Goal: Transaction & Acquisition: Purchase product/service

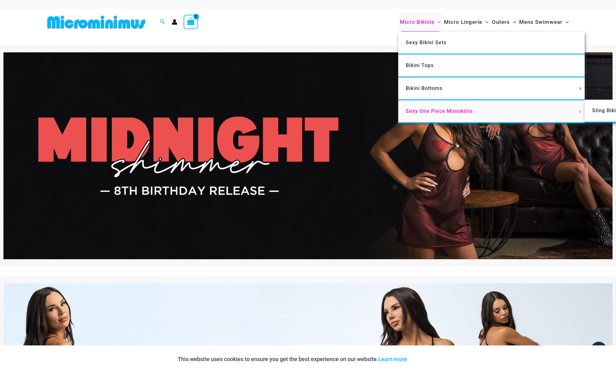
click at [435, 113] on span "Sexy One Piece Monokinis" at bounding box center [439, 111] width 67 height 6
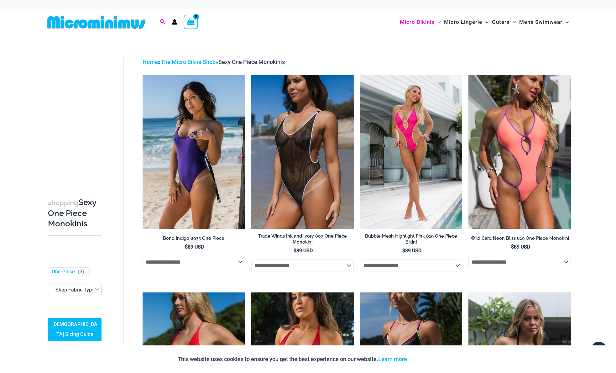
click at [161, 20] on icon "Search icon link" at bounding box center [162, 21] width 5 height 5
click at [199, 24] on input "Search for: Search" at bounding box center [203, 22] width 74 height 18
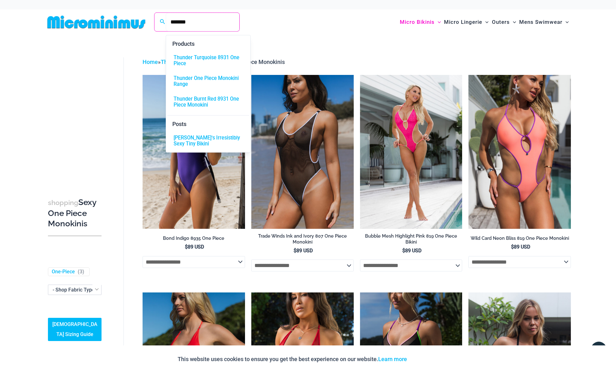
type input "*******"
click button "Search" at bounding box center [0, 0] width 0 height 0
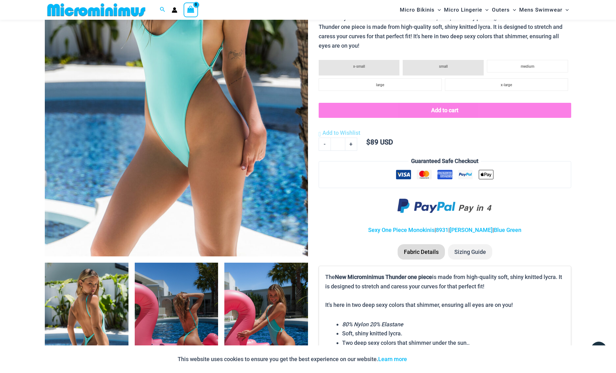
scroll to position [340, 0]
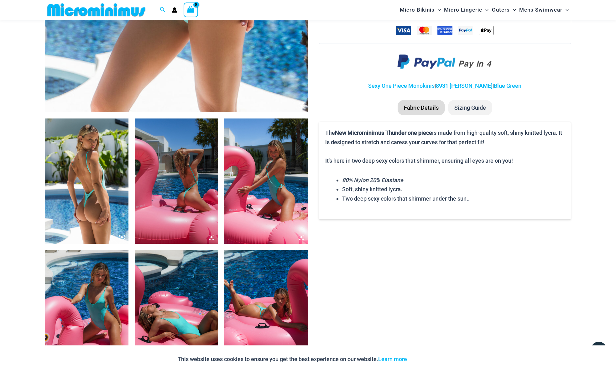
click at [113, 160] on img at bounding box center [87, 181] width 84 height 125
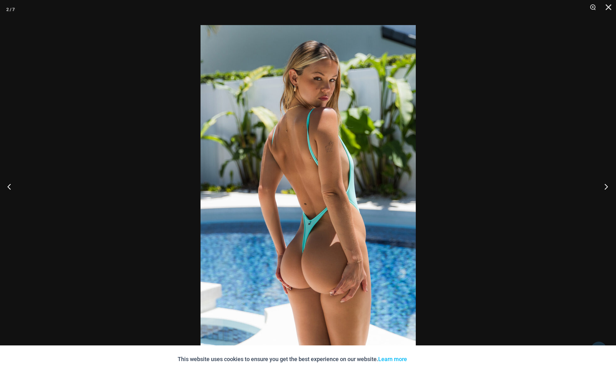
click at [606, 186] on button "Next" at bounding box center [605, 186] width 24 height 31
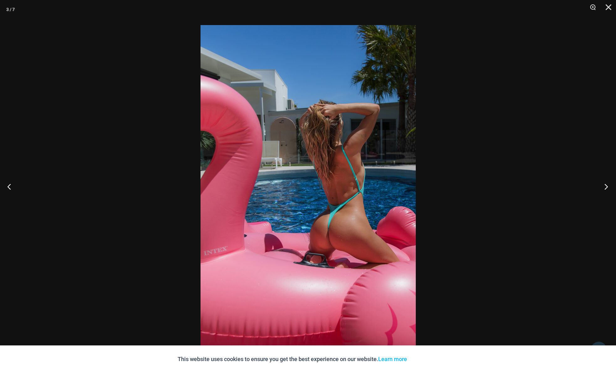
click at [606, 186] on button "Next" at bounding box center [605, 186] width 24 height 31
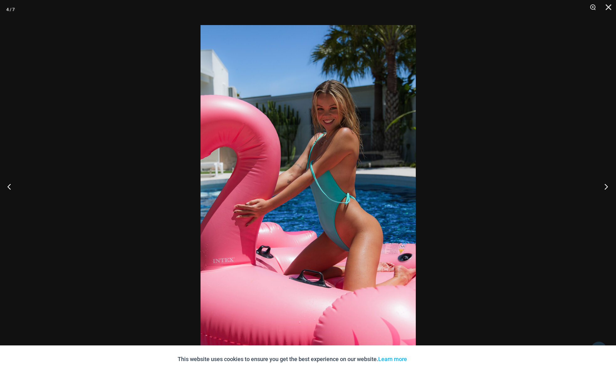
click at [606, 186] on button "Next" at bounding box center [605, 186] width 24 height 31
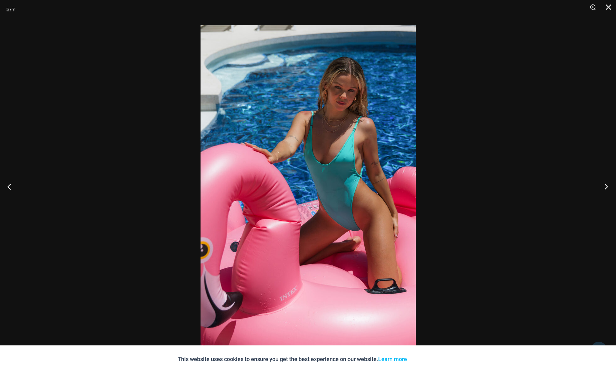
click at [606, 186] on button "Next" at bounding box center [605, 186] width 24 height 31
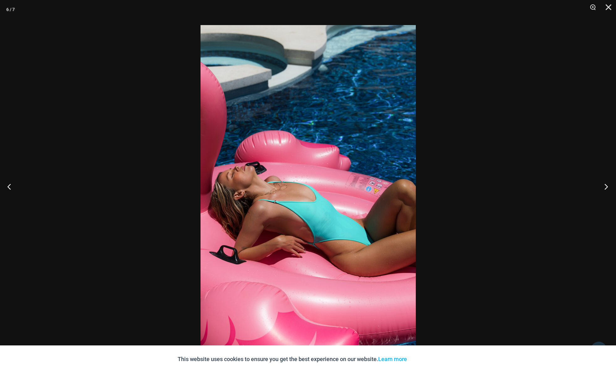
click at [606, 186] on button "Next" at bounding box center [605, 186] width 24 height 31
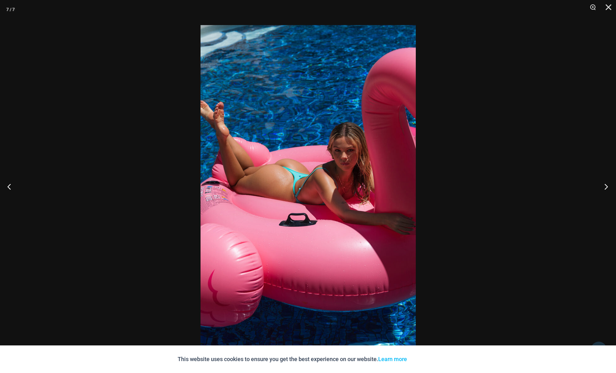
click at [606, 186] on button "Next" at bounding box center [605, 186] width 24 height 31
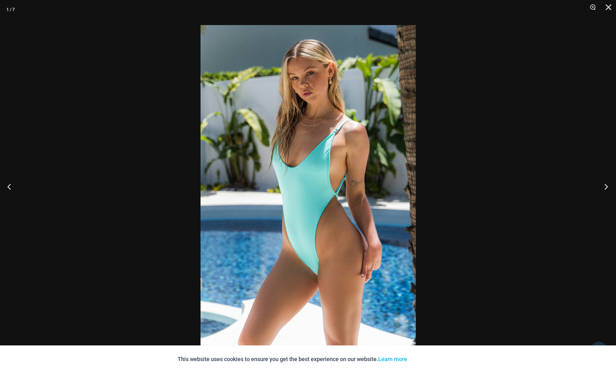
click at [606, 186] on button "Next" at bounding box center [605, 186] width 24 height 31
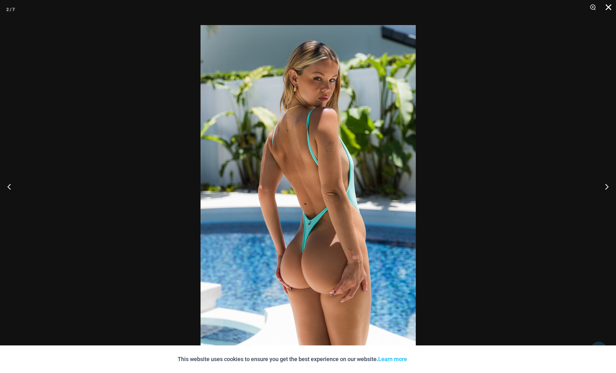
click at [607, 6] on button "Close" at bounding box center [607, 9] width 16 height 19
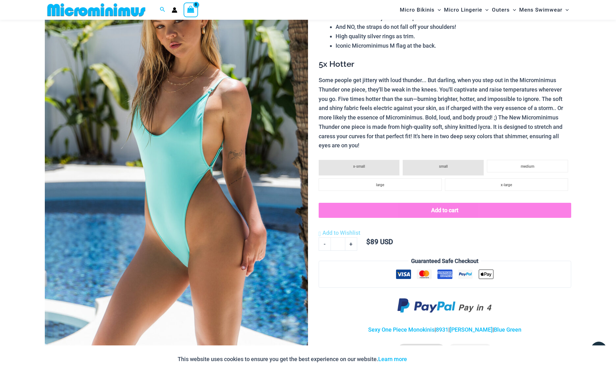
scroll to position [97, 0]
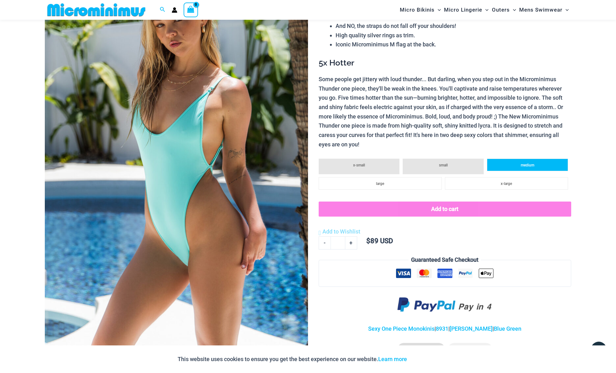
click at [529, 161] on li "medium" at bounding box center [527, 165] width 81 height 13
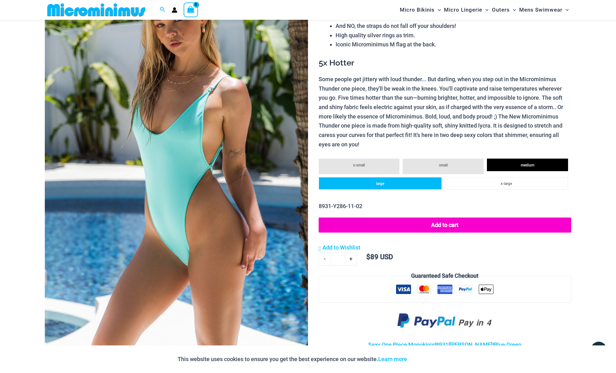
click at [367, 188] on li "large" at bounding box center [380, 183] width 123 height 13
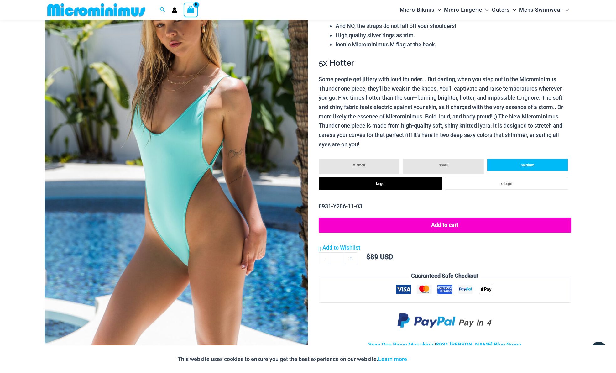
click at [528, 166] on span "medium" at bounding box center [527, 165] width 13 height 4
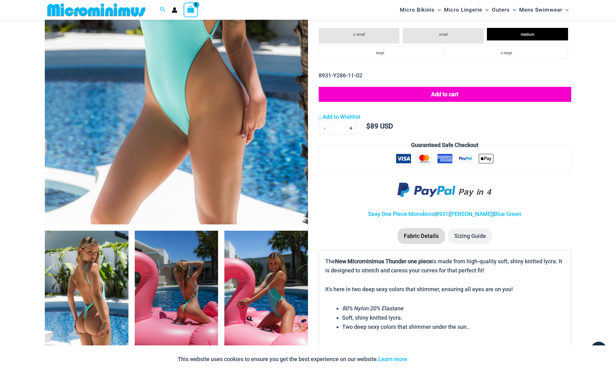
scroll to position [285, 0]
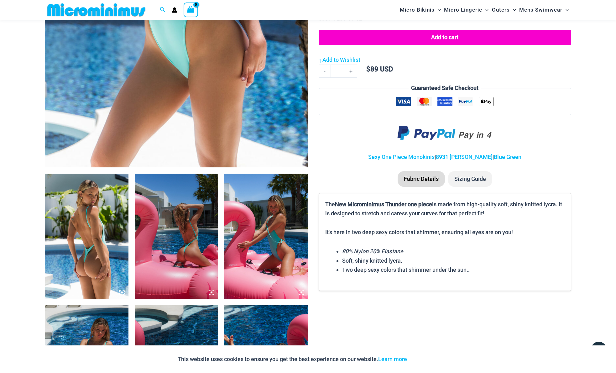
click at [108, 209] on img at bounding box center [87, 236] width 84 height 125
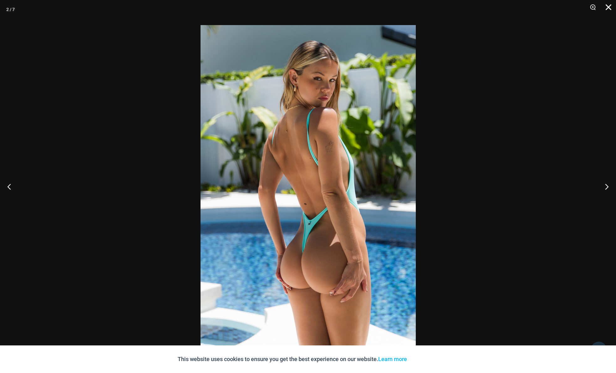
click at [610, 9] on button "Close" at bounding box center [607, 9] width 16 height 19
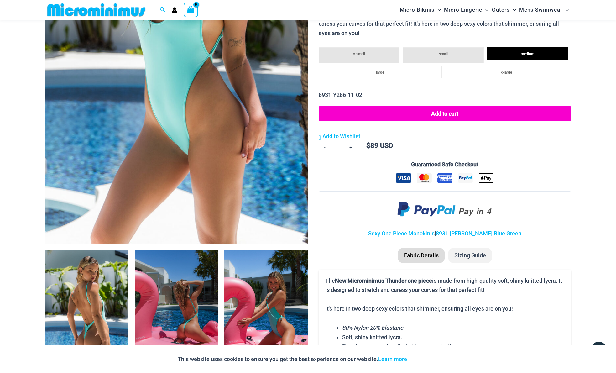
scroll to position [305, 0]
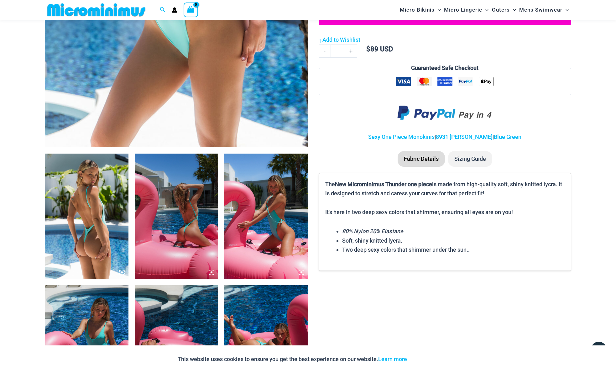
click at [473, 162] on li "Sizing Guide" at bounding box center [470, 159] width 44 height 16
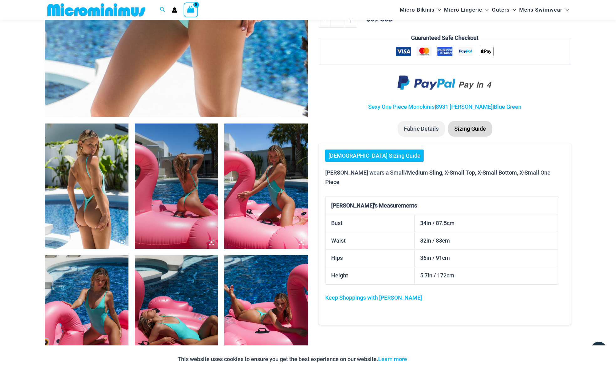
scroll to position [396, 0]
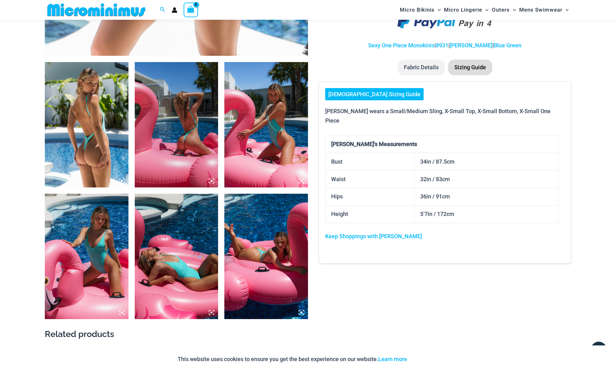
click at [186, 118] on img at bounding box center [177, 124] width 84 height 125
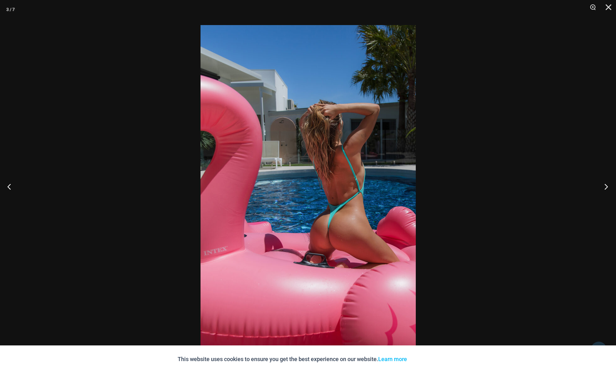
click at [608, 186] on button "Next" at bounding box center [605, 186] width 24 height 31
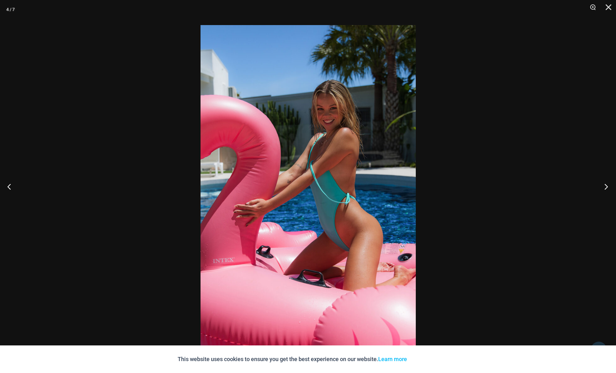
click at [610, 185] on button "Next" at bounding box center [605, 186] width 24 height 31
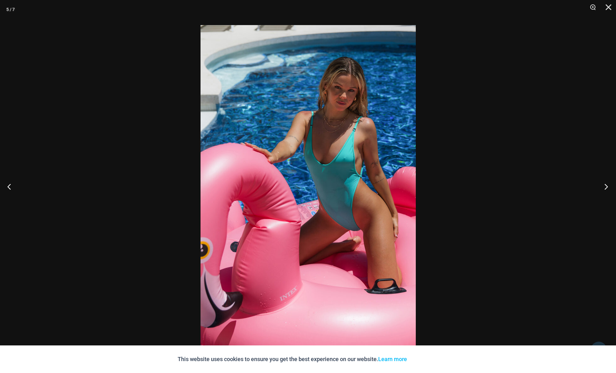
click at [607, 184] on button "Next" at bounding box center [605, 186] width 24 height 31
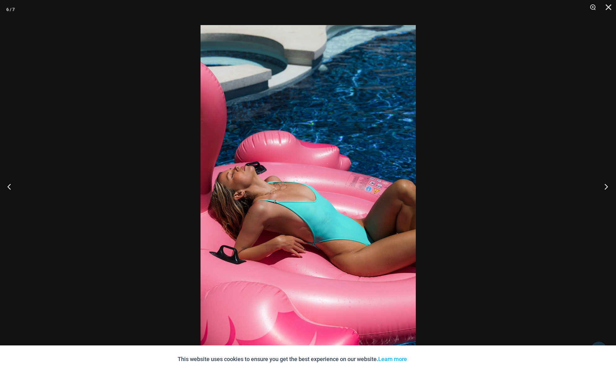
click at [607, 184] on button "Next" at bounding box center [605, 186] width 24 height 31
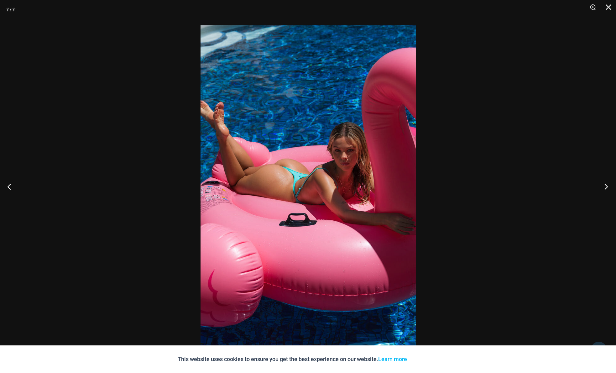
click at [607, 184] on button "Next" at bounding box center [605, 186] width 24 height 31
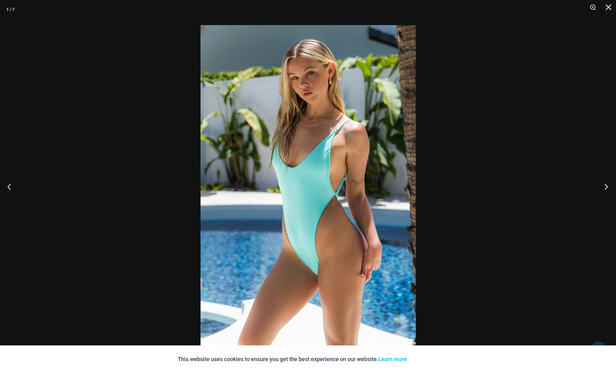
drag, startPoint x: 338, startPoint y: 106, endPoint x: 605, endPoint y: 182, distance: 277.8
click at [604, 182] on button "Next" at bounding box center [605, 186] width 24 height 31
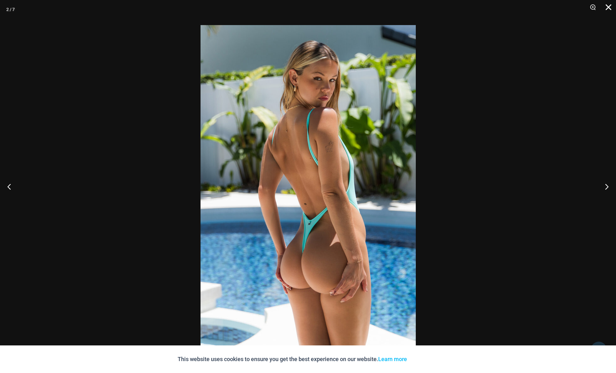
click at [605, 3] on button "Close" at bounding box center [607, 9] width 16 height 19
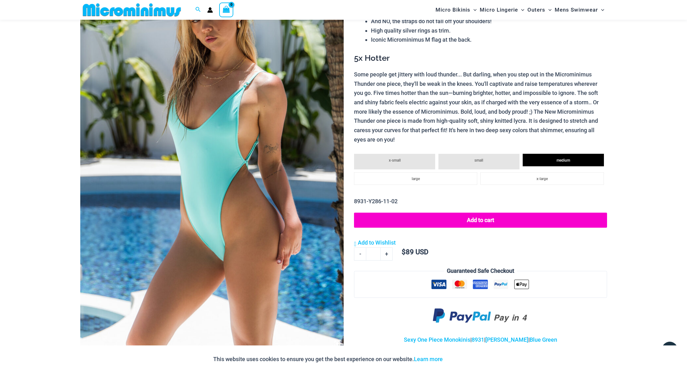
scroll to position [88, 0]
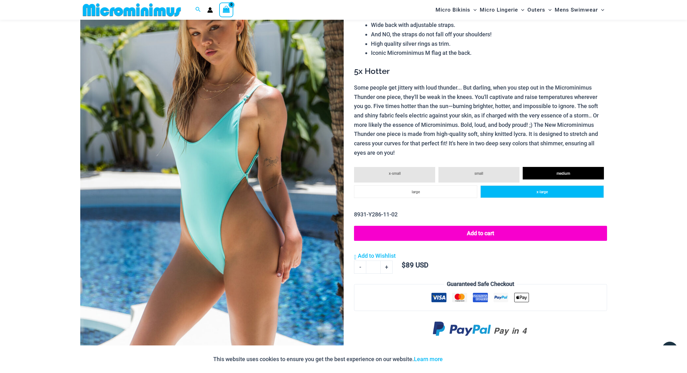
click at [546, 191] on span "x-large" at bounding box center [541, 192] width 11 height 4
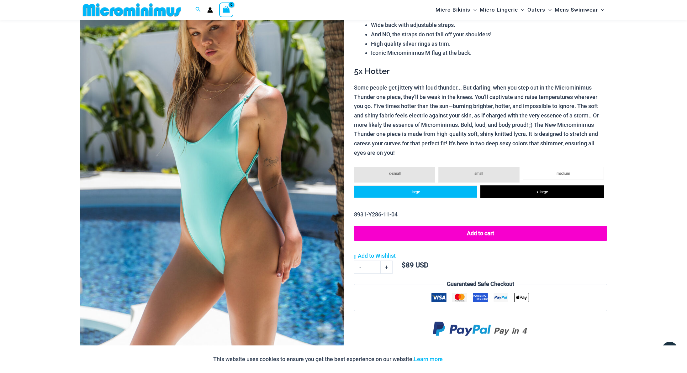
click at [414, 193] on span "large" at bounding box center [416, 192] width 8 height 4
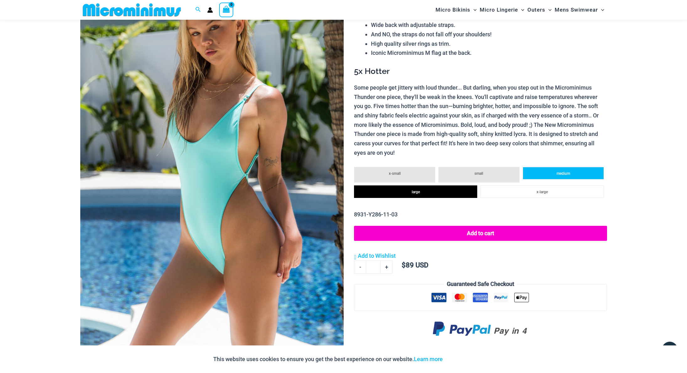
click at [576, 171] on li "medium" at bounding box center [563, 173] width 81 height 13
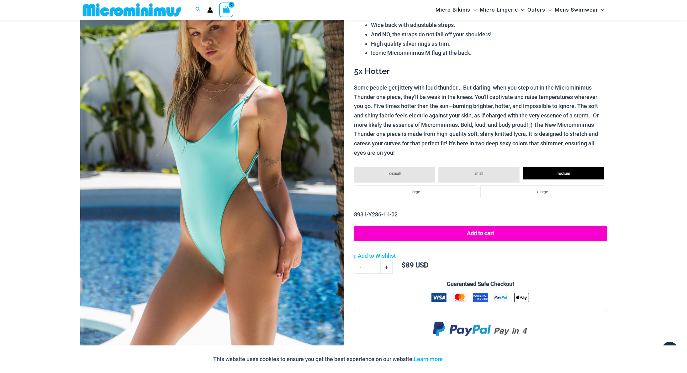
scroll to position [0, 0]
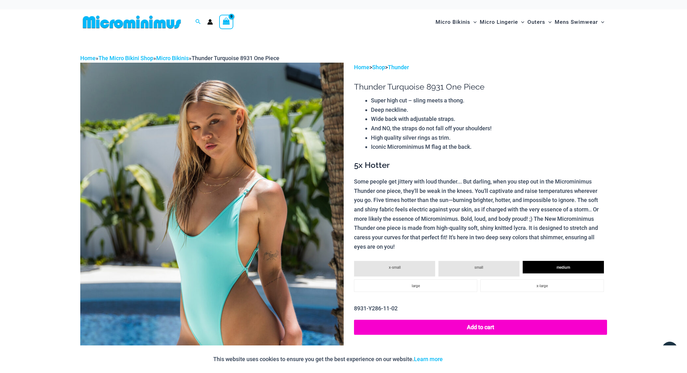
click at [227, 22] on icon "View Shopping Cart, empty" at bounding box center [226, 21] width 7 height 7
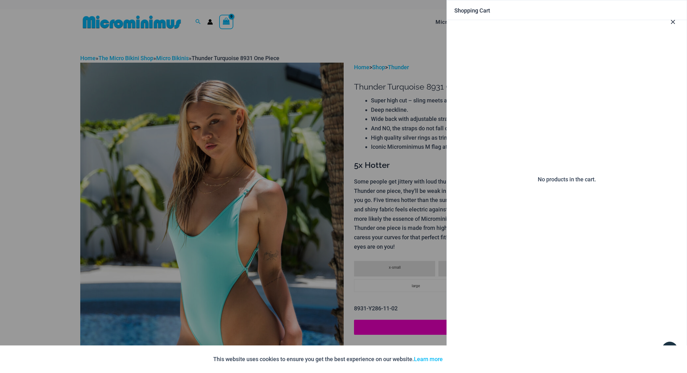
click at [616, 20] on icon "Close Cart Drawer" at bounding box center [673, 22] width 4 height 4
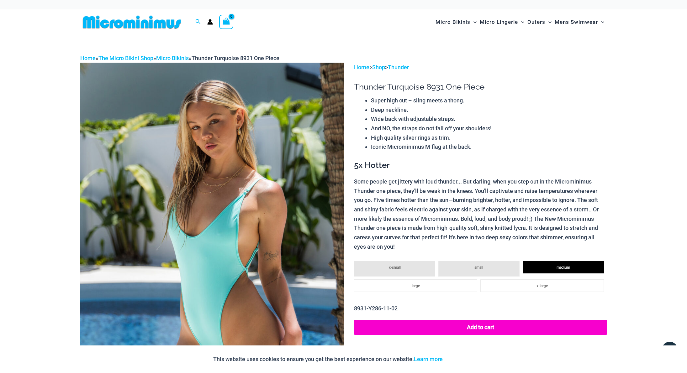
click at [210, 20] on circle "Account icon link" at bounding box center [210, 20] width 3 height 3
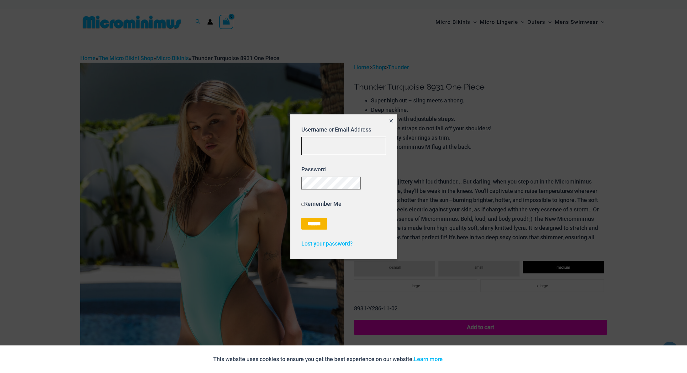
click at [356, 144] on input "Username or Email Address" at bounding box center [343, 146] width 85 height 18
type input "**********"
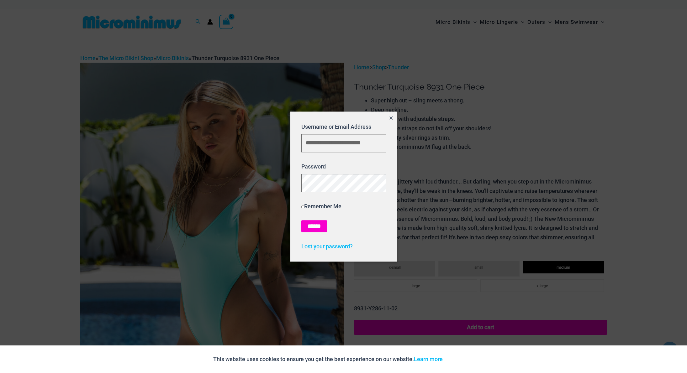
click at [313, 226] on input "******" at bounding box center [314, 227] width 26 height 12
click at [392, 116] on icon "Close popup" at bounding box center [390, 117] width 5 height 5
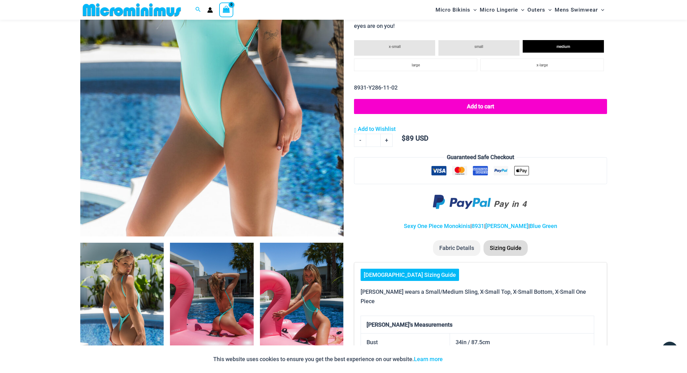
scroll to position [99, 0]
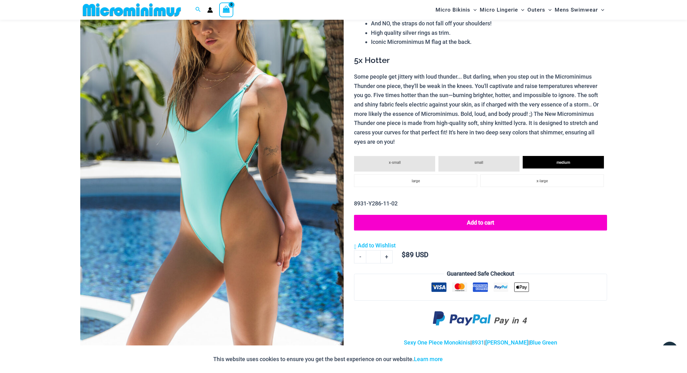
click at [480, 225] on button "Add to cart" at bounding box center [480, 223] width 253 height 16
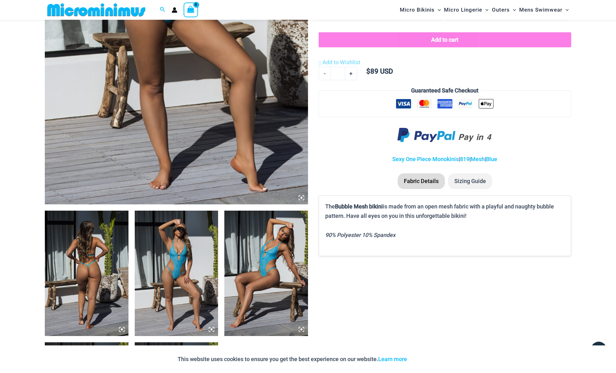
scroll to position [272, 0]
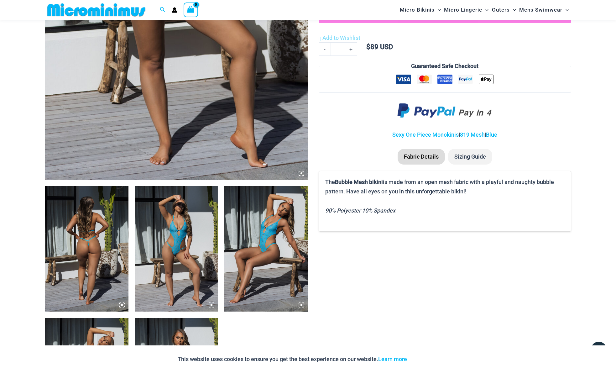
click at [92, 247] on img at bounding box center [87, 248] width 84 height 125
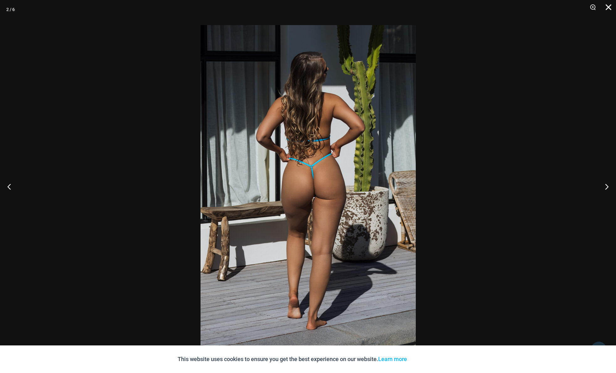
click at [612, 6] on button "Close" at bounding box center [607, 9] width 16 height 19
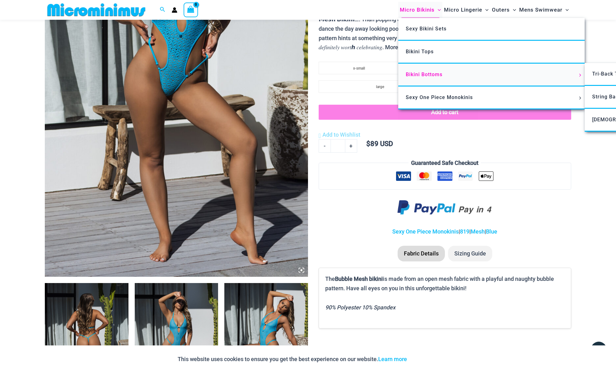
scroll to position [0, 0]
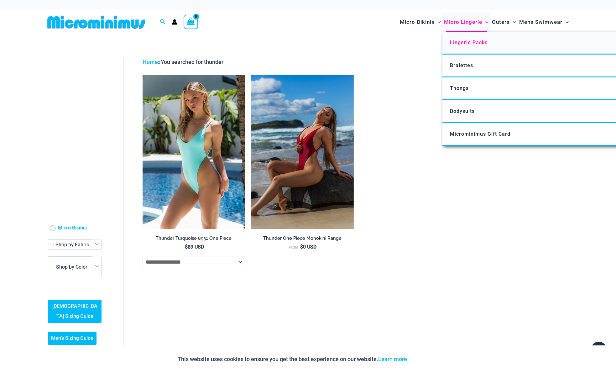
click at [467, 42] on span "Lingerie Packs" at bounding box center [469, 43] width 38 height 6
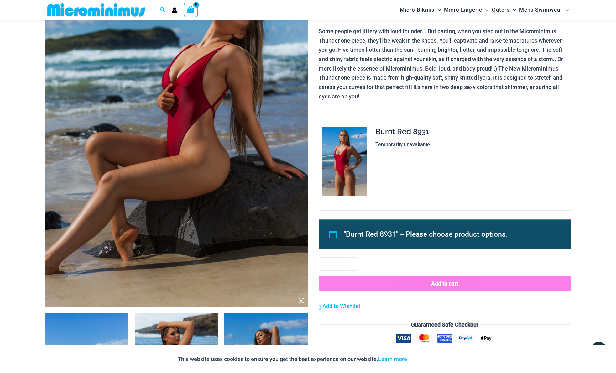
scroll to position [163, 0]
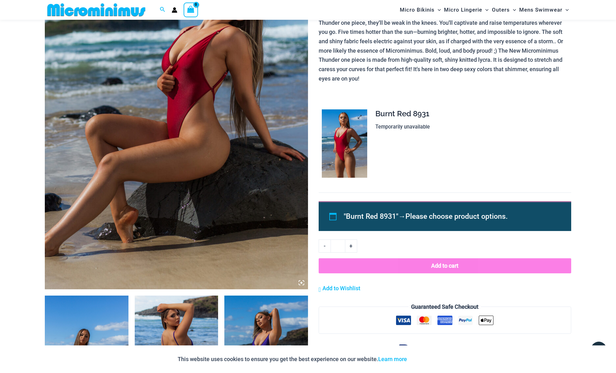
click at [338, 150] on img at bounding box center [344, 143] width 45 height 68
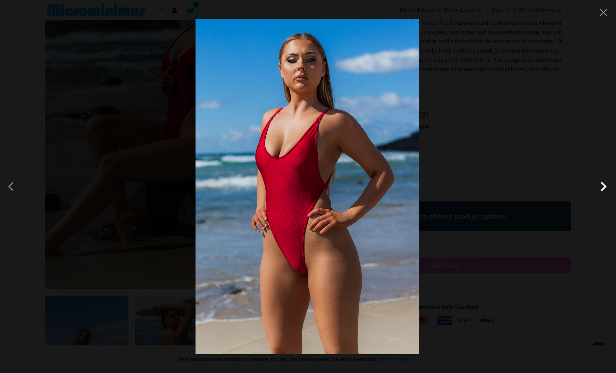
click at [602, 185] on span at bounding box center [603, 186] width 19 height 19
click at [604, 185] on span at bounding box center [603, 186] width 19 height 19
click at [602, 13] on button "Close" at bounding box center [603, 12] width 9 height 9
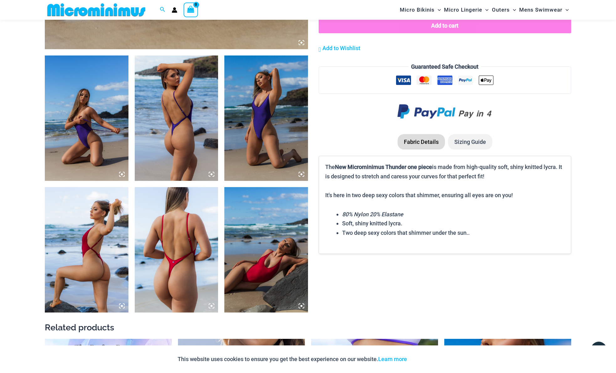
scroll to position [423, 0]
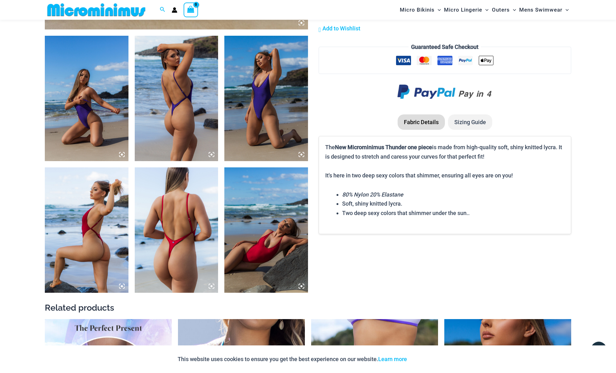
click at [87, 87] on img at bounding box center [87, 98] width 84 height 125
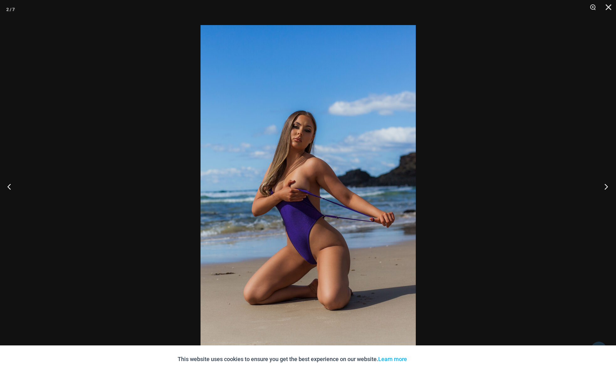
click at [608, 185] on button "Next" at bounding box center [605, 186] width 24 height 31
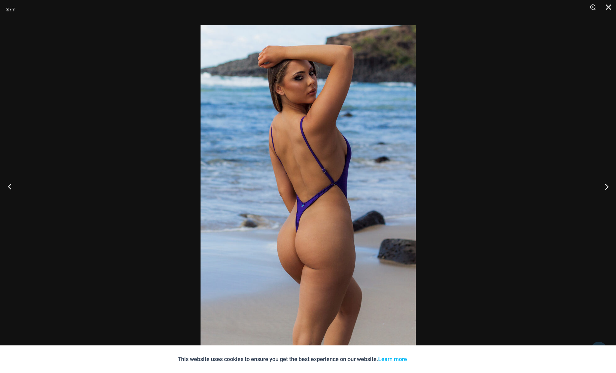
click at [3, 186] on button "Previous" at bounding box center [12, 186] width 24 height 31
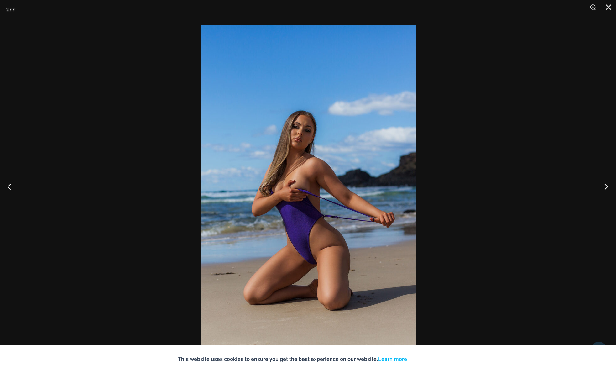
click at [608, 187] on button "Next" at bounding box center [605, 186] width 24 height 31
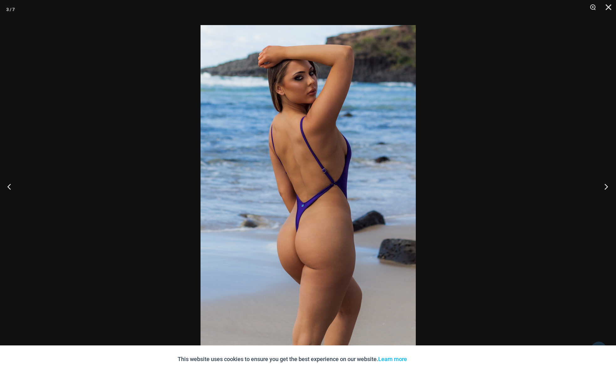
click at [608, 187] on button "Next" at bounding box center [605, 186] width 24 height 31
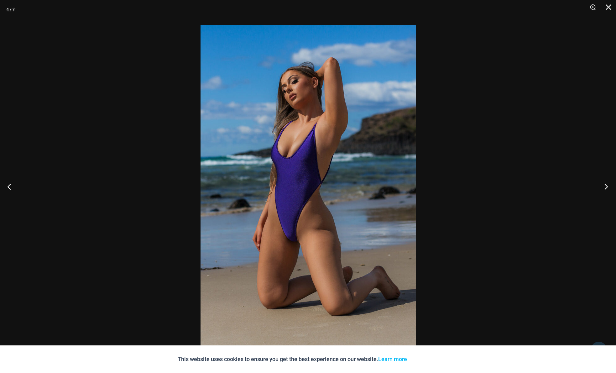
click at [608, 187] on button "Next" at bounding box center [605, 186] width 24 height 31
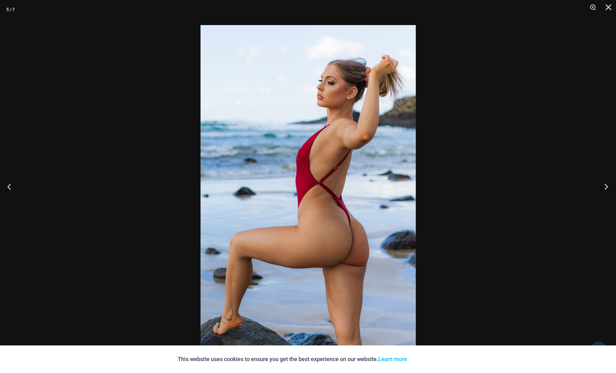
click at [608, 187] on button "Next" at bounding box center [605, 186] width 24 height 31
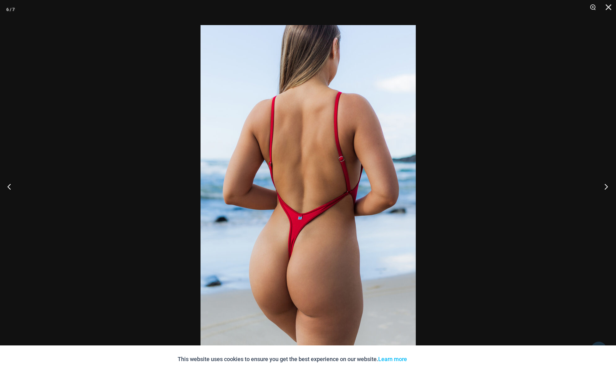
click at [608, 187] on button "Next" at bounding box center [605, 186] width 24 height 31
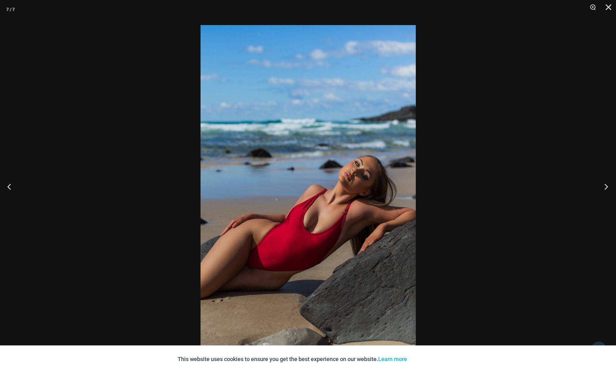
click at [608, 187] on button "Next" at bounding box center [605, 186] width 24 height 31
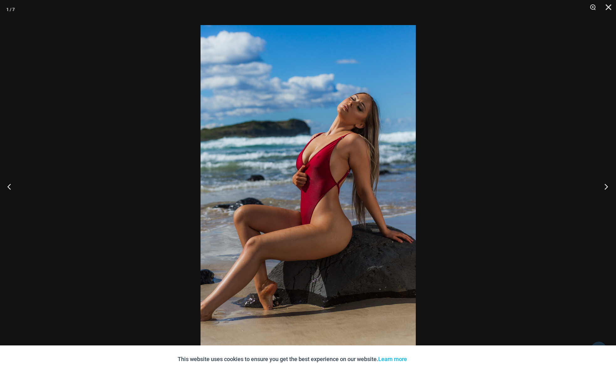
click at [608, 187] on button "Next" at bounding box center [605, 186] width 24 height 31
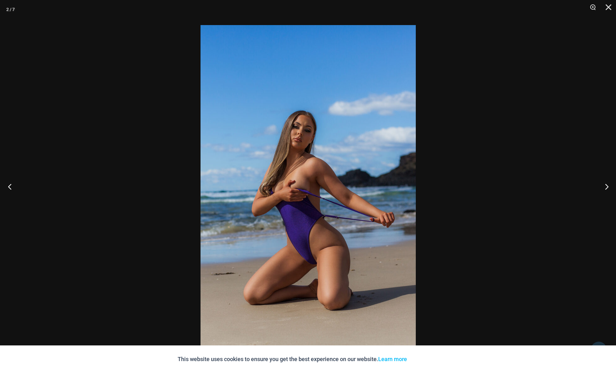
click at [6, 183] on button "Previous" at bounding box center [12, 186] width 24 height 31
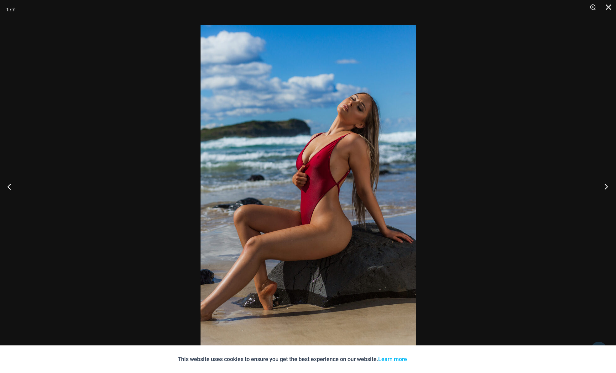
drag, startPoint x: 316, startPoint y: 135, endPoint x: 610, endPoint y: 185, distance: 298.2
click at [613, 186] on button "Next" at bounding box center [605, 186] width 24 height 31
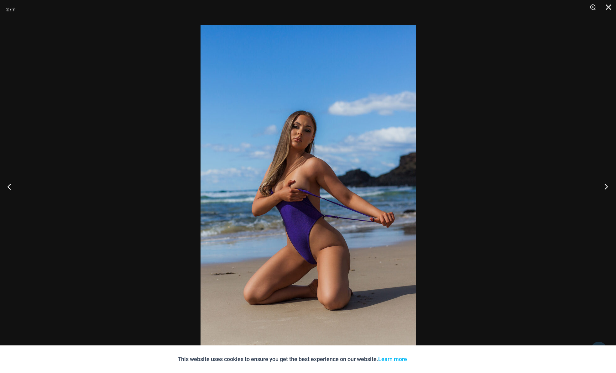
click at [609, 185] on button "Next" at bounding box center [605, 186] width 24 height 31
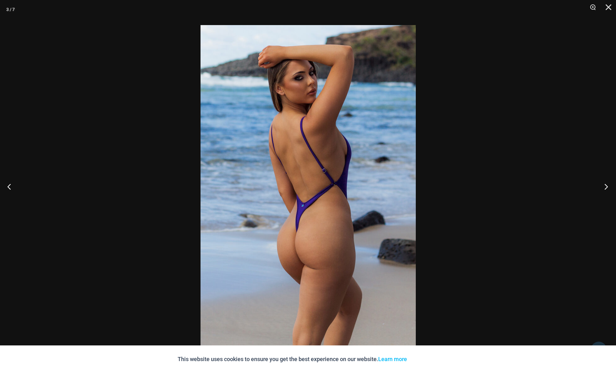
click at [608, 185] on button "Next" at bounding box center [605, 186] width 24 height 31
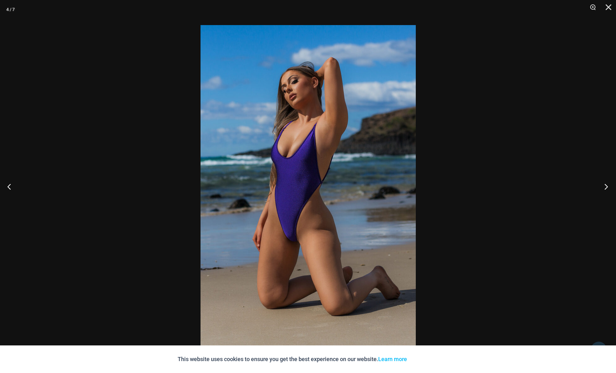
click at [608, 185] on button "Next" at bounding box center [605, 186] width 24 height 31
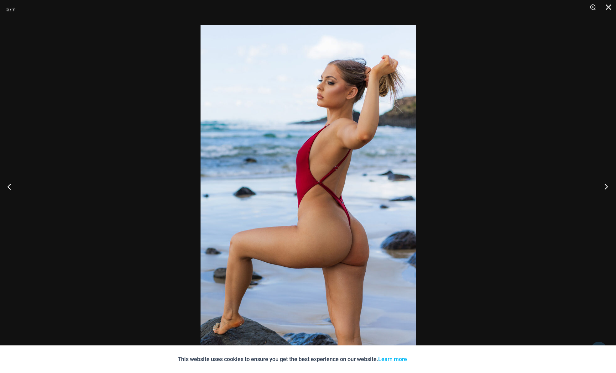
click at [607, 187] on button "Next" at bounding box center [605, 186] width 24 height 31
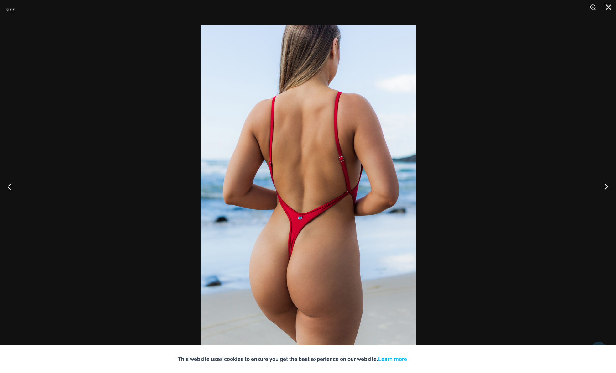
click at [606, 186] on button "Next" at bounding box center [605, 186] width 24 height 31
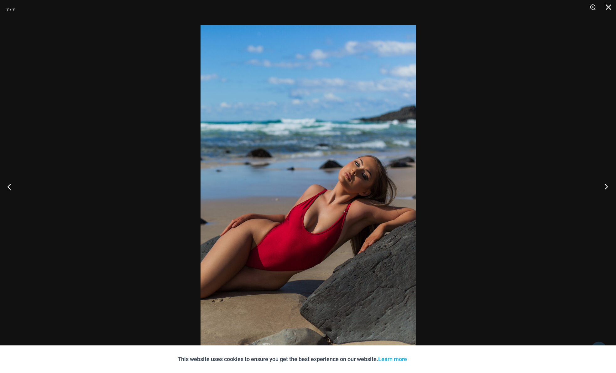
click at [606, 186] on button "Next" at bounding box center [605, 186] width 24 height 31
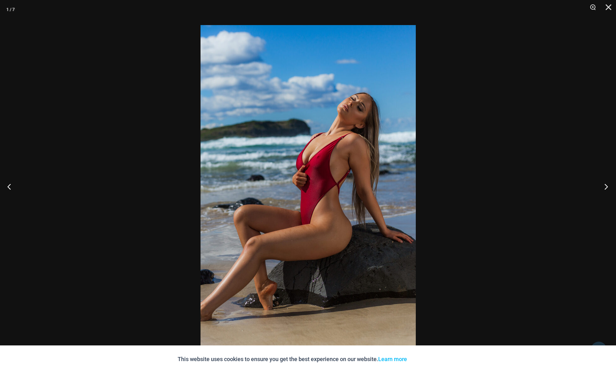
click at [606, 186] on button "Next" at bounding box center [605, 186] width 24 height 31
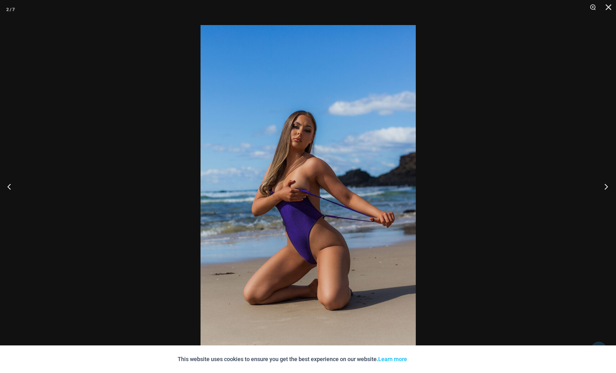
click at [606, 186] on button "Next" at bounding box center [605, 186] width 24 height 31
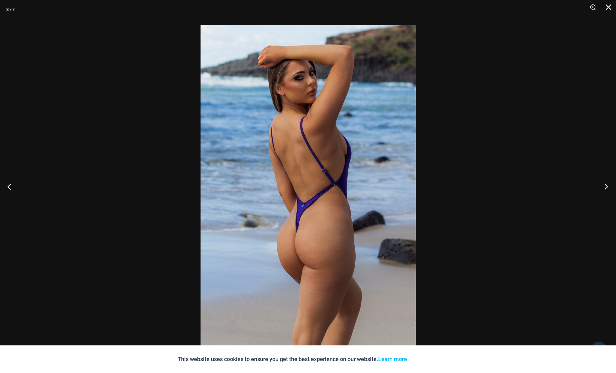
click at [606, 186] on button "Next" at bounding box center [605, 186] width 24 height 31
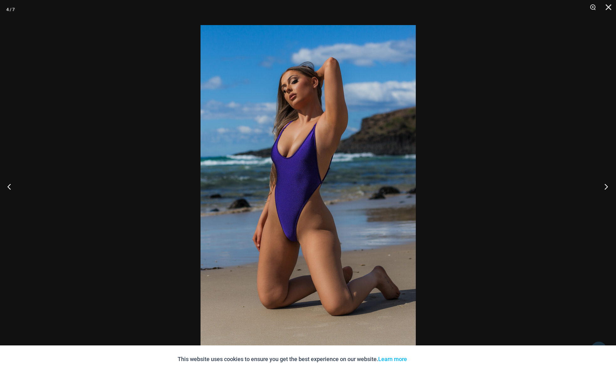
drag, startPoint x: 308, startPoint y: 162, endPoint x: 608, endPoint y: 187, distance: 301.5
click at [610, 188] on button "Next" at bounding box center [605, 186] width 24 height 31
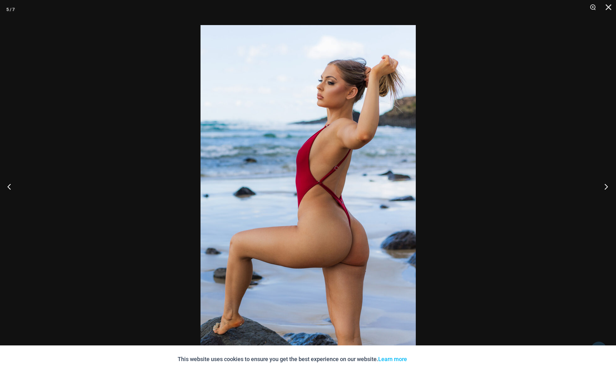
click at [608, 187] on button "Next" at bounding box center [605, 186] width 24 height 31
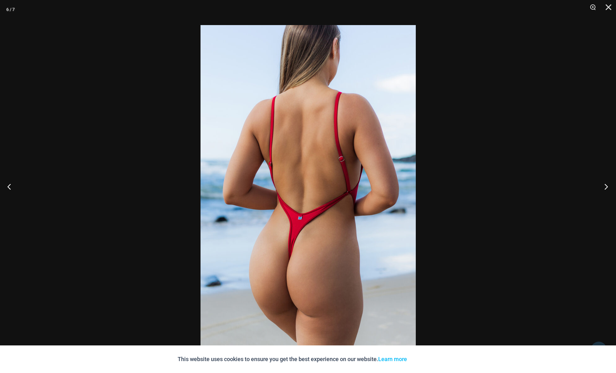
click at [608, 187] on button "Next" at bounding box center [605, 186] width 24 height 31
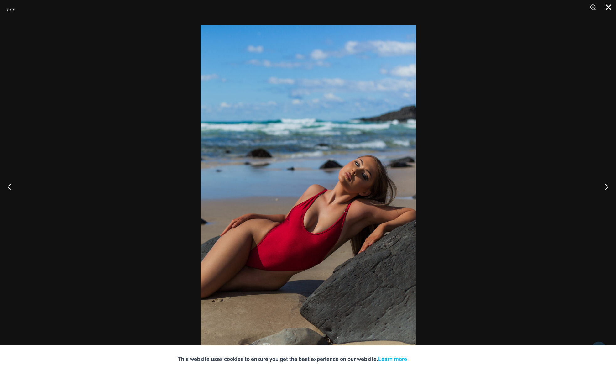
click at [609, 8] on button "Close" at bounding box center [607, 9] width 16 height 19
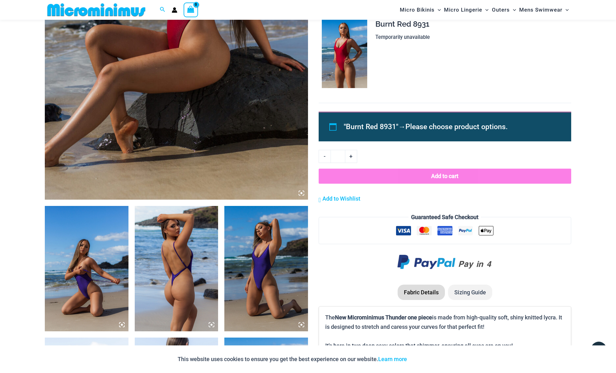
scroll to position [223, 0]
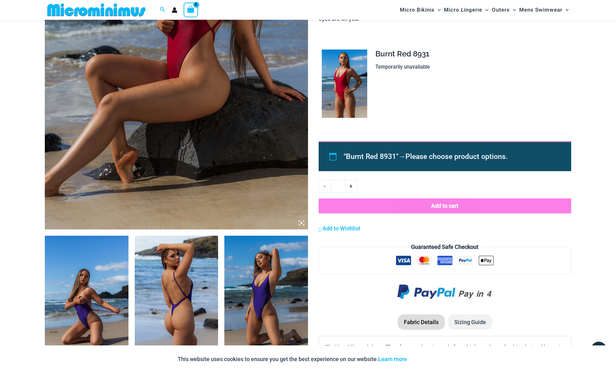
click at [436, 159] on span "Please choose product options." at bounding box center [457, 156] width 102 height 8
click at [377, 155] on span ""Burnt Red 8931"" at bounding box center [371, 156] width 55 height 8
drag, startPoint x: 342, startPoint y: 157, endPoint x: 337, endPoint y: 157, distance: 5.3
click at [342, 157] on div ""Burnt Red 8931" → Please choose product options." at bounding box center [445, 156] width 253 height 30
click at [335, 156] on div ""Burnt Red 8931" → Please choose product options." at bounding box center [445, 156] width 253 height 30
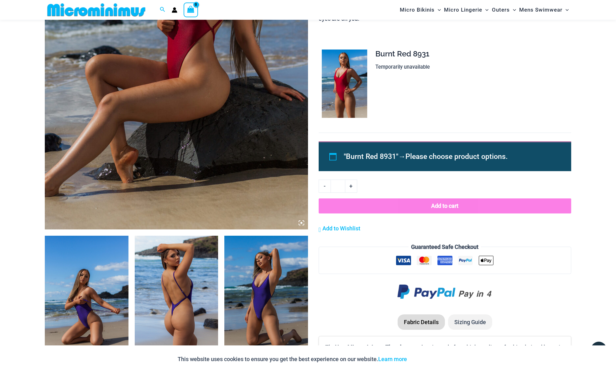
click at [351, 186] on link "+" at bounding box center [352, 186] width 12 height 13
click at [325, 186] on link "-" at bounding box center [325, 186] width 12 height 13
type input "*"
click at [445, 202] on button "Add to cart" at bounding box center [445, 205] width 253 height 15
click at [451, 156] on span "Please choose product options." at bounding box center [457, 156] width 102 height 8
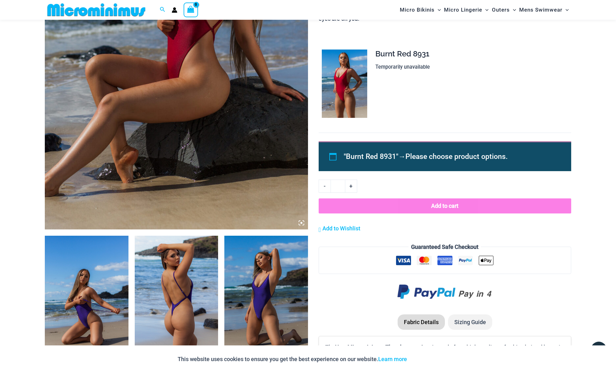
click at [508, 157] on span "Please choose product options." at bounding box center [457, 156] width 102 height 8
click at [337, 155] on div ""Burnt Red 8931" → Please choose product options." at bounding box center [445, 156] width 253 height 30
click at [335, 155] on div ""Burnt Red 8931" → Please choose product options." at bounding box center [445, 156] width 253 height 30
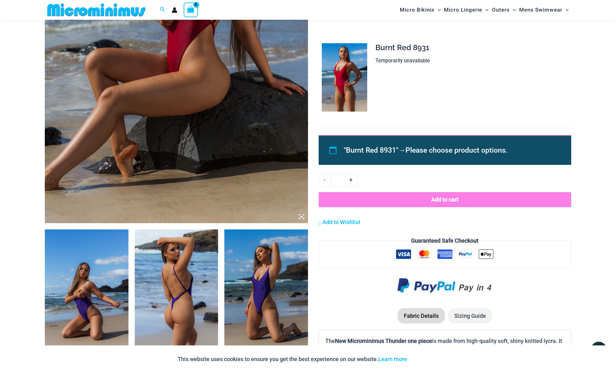
scroll to position [235, 0]
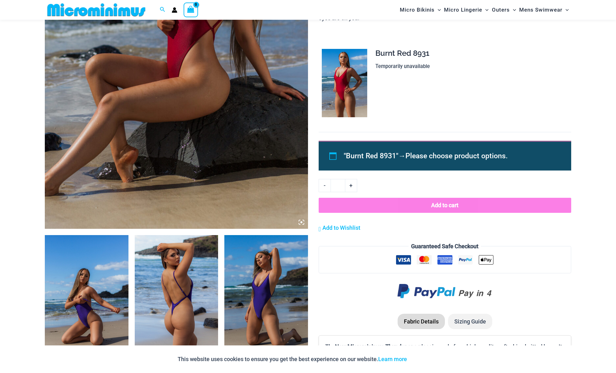
scroll to position [382, 0]
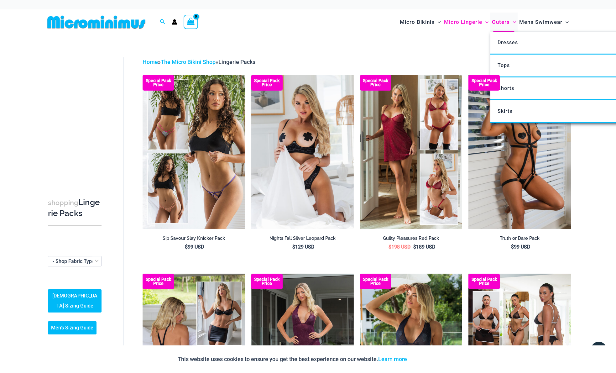
click at [504, 22] on span "Outers" at bounding box center [501, 22] width 18 height 16
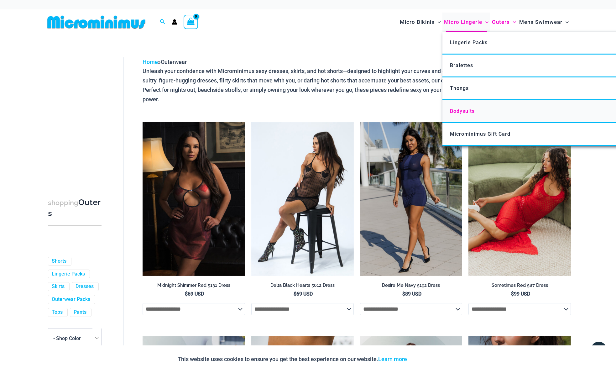
click at [463, 112] on span "Bodysuits" at bounding box center [462, 111] width 25 height 6
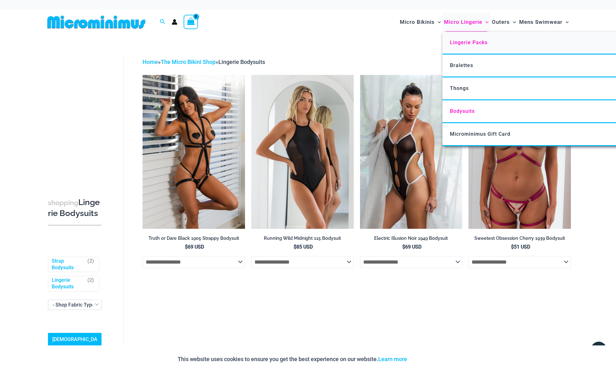
click at [461, 40] on span "Lingerie Packs" at bounding box center [469, 43] width 38 height 6
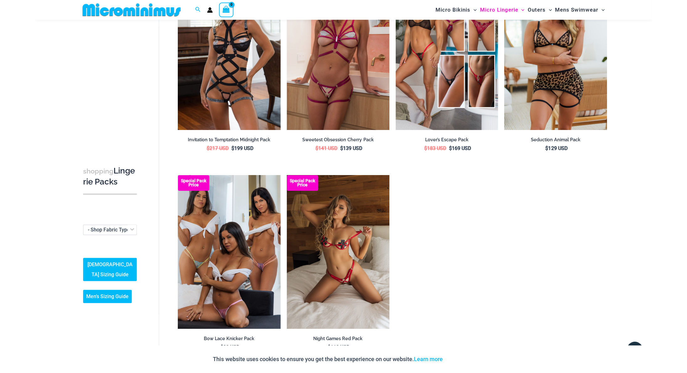
scroll to position [704, 0]
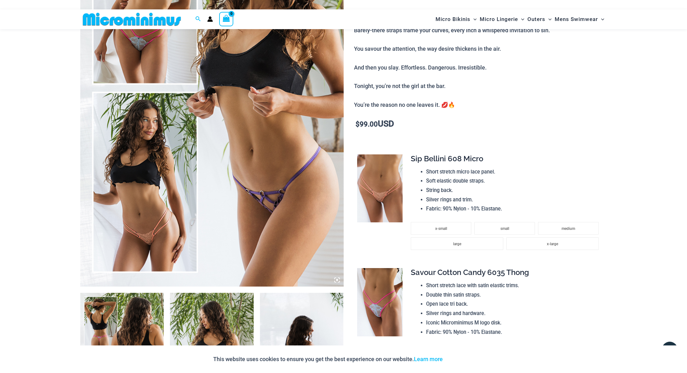
scroll to position [170, 0]
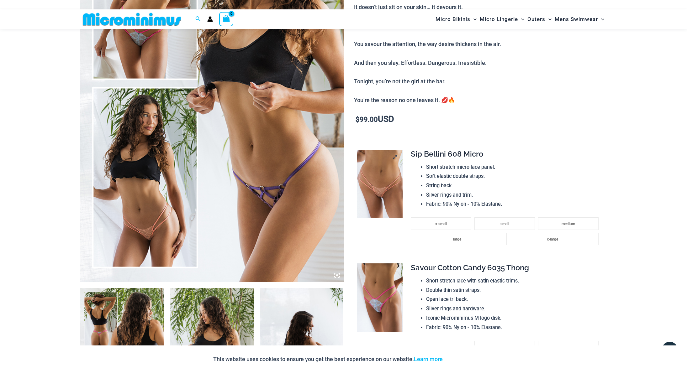
click at [384, 161] on img at bounding box center [379, 184] width 45 height 68
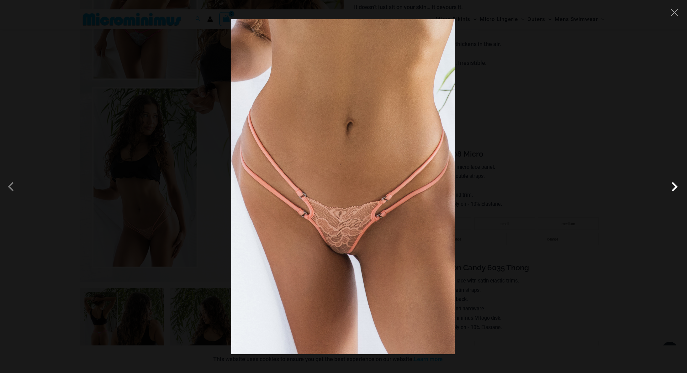
click at [616, 186] on span at bounding box center [674, 186] width 19 height 19
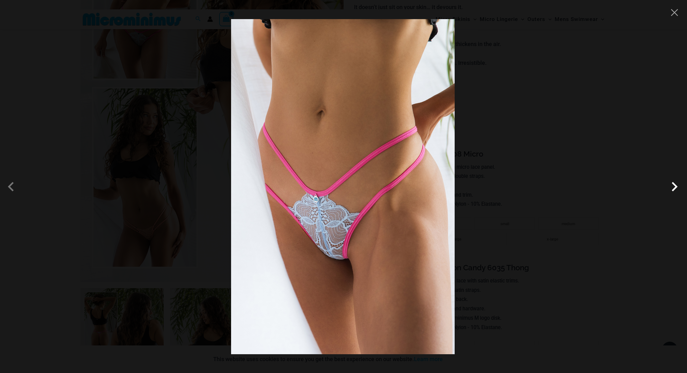
click at [616, 186] on span at bounding box center [674, 186] width 19 height 19
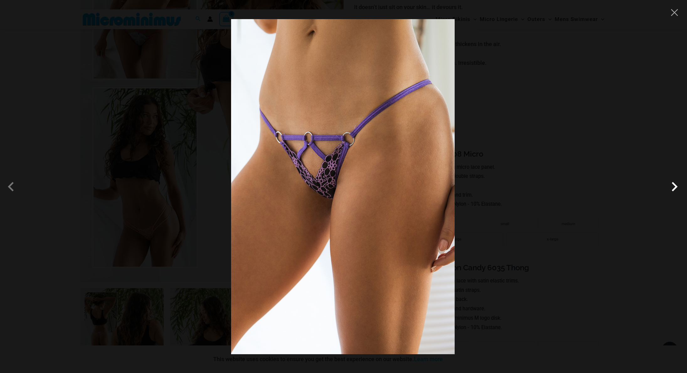
click at [616, 186] on span at bounding box center [674, 186] width 19 height 19
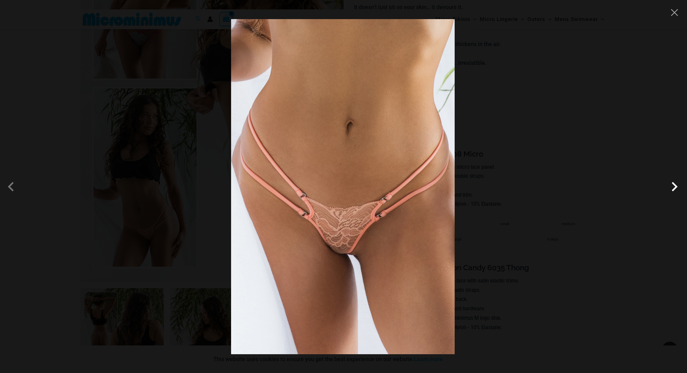
click at [616, 186] on span at bounding box center [674, 186] width 19 height 19
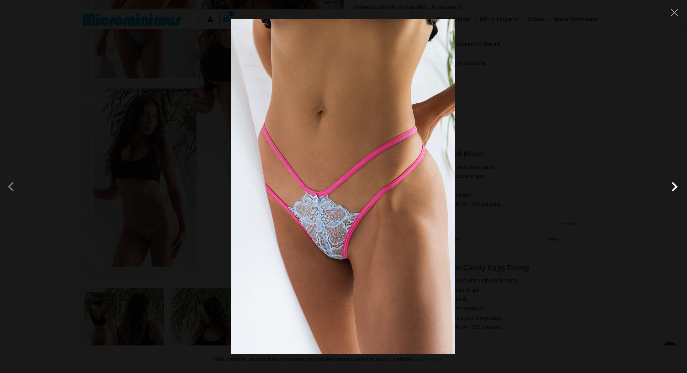
click at [616, 186] on span at bounding box center [674, 186] width 19 height 19
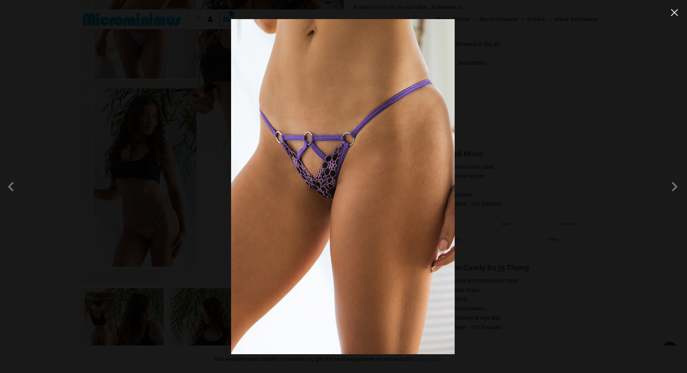
click at [616, 13] on button "Close" at bounding box center [674, 12] width 9 height 9
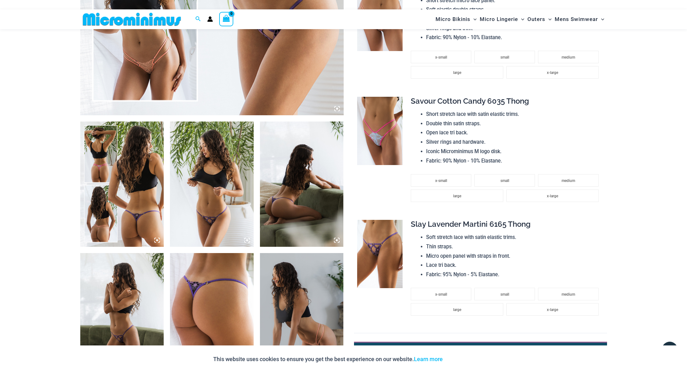
scroll to position [349, 0]
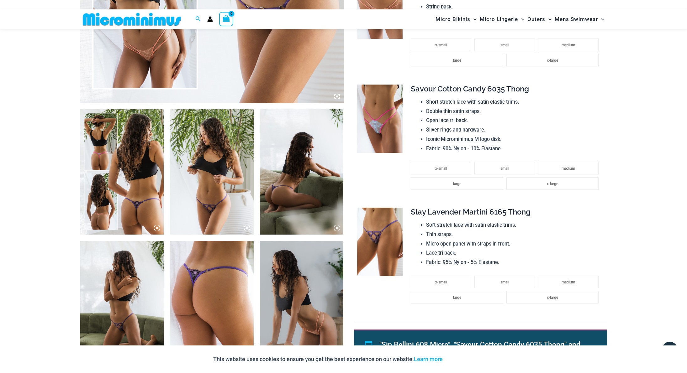
click at [85, 186] on img at bounding box center [122, 171] width 84 height 125
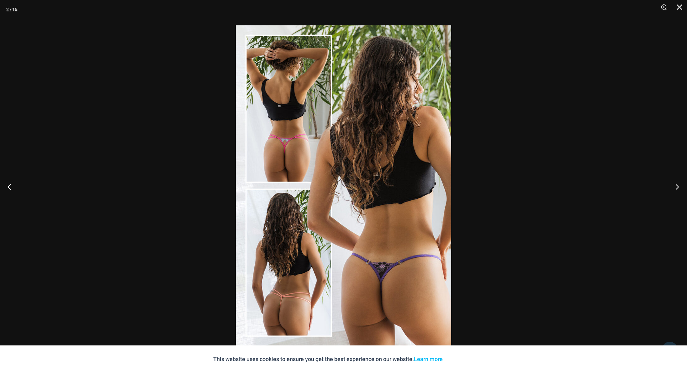
click at [616, 184] on button "Next" at bounding box center [675, 186] width 24 height 31
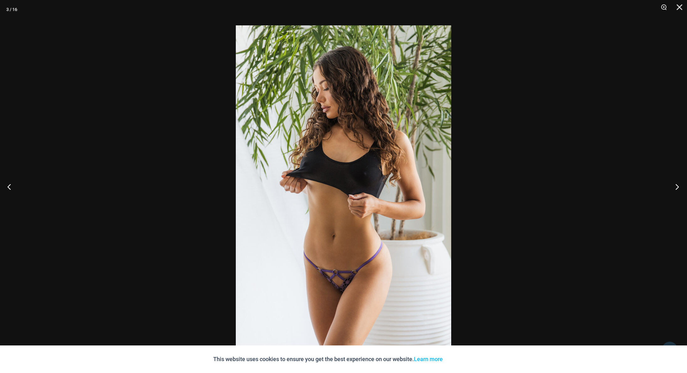
click at [616, 184] on button "Next" at bounding box center [675, 186] width 24 height 31
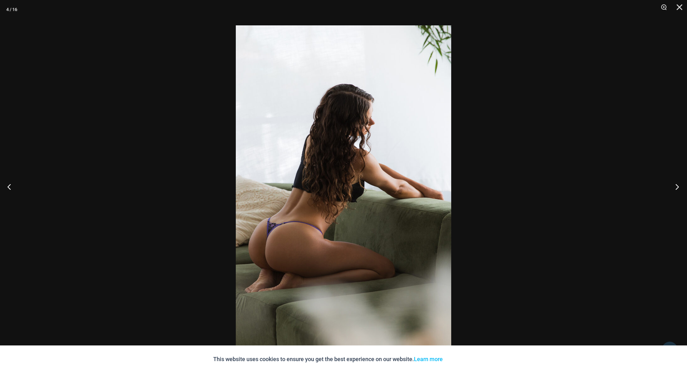
click at [616, 184] on button "Next" at bounding box center [675, 186] width 24 height 31
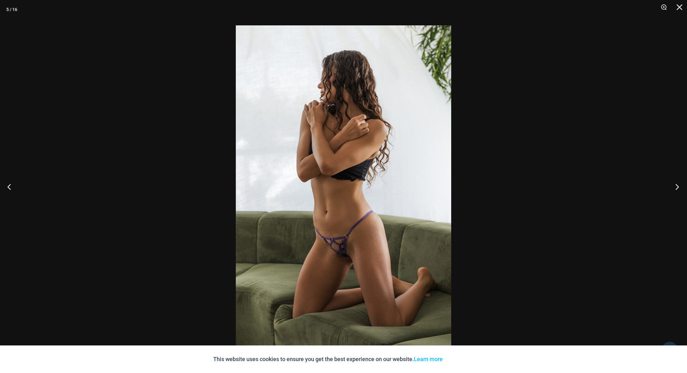
click at [616, 184] on button "Next" at bounding box center [675, 186] width 24 height 31
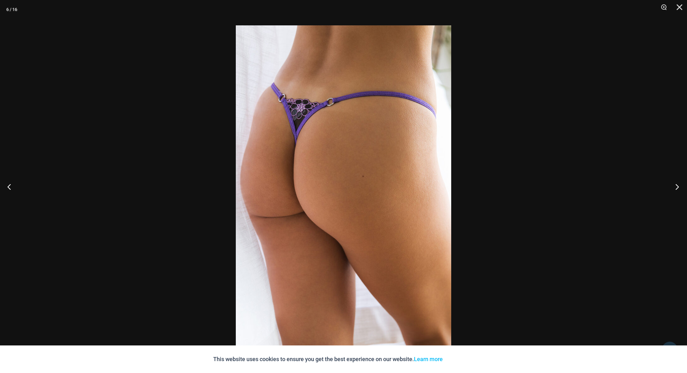
click at [616, 184] on button "Next" at bounding box center [675, 186] width 24 height 31
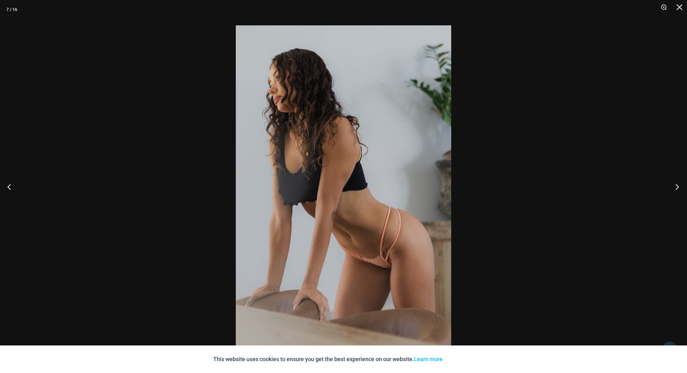
click at [616, 184] on button "Next" at bounding box center [675, 186] width 24 height 31
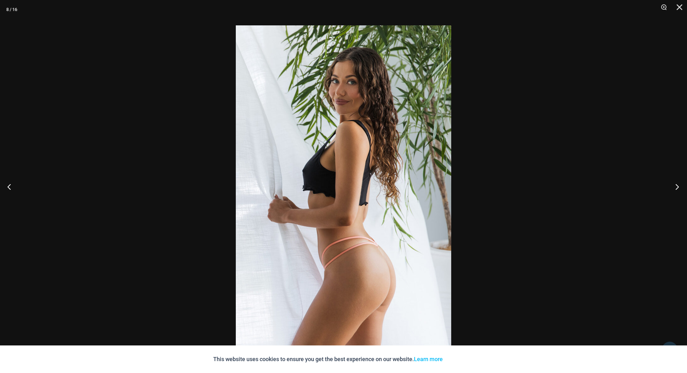
click at [616, 184] on button "Next" at bounding box center [675, 186] width 24 height 31
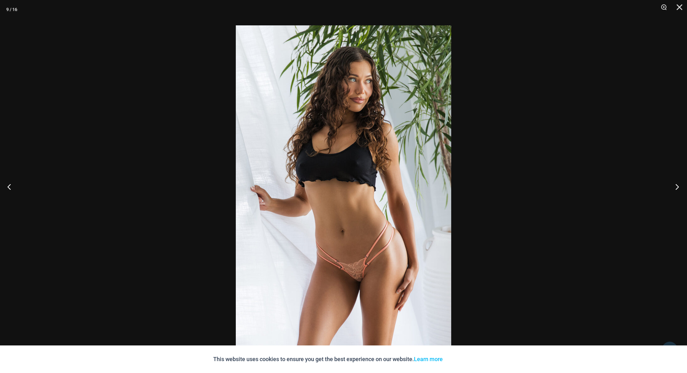
click at [616, 184] on button "Next" at bounding box center [675, 186] width 24 height 31
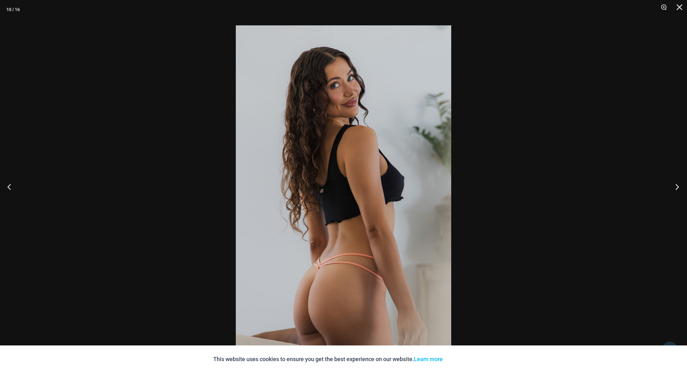
click at [616, 184] on button "Next" at bounding box center [675, 186] width 24 height 31
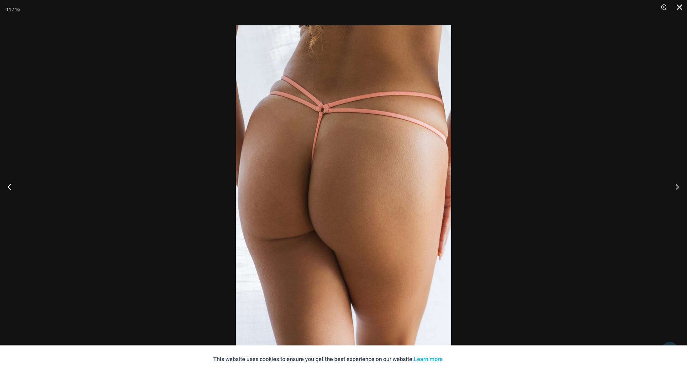
click at [616, 184] on button "Next" at bounding box center [675, 186] width 24 height 31
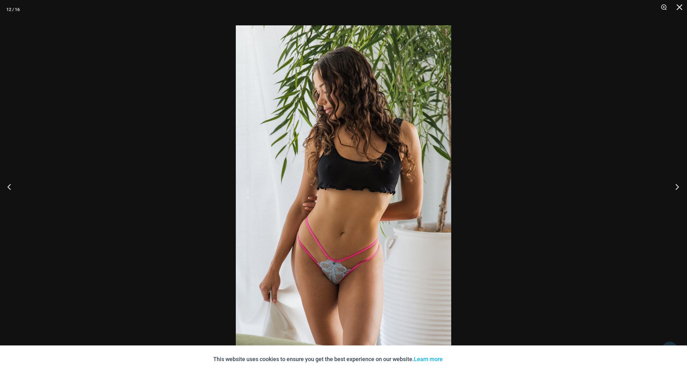
click at [616, 184] on button "Next" at bounding box center [675, 186] width 24 height 31
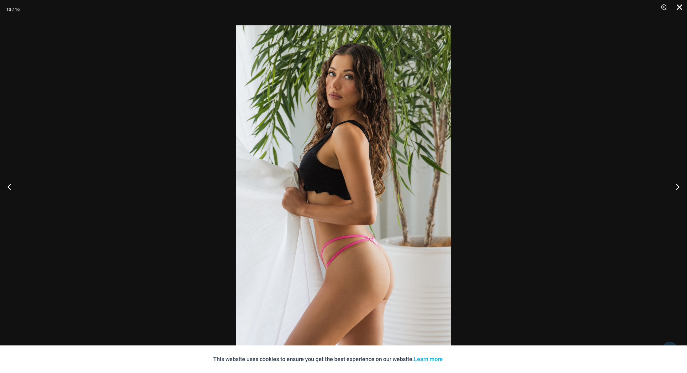
click at [616, 5] on button "Close" at bounding box center [677, 9] width 16 height 19
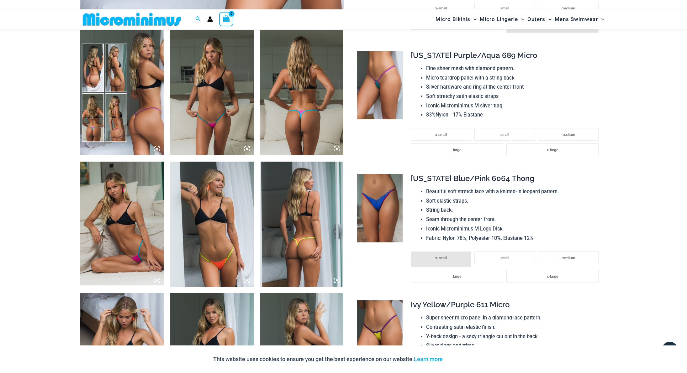
scroll to position [386, 0]
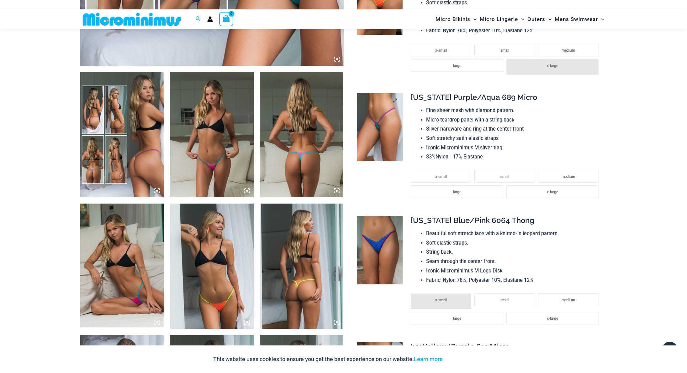
click at [381, 134] on img at bounding box center [379, 127] width 45 height 68
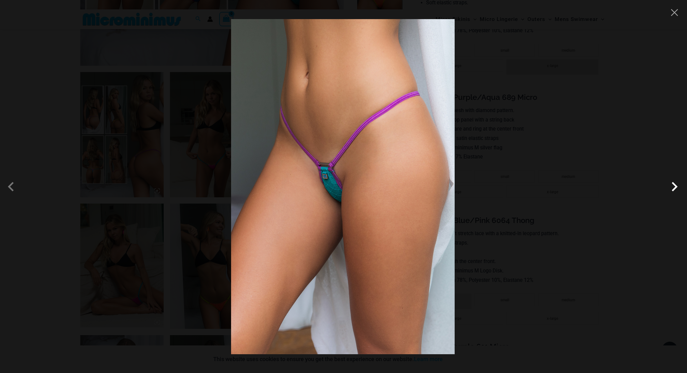
click at [616, 185] on span at bounding box center [674, 186] width 19 height 19
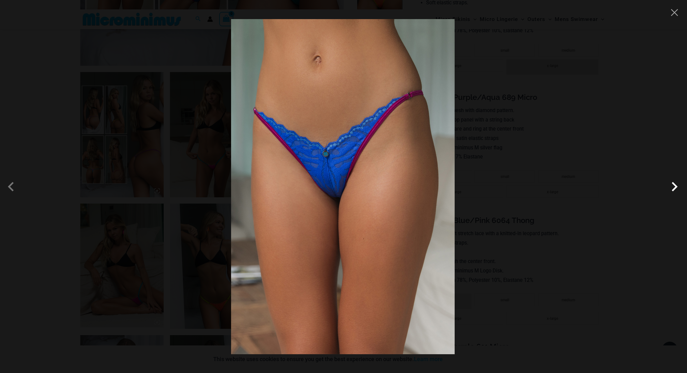
click at [616, 185] on span at bounding box center [674, 186] width 19 height 19
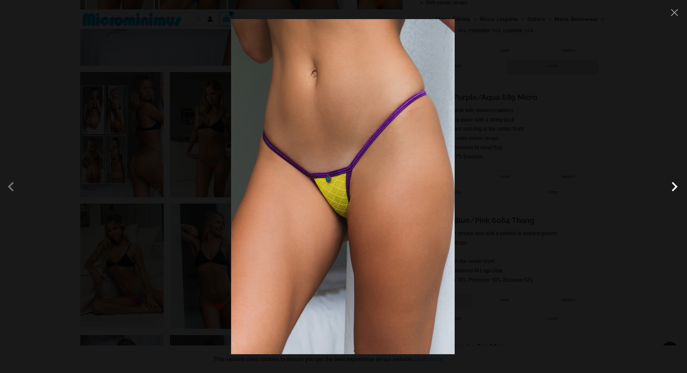
click at [616, 185] on span at bounding box center [674, 186] width 19 height 19
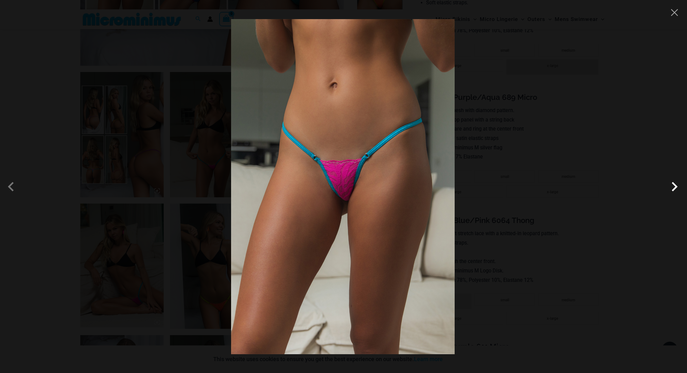
click at [616, 185] on span at bounding box center [674, 186] width 19 height 19
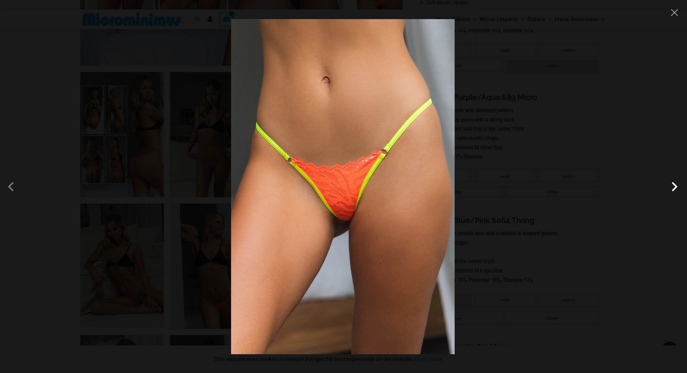
click at [616, 185] on span at bounding box center [674, 186] width 19 height 19
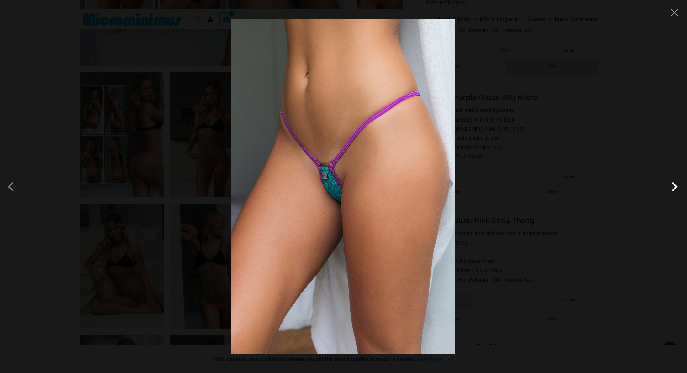
click at [616, 185] on span at bounding box center [674, 186] width 19 height 19
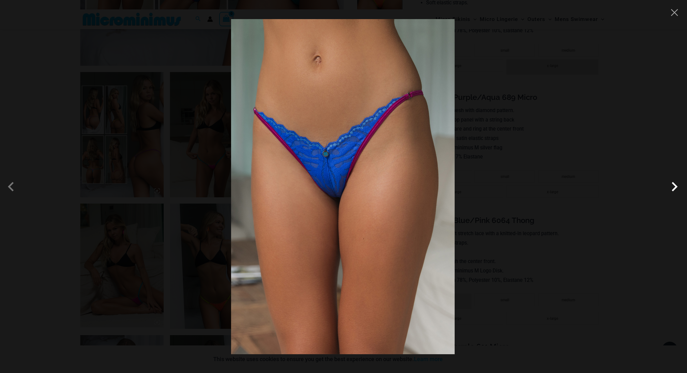
click at [616, 185] on span at bounding box center [674, 186] width 19 height 19
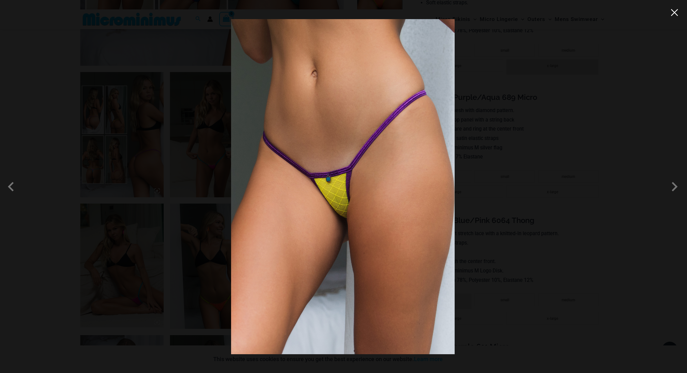
click at [616, 13] on button "Close" at bounding box center [674, 12] width 9 height 9
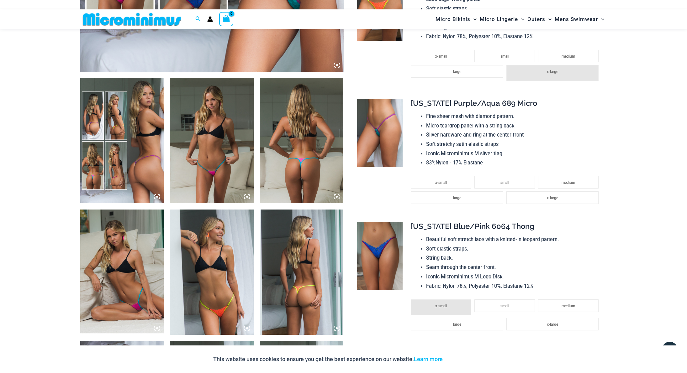
scroll to position [358, 0]
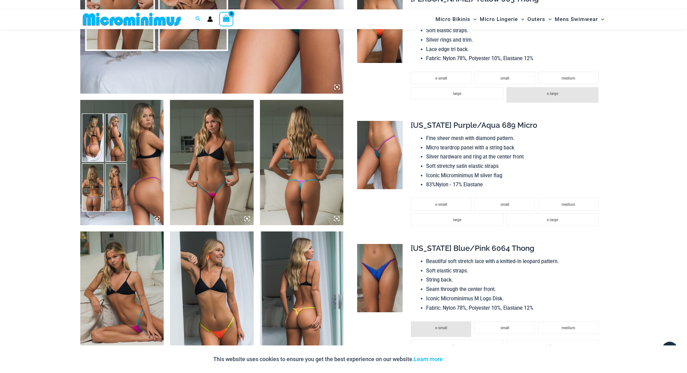
click at [116, 136] on img at bounding box center [122, 162] width 84 height 125
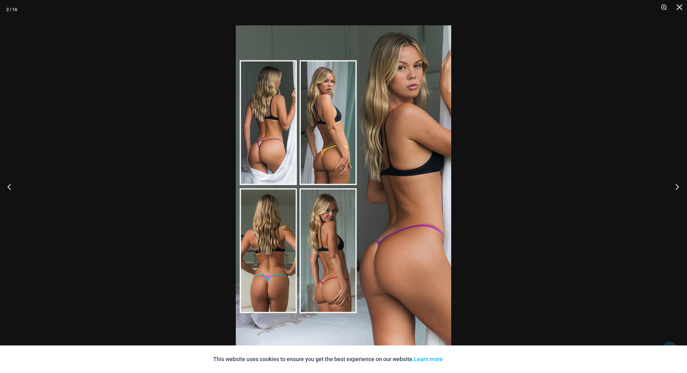
click at [616, 184] on button "Next" at bounding box center [675, 186] width 24 height 31
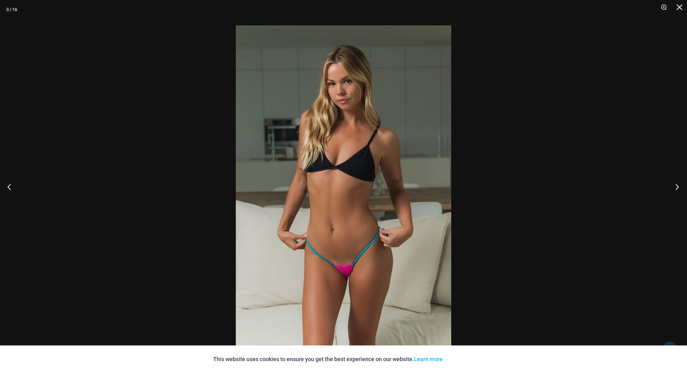
click at [616, 184] on button "Next" at bounding box center [675, 186] width 24 height 31
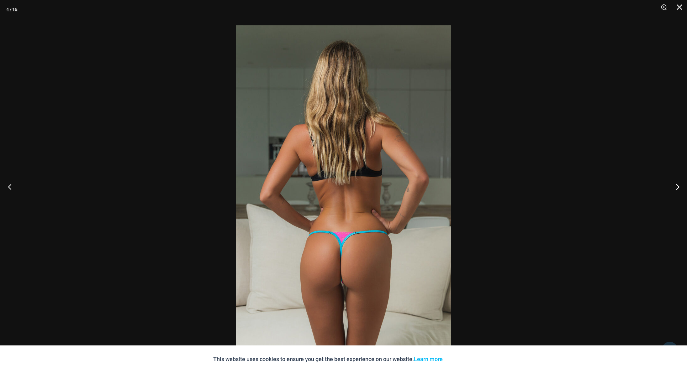
click at [4, 184] on button "Previous" at bounding box center [12, 186] width 24 height 31
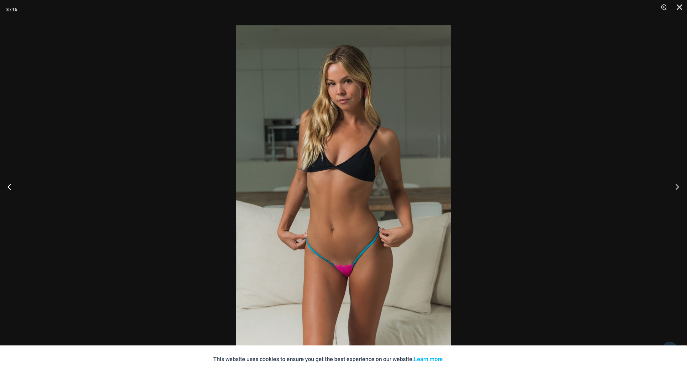
click at [616, 183] on button "Next" at bounding box center [675, 186] width 24 height 31
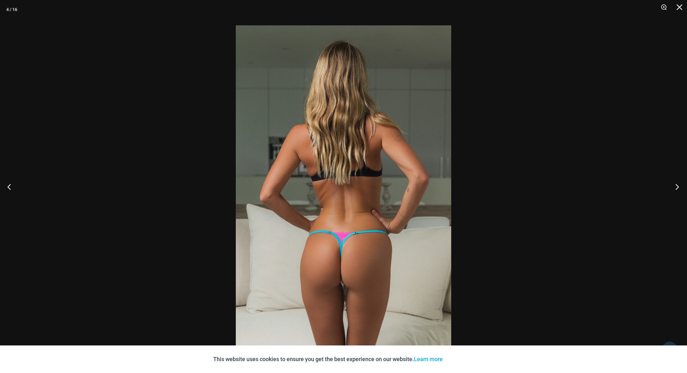
click at [616, 184] on button "Next" at bounding box center [675, 186] width 24 height 31
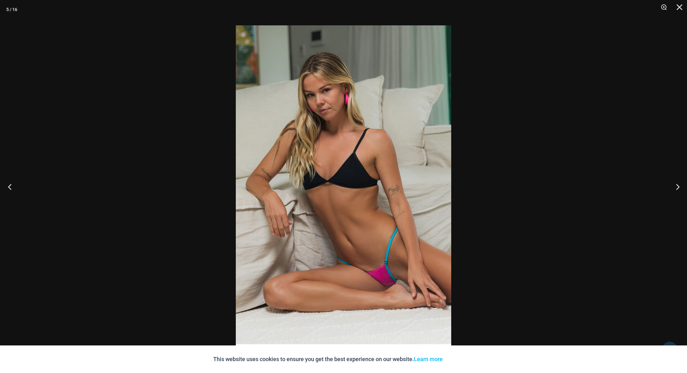
click at [4, 182] on button "Previous" at bounding box center [12, 186] width 24 height 31
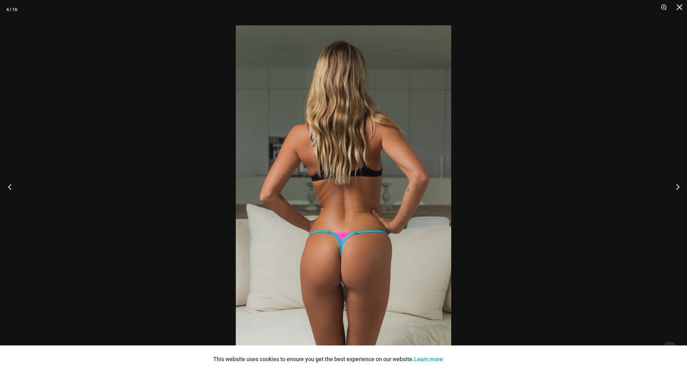
click at [6, 184] on button "Previous" at bounding box center [12, 186] width 24 height 31
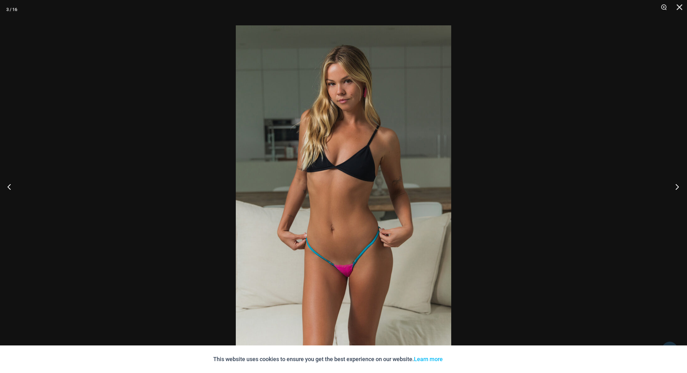
click at [616, 185] on button "Next" at bounding box center [675, 186] width 24 height 31
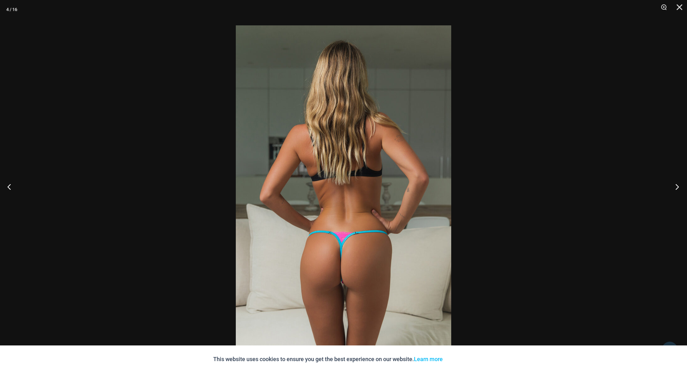
click at [616, 185] on button "Next" at bounding box center [675, 186] width 24 height 31
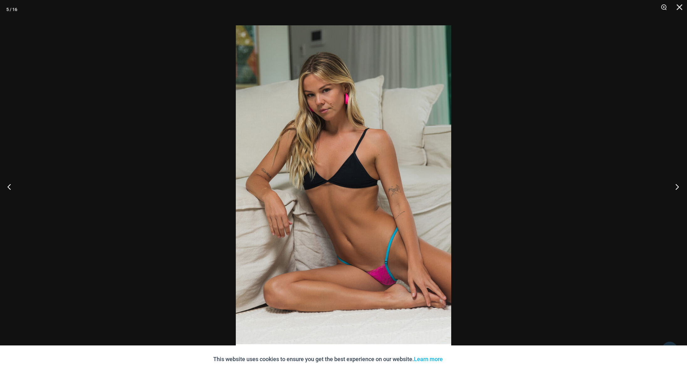
click at [616, 185] on button "Next" at bounding box center [675, 186] width 24 height 31
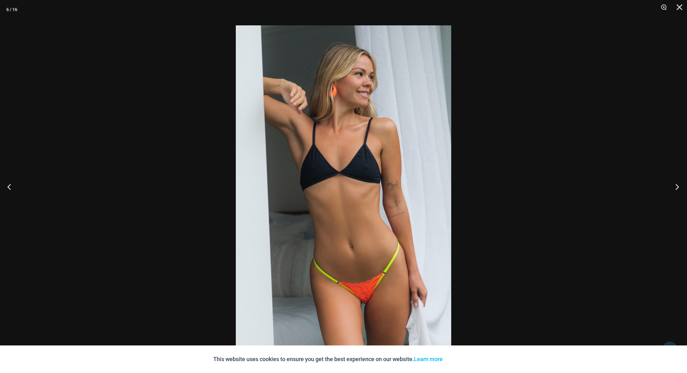
click at [616, 185] on button "Next" at bounding box center [675, 186] width 24 height 31
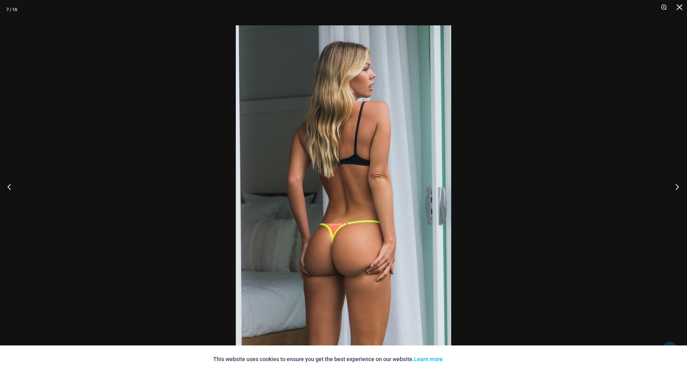
click at [616, 185] on button "Next" at bounding box center [675, 186] width 24 height 31
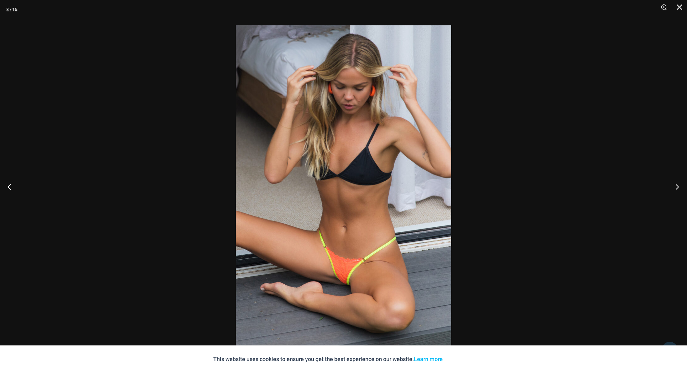
click at [616, 185] on button "Next" at bounding box center [675, 186] width 24 height 31
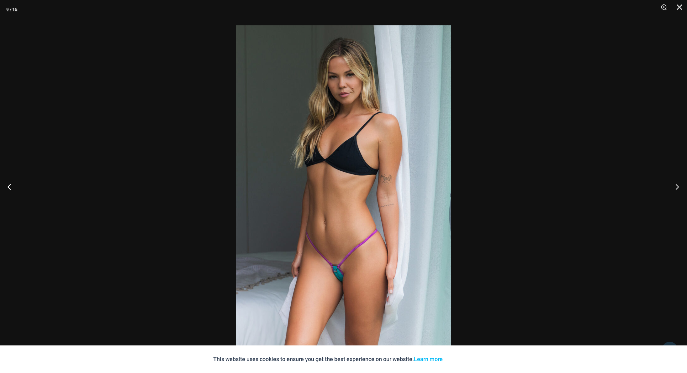
click at [616, 185] on button "Next" at bounding box center [675, 186] width 24 height 31
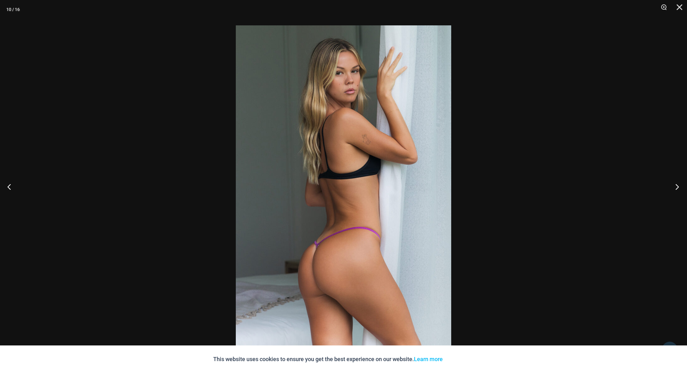
click at [616, 185] on button "Next" at bounding box center [675, 186] width 24 height 31
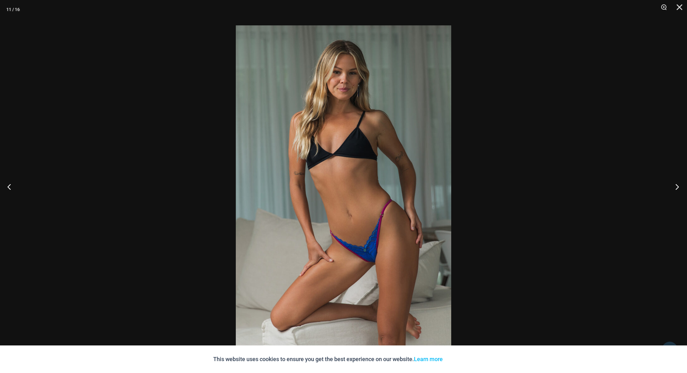
click at [616, 185] on button "Next" at bounding box center [675, 186] width 24 height 31
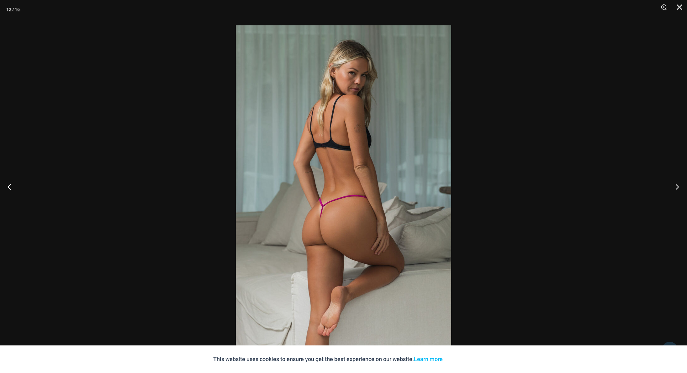
click at [616, 185] on button "Next" at bounding box center [675, 186] width 24 height 31
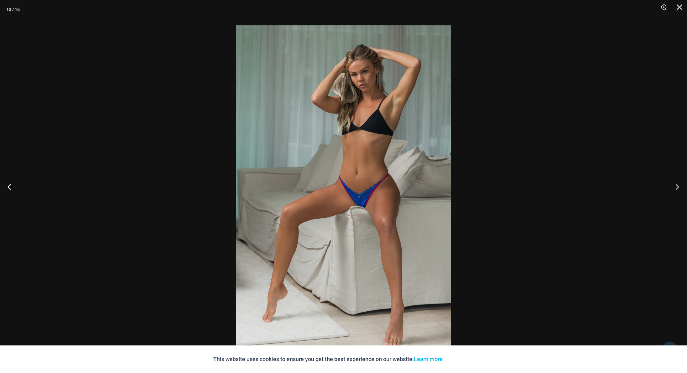
click at [616, 185] on button "Next" at bounding box center [675, 186] width 24 height 31
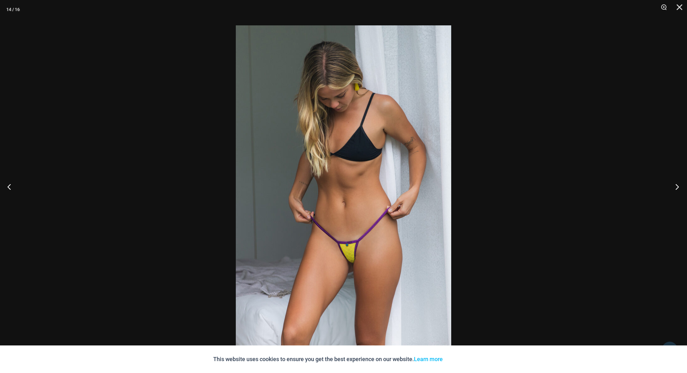
click at [616, 185] on button "Next" at bounding box center [675, 186] width 24 height 31
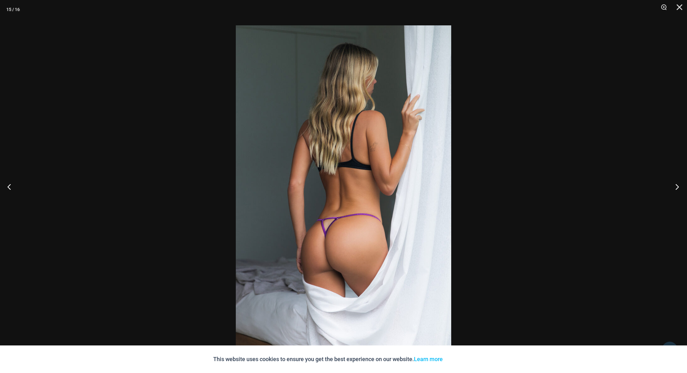
click at [616, 185] on button "Next" at bounding box center [675, 186] width 24 height 31
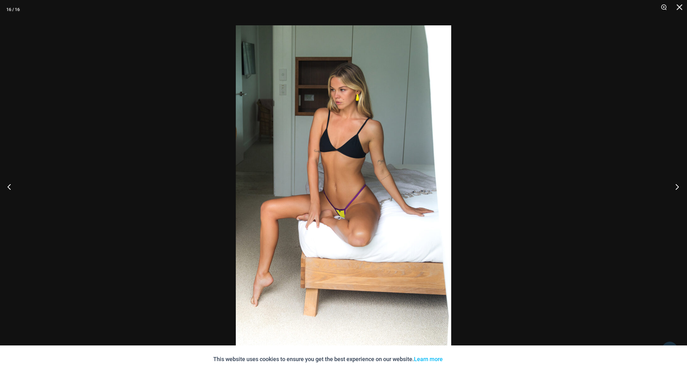
click at [616, 185] on button "Next" at bounding box center [675, 186] width 24 height 31
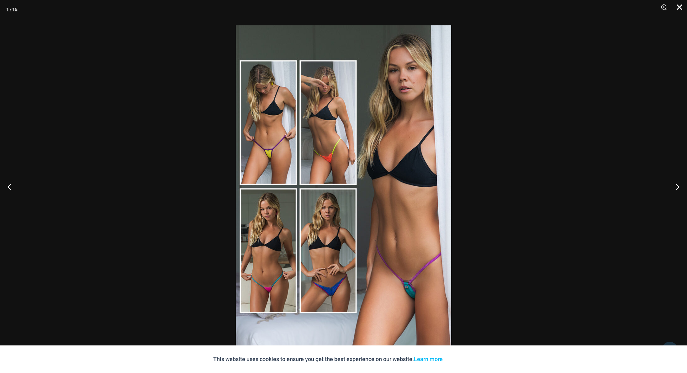
click at [616, 8] on button "Close" at bounding box center [677, 9] width 16 height 19
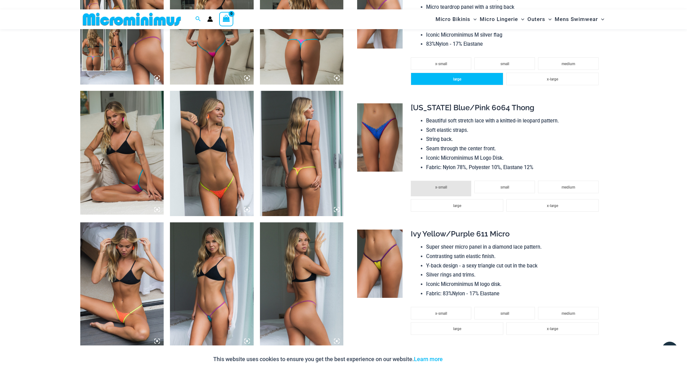
scroll to position [499, 0]
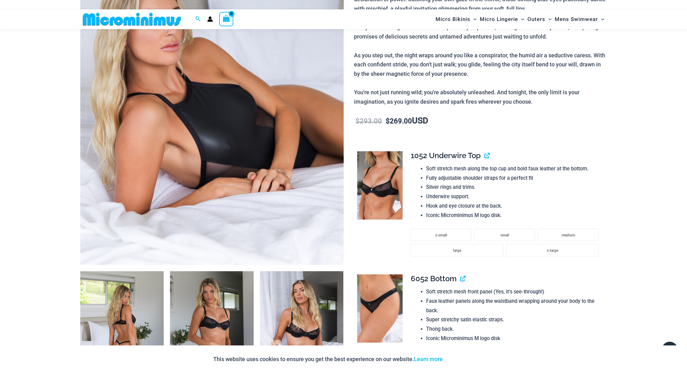
scroll to position [278, 0]
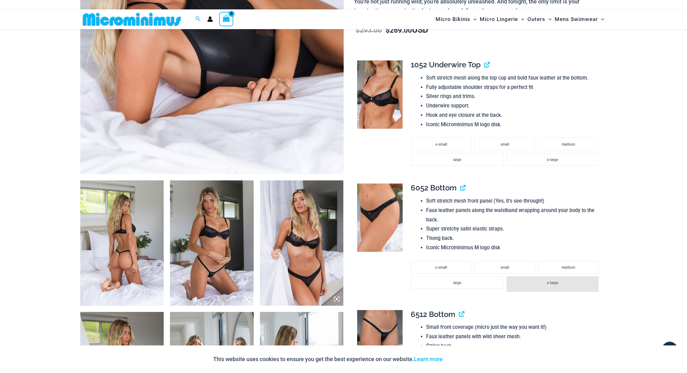
click at [378, 90] on img at bounding box center [379, 95] width 45 height 68
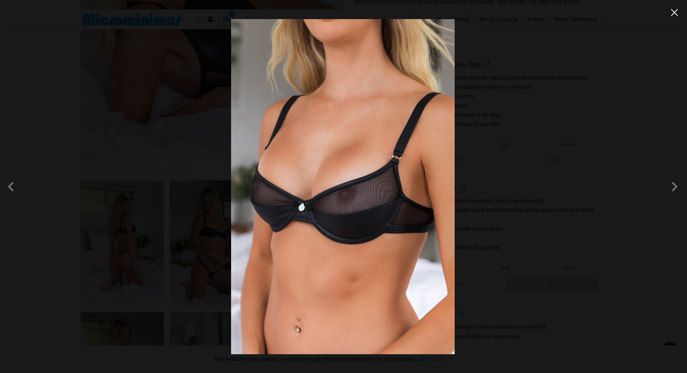
click at [616, 13] on button "Close" at bounding box center [674, 12] width 9 height 9
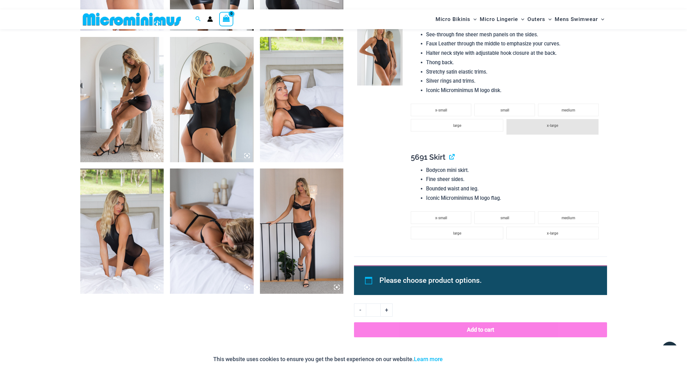
scroll to position [630, 0]
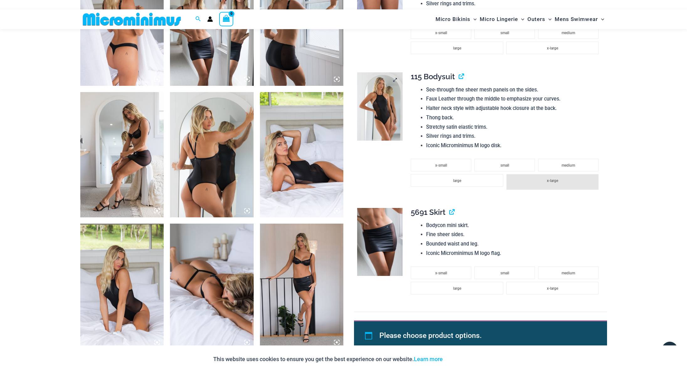
click at [386, 99] on img at bounding box center [379, 106] width 45 height 68
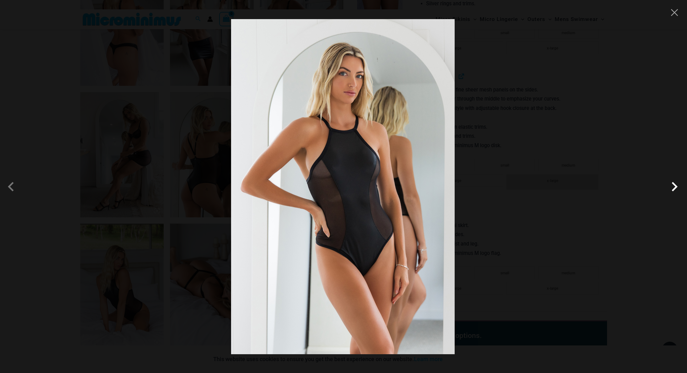
click at [616, 186] on span at bounding box center [674, 186] width 19 height 19
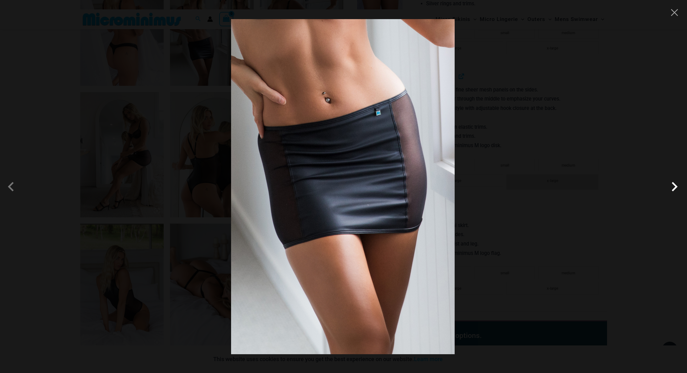
click at [616, 186] on span at bounding box center [674, 186] width 19 height 19
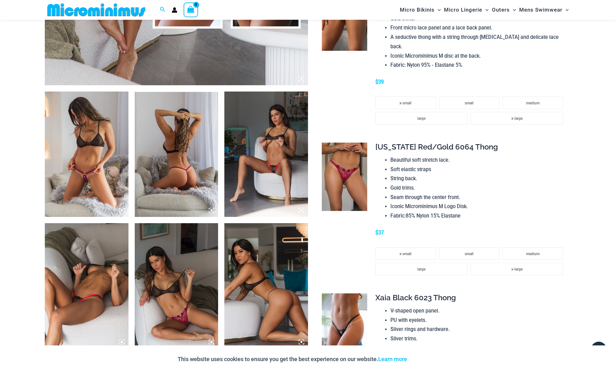
scroll to position [434, 0]
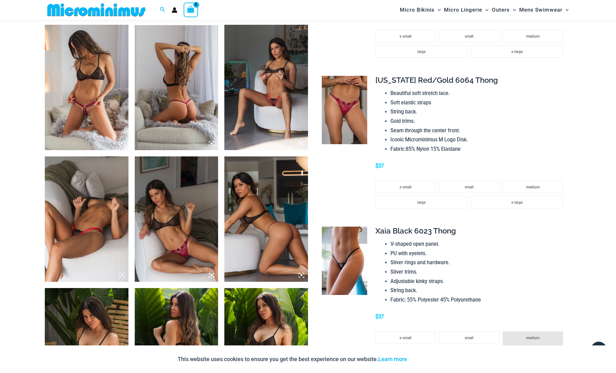
click at [84, 60] on img at bounding box center [87, 87] width 84 height 125
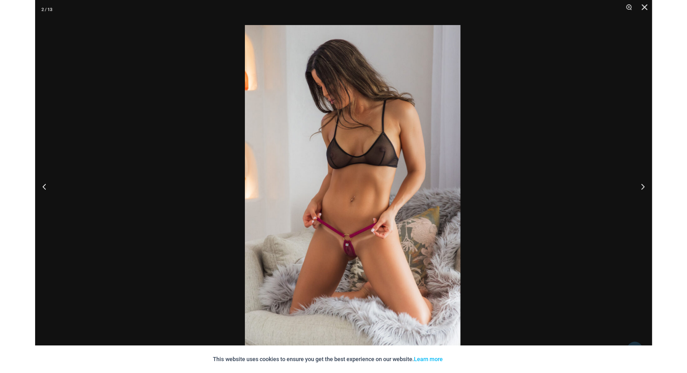
scroll to position [414, 0]
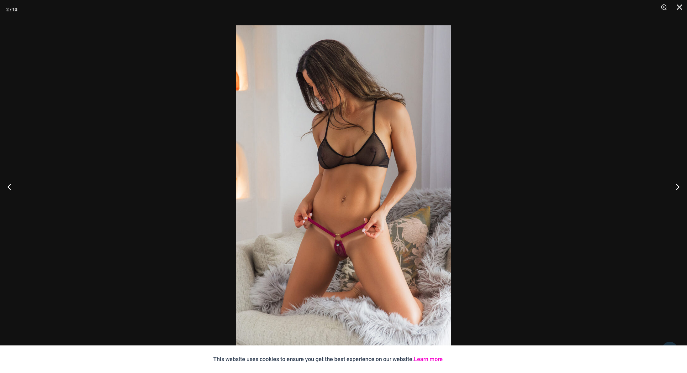
click at [432, 360] on link "Learn more" at bounding box center [428, 359] width 29 height 7
click at [616, 187] on button "Next" at bounding box center [675, 186] width 24 height 31
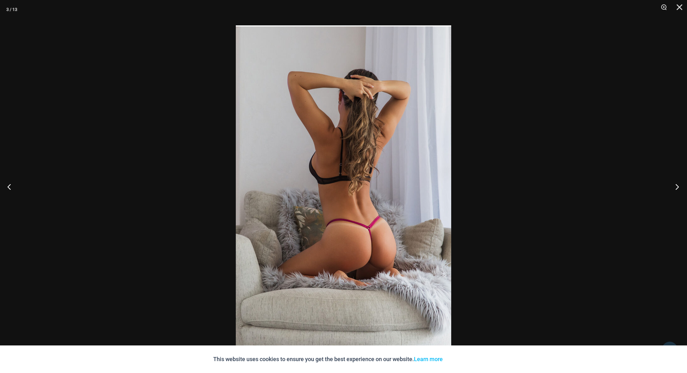
click at [616, 187] on button "Next" at bounding box center [675, 186] width 24 height 31
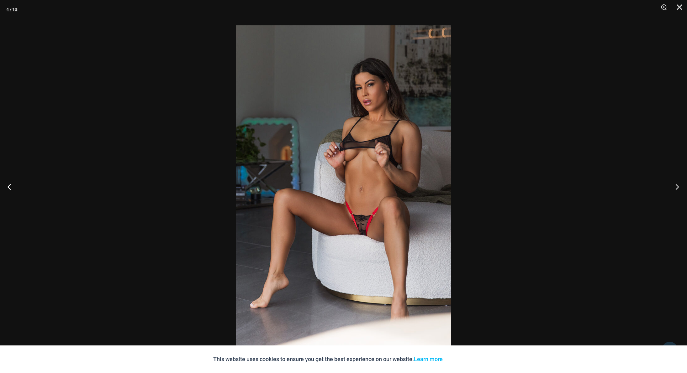
click at [616, 187] on button "Next" at bounding box center [675, 186] width 24 height 31
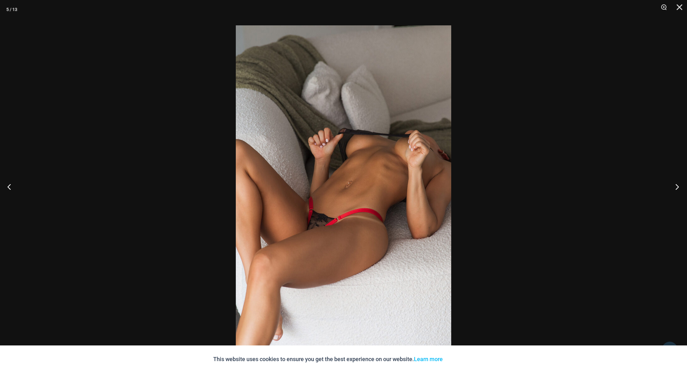
click at [616, 187] on button "Next" at bounding box center [675, 186] width 24 height 31
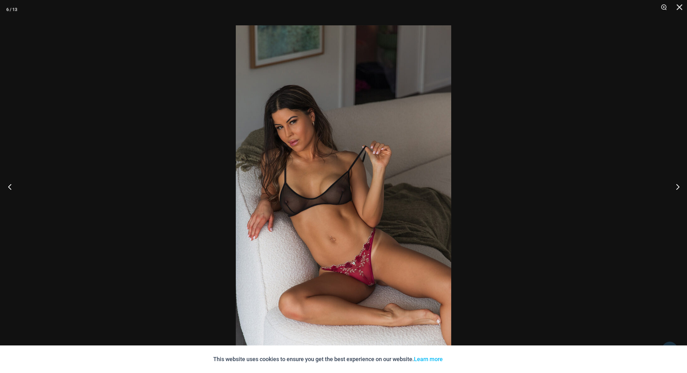
click at [14, 186] on button "Previous" at bounding box center [12, 186] width 24 height 31
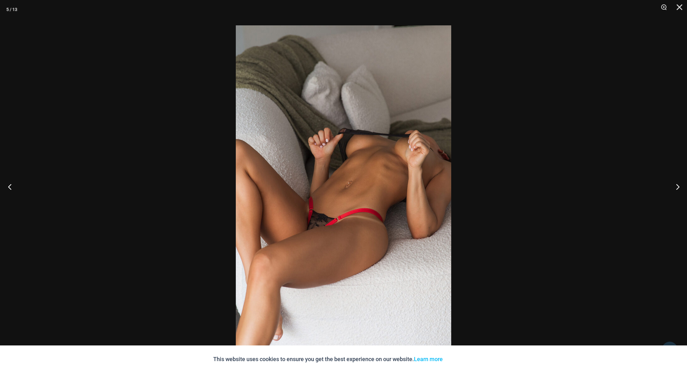
click at [8, 186] on button "Previous" at bounding box center [12, 186] width 24 height 31
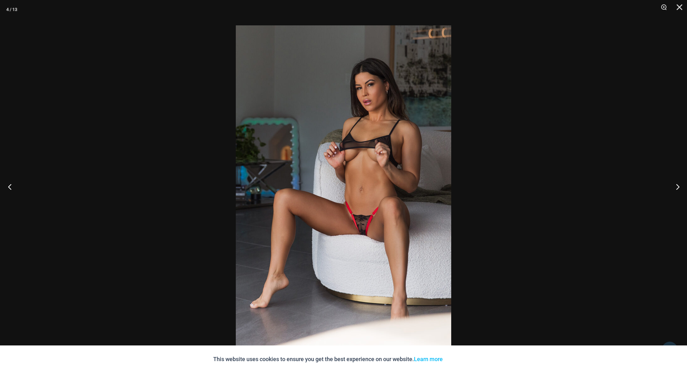
click at [8, 186] on button "Previous" at bounding box center [12, 186] width 24 height 31
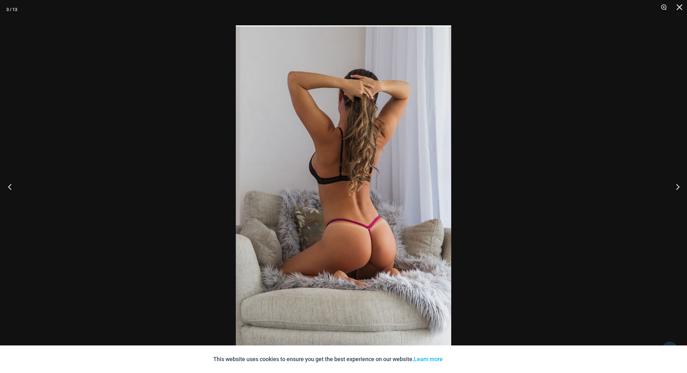
click at [8, 186] on button "Previous" at bounding box center [12, 186] width 24 height 31
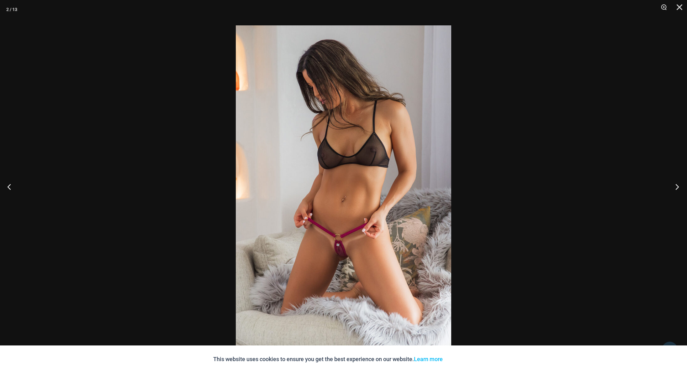
click at [616, 186] on button "Next" at bounding box center [675, 186] width 24 height 31
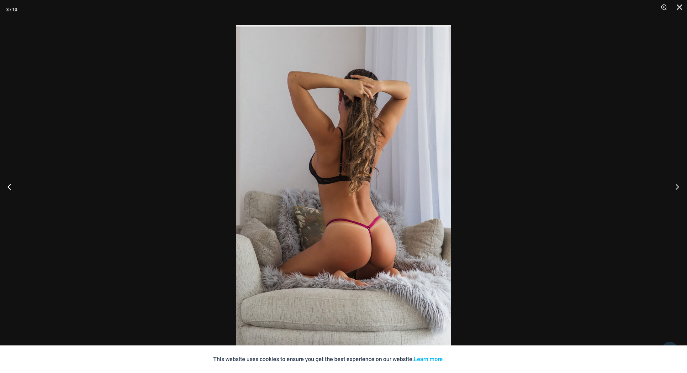
click at [616, 186] on button "Next" at bounding box center [675, 186] width 24 height 31
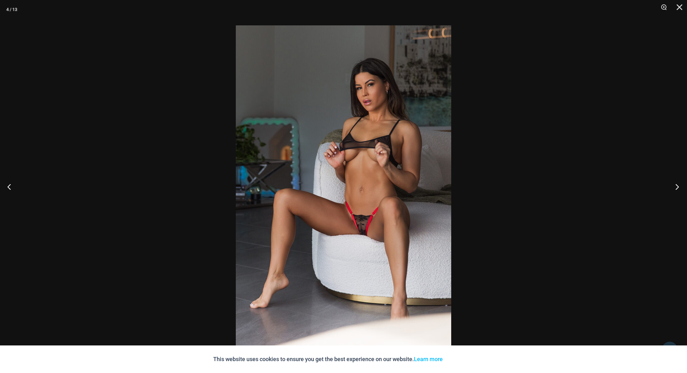
click at [616, 186] on button "Next" at bounding box center [675, 186] width 24 height 31
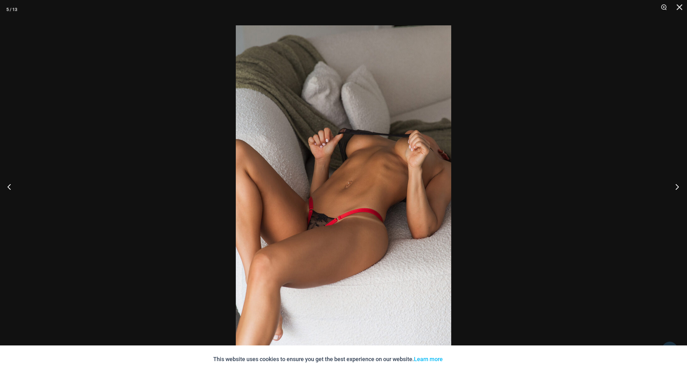
click at [616, 186] on button "Next" at bounding box center [675, 186] width 24 height 31
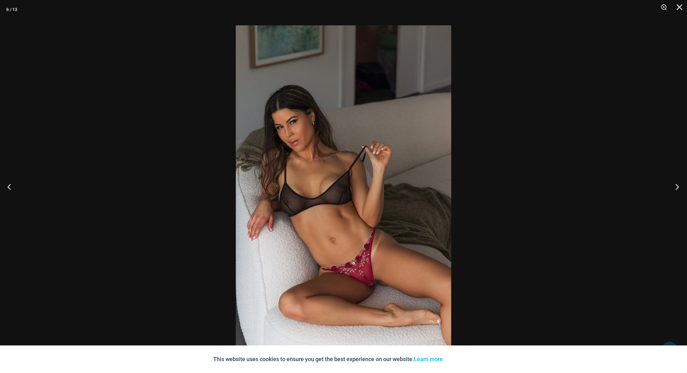
click at [616, 186] on button "Next" at bounding box center [675, 186] width 24 height 31
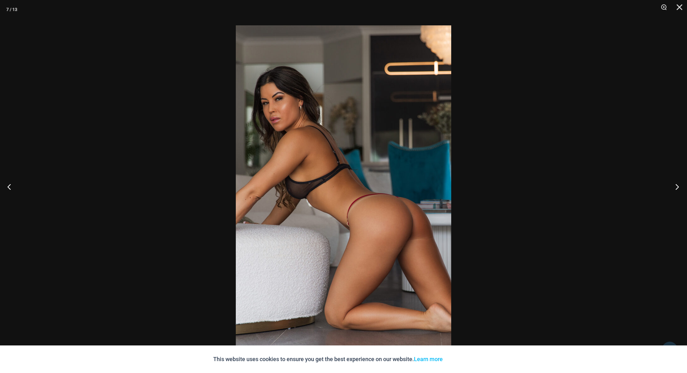
click at [616, 186] on button "Next" at bounding box center [675, 186] width 24 height 31
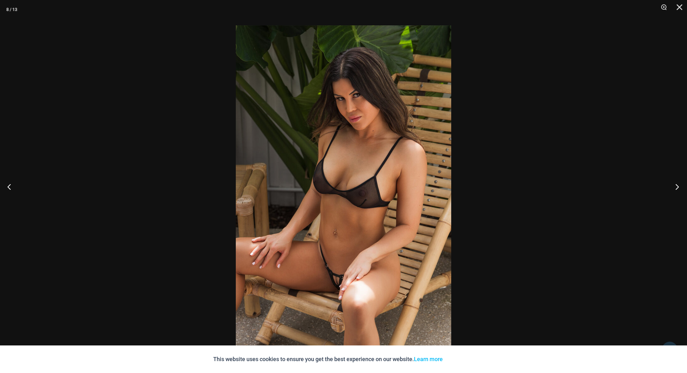
click at [616, 186] on button "Next" at bounding box center [675, 186] width 24 height 31
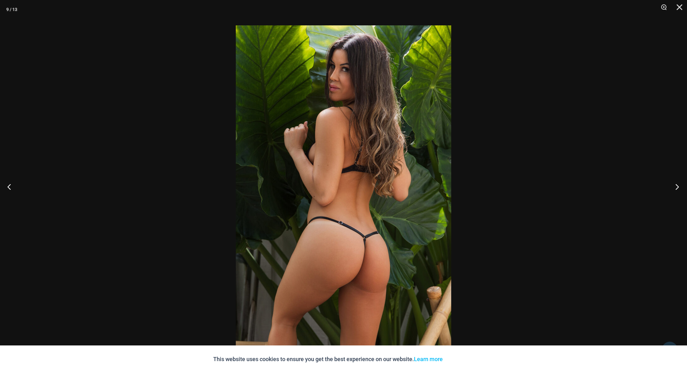
click at [616, 186] on button "Next" at bounding box center [675, 186] width 24 height 31
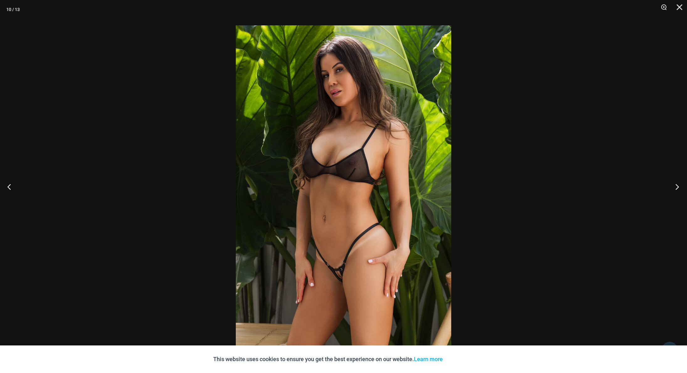
click at [616, 186] on button "Next" at bounding box center [675, 186] width 24 height 31
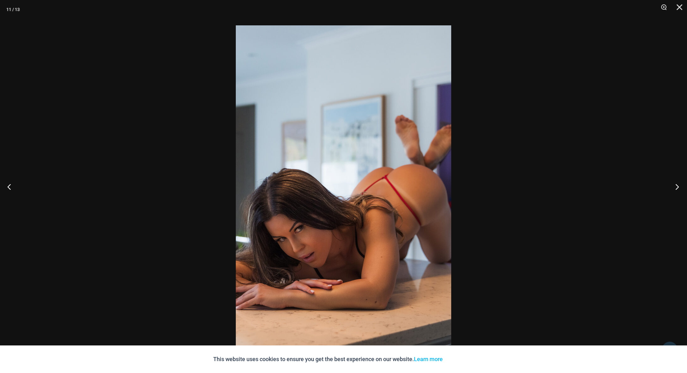
click at [616, 186] on button "Next" at bounding box center [675, 186] width 24 height 31
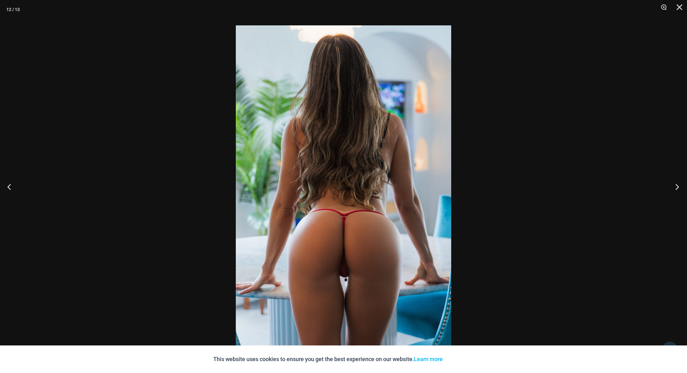
click at [616, 186] on button "Next" at bounding box center [675, 186] width 24 height 31
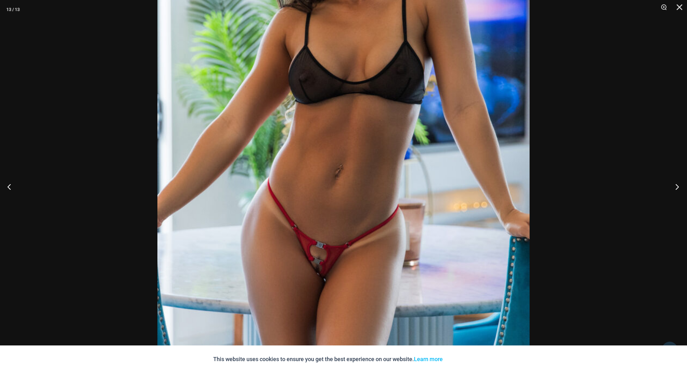
click at [616, 188] on button "Next" at bounding box center [675, 186] width 24 height 31
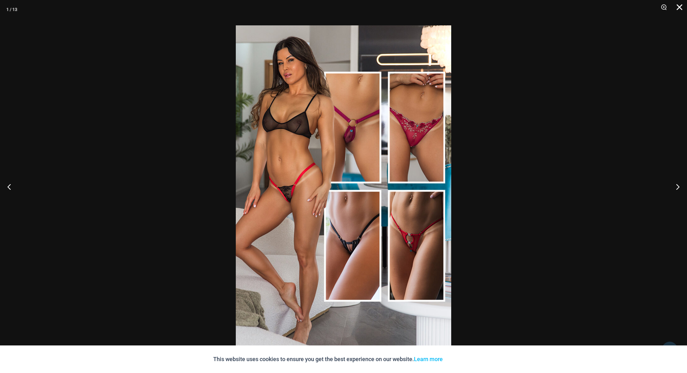
click at [616, 9] on button "Close" at bounding box center [677, 9] width 16 height 19
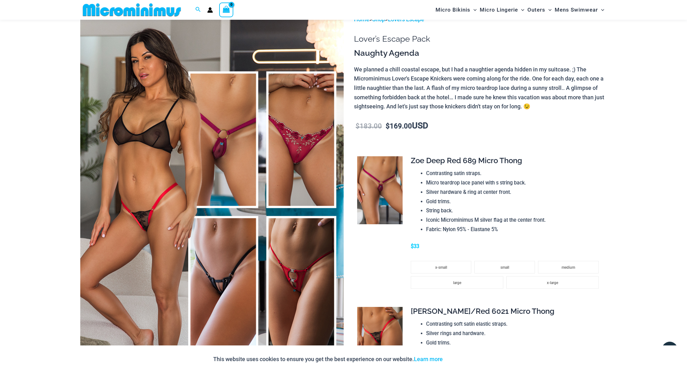
scroll to position [103, 0]
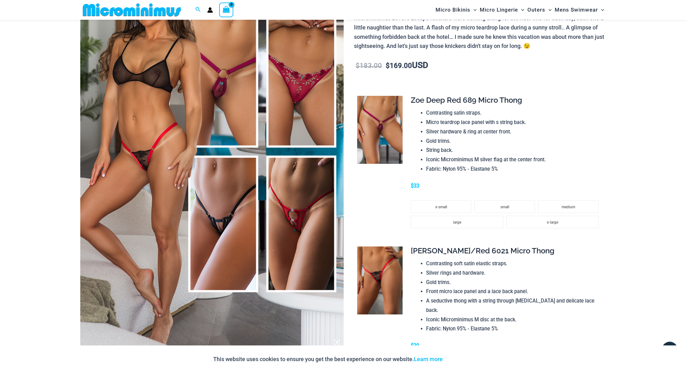
click at [380, 117] on img at bounding box center [379, 130] width 45 height 68
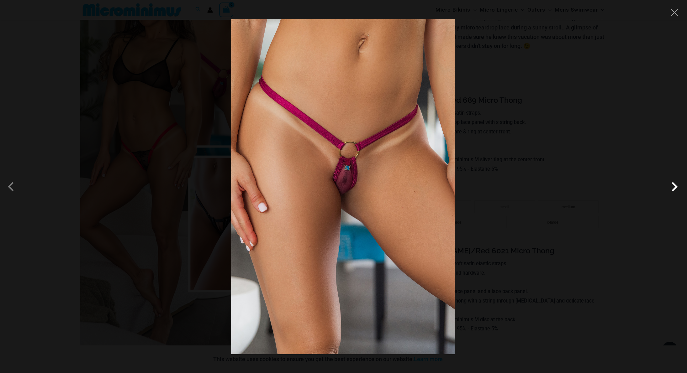
click at [616, 185] on span at bounding box center [674, 186] width 19 height 19
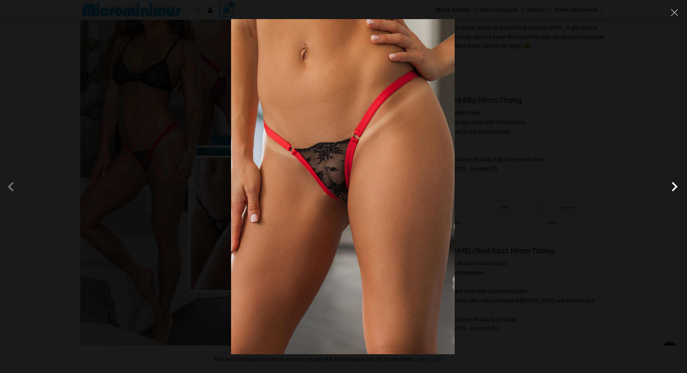
click at [616, 185] on span at bounding box center [674, 186] width 19 height 19
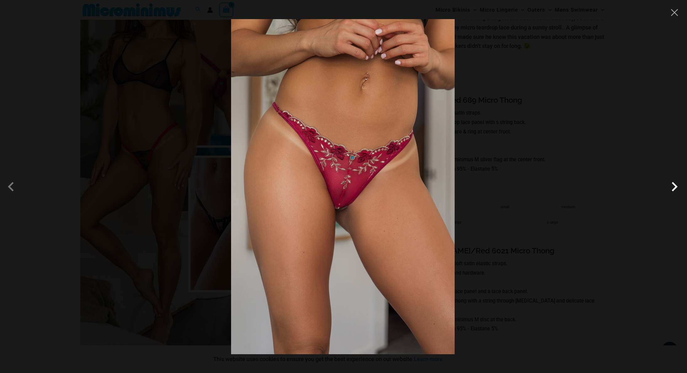
click at [616, 185] on span at bounding box center [674, 186] width 19 height 19
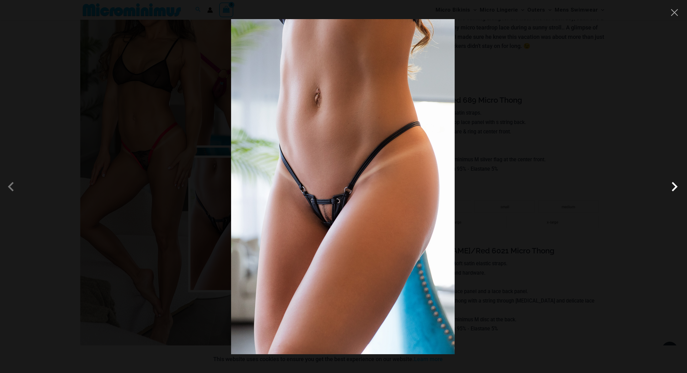
click at [616, 185] on span at bounding box center [674, 186] width 19 height 19
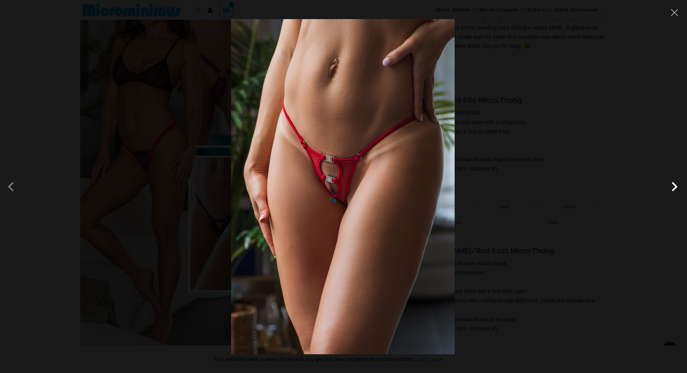
click at [616, 190] on span at bounding box center [674, 186] width 19 height 19
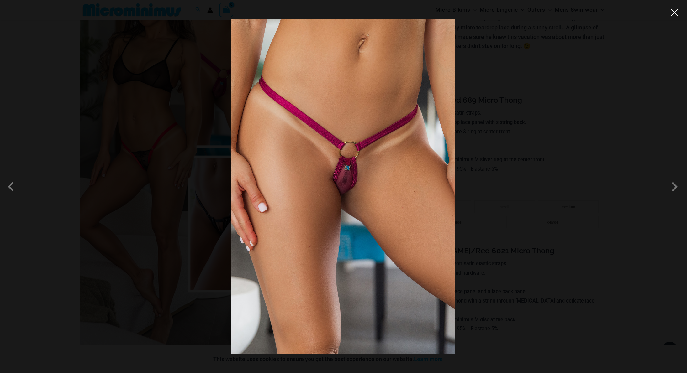
drag, startPoint x: 678, startPoint y: 10, endPoint x: 671, endPoint y: 14, distance: 7.3
click at [616, 11] on button "Close" at bounding box center [674, 12] width 9 height 9
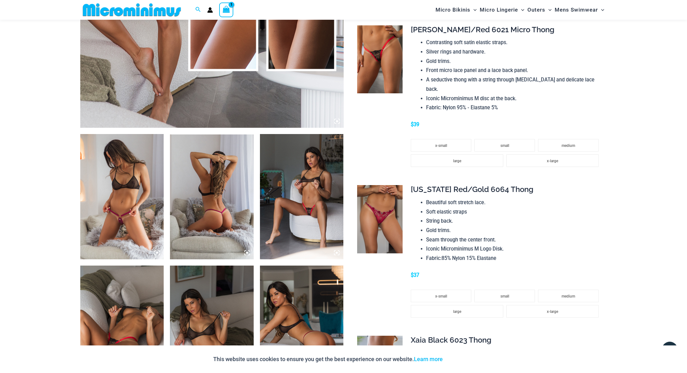
scroll to position [339, 0]
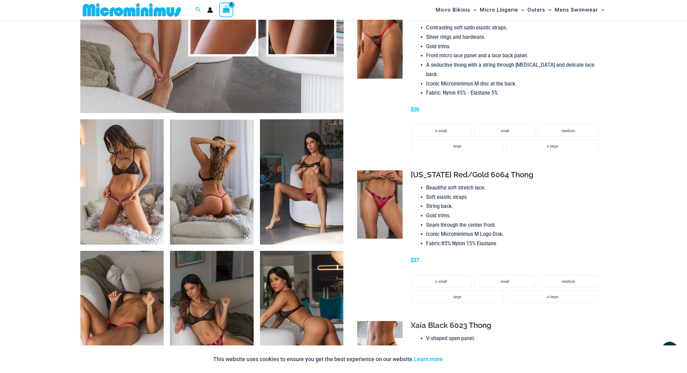
click at [102, 178] on img at bounding box center [122, 181] width 84 height 125
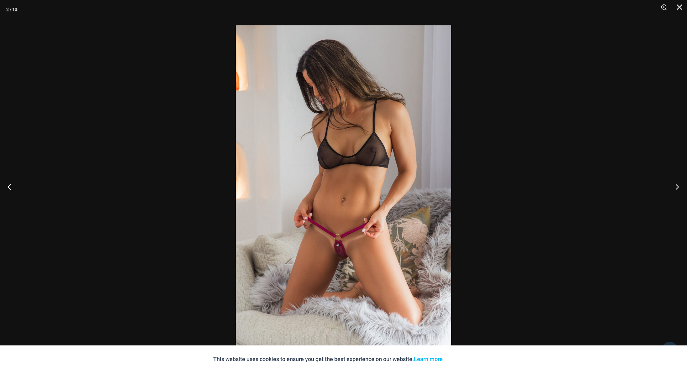
click at [616, 186] on button "Next" at bounding box center [675, 186] width 24 height 31
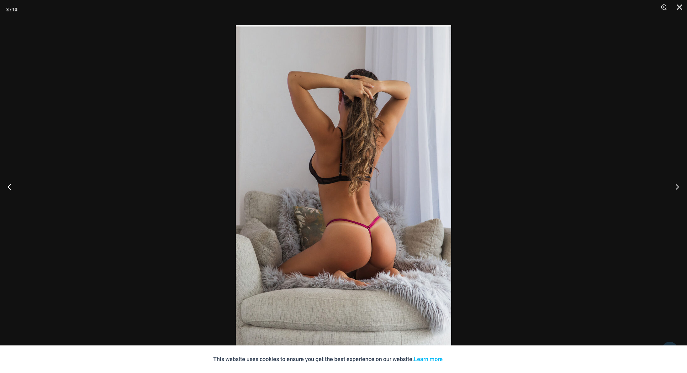
click at [616, 186] on button "Next" at bounding box center [675, 186] width 24 height 31
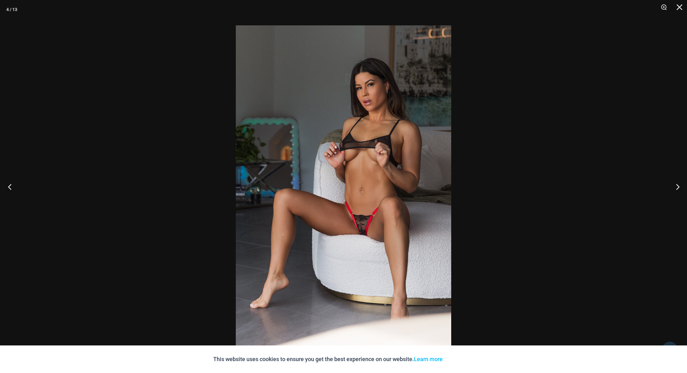
click at [13, 183] on button "Previous" at bounding box center [12, 186] width 24 height 31
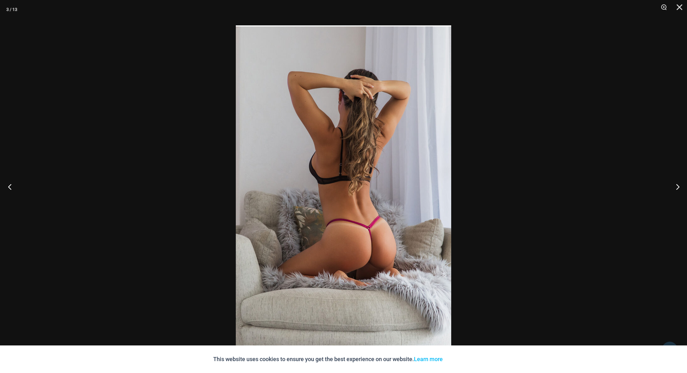
click at [10, 185] on button "Previous" at bounding box center [12, 186] width 24 height 31
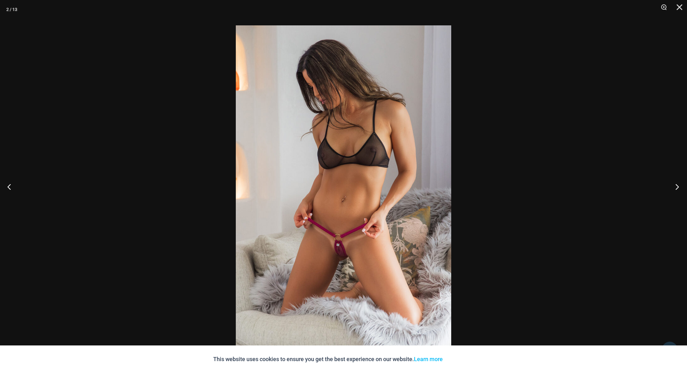
click at [616, 184] on button "Next" at bounding box center [675, 186] width 24 height 31
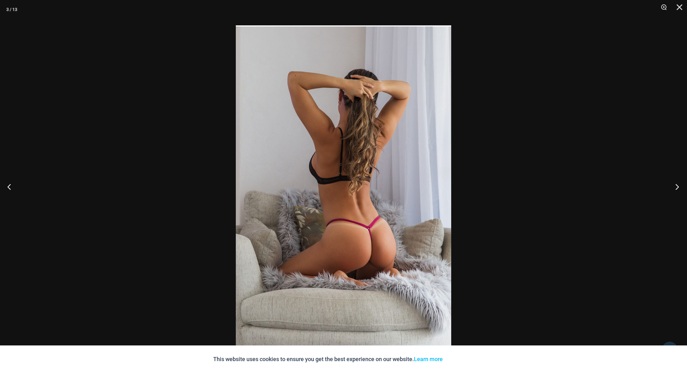
click at [616, 188] on button "Next" at bounding box center [675, 186] width 24 height 31
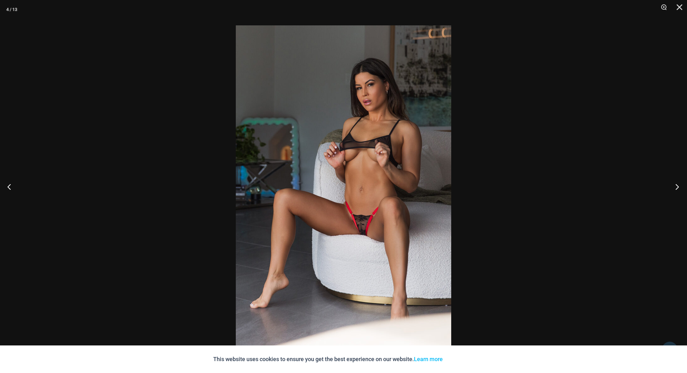
drag, startPoint x: 394, startPoint y: 173, endPoint x: 677, endPoint y: 186, distance: 284.1
click at [616, 186] on button "Next" at bounding box center [675, 186] width 24 height 31
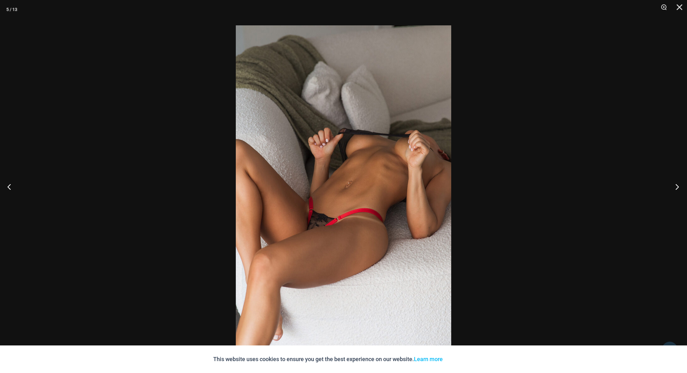
click at [616, 186] on button "Next" at bounding box center [675, 186] width 24 height 31
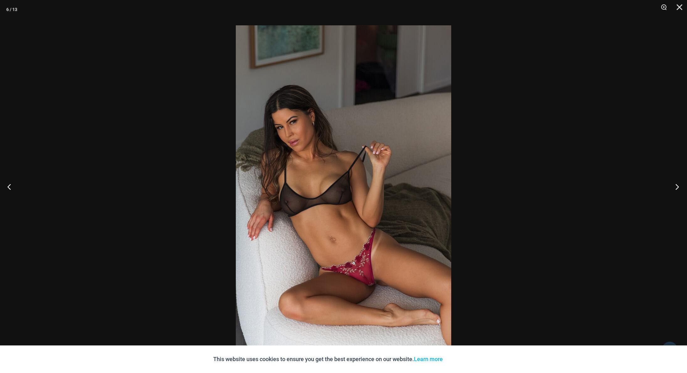
click at [616, 188] on button "Next" at bounding box center [675, 186] width 24 height 31
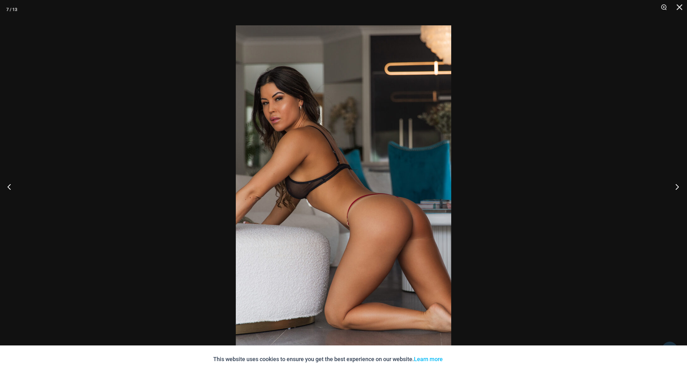
click at [616, 188] on button "Next" at bounding box center [675, 186] width 24 height 31
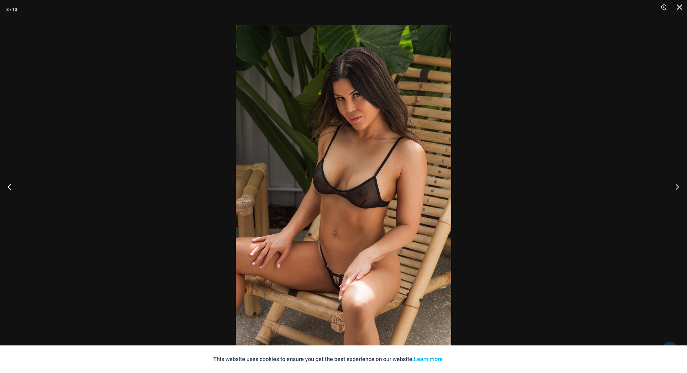
click at [616, 188] on button "Next" at bounding box center [675, 186] width 24 height 31
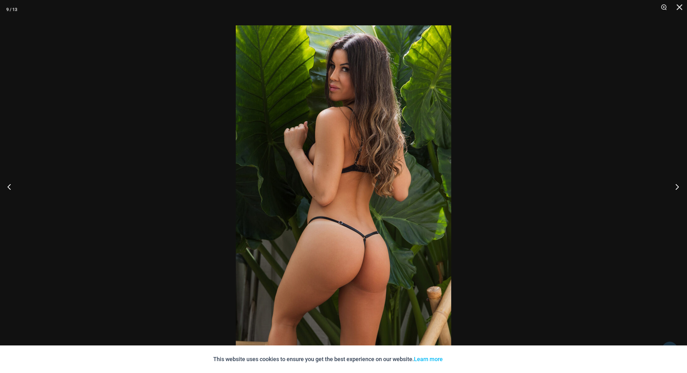
click at [616, 186] on button "Next" at bounding box center [675, 186] width 24 height 31
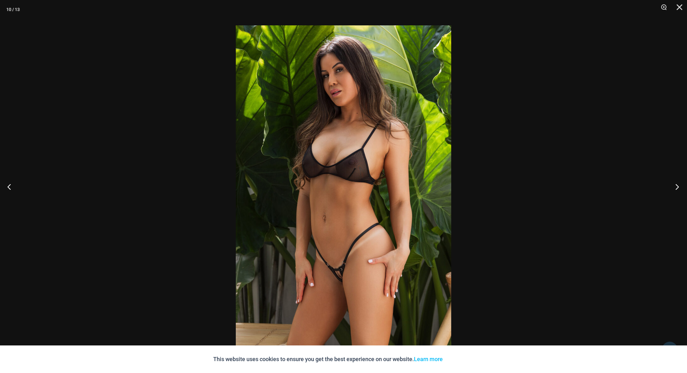
click at [616, 185] on button "Next" at bounding box center [675, 186] width 24 height 31
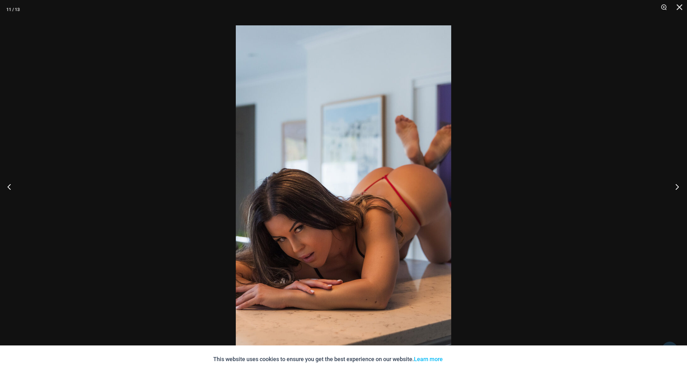
click at [616, 185] on button "Next" at bounding box center [675, 186] width 24 height 31
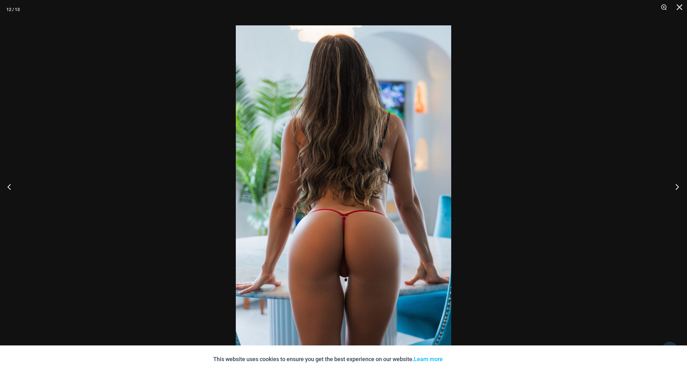
click at [616, 185] on button "Next" at bounding box center [675, 186] width 24 height 31
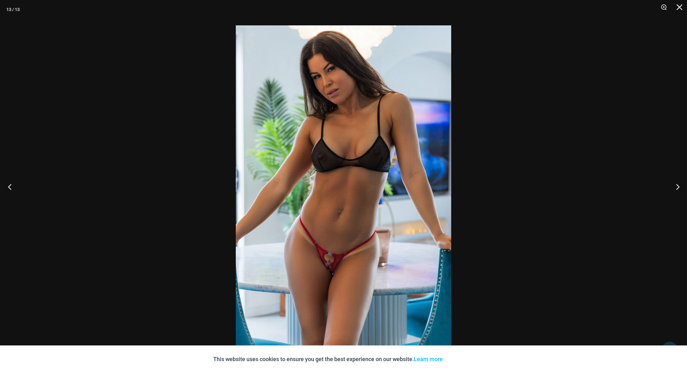
click at [5, 188] on button "Previous" at bounding box center [12, 186] width 24 height 31
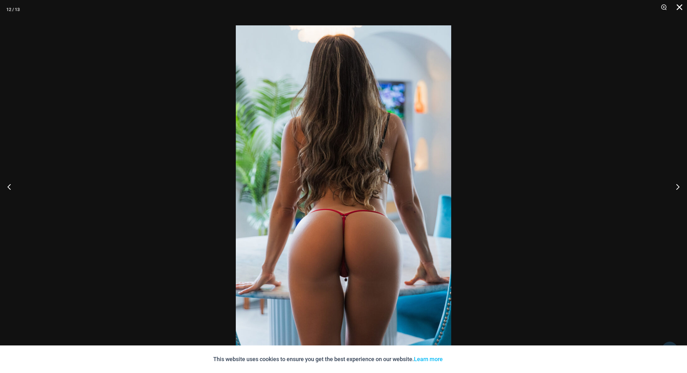
click at [616, 6] on button "Close" at bounding box center [677, 9] width 16 height 19
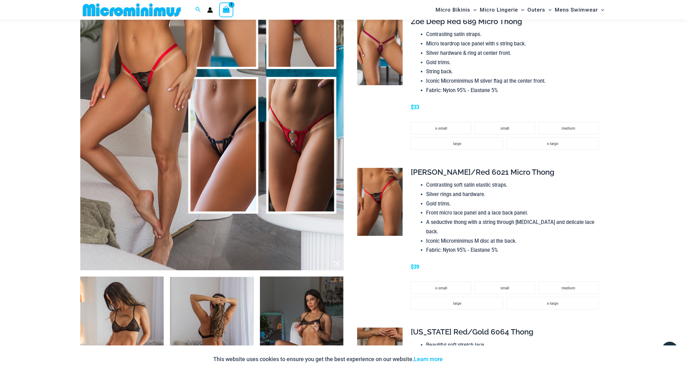
scroll to position [109, 0]
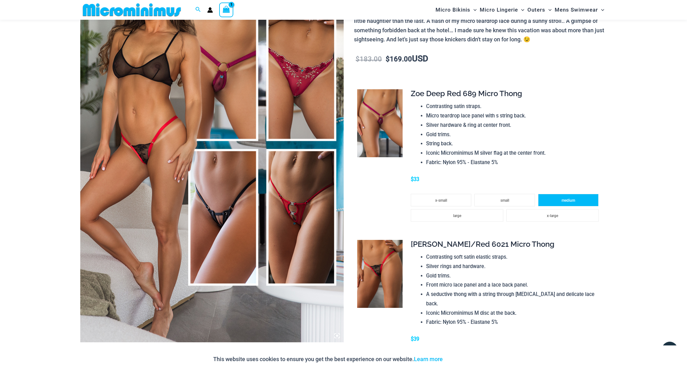
click at [568, 199] on span "medium" at bounding box center [568, 200] width 13 height 4
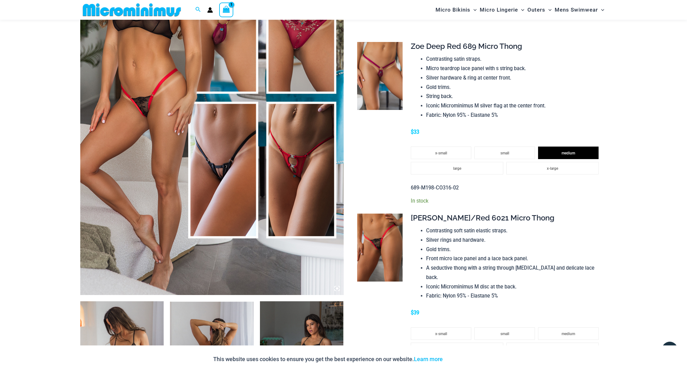
scroll to position [212, 0]
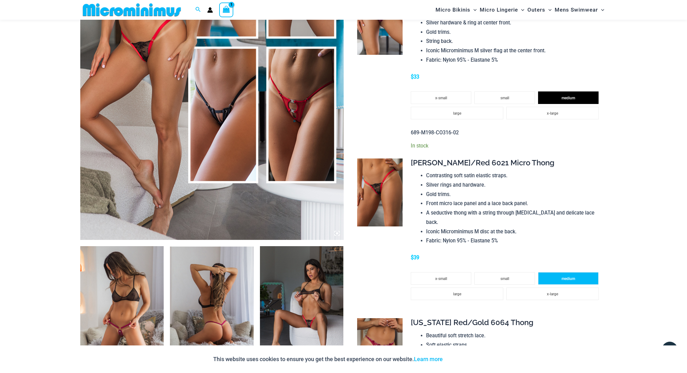
click at [567, 272] on li "medium" at bounding box center [568, 278] width 61 height 13
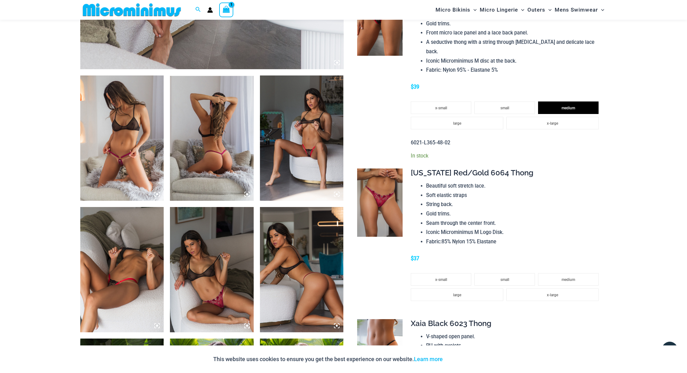
scroll to position [432, 0]
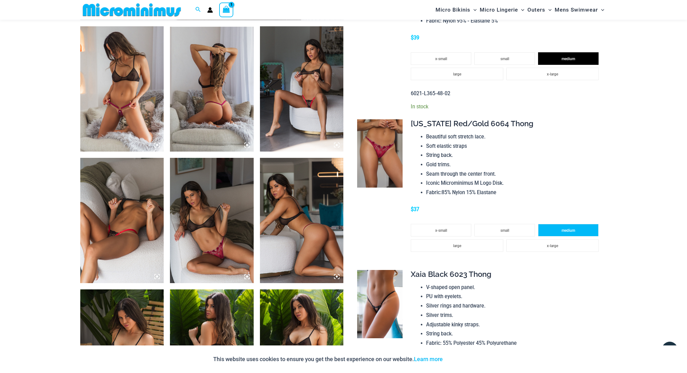
drag, startPoint x: 570, startPoint y: 221, endPoint x: 576, endPoint y: 225, distance: 6.9
click at [570, 229] on span "medium" at bounding box center [568, 231] width 13 height 4
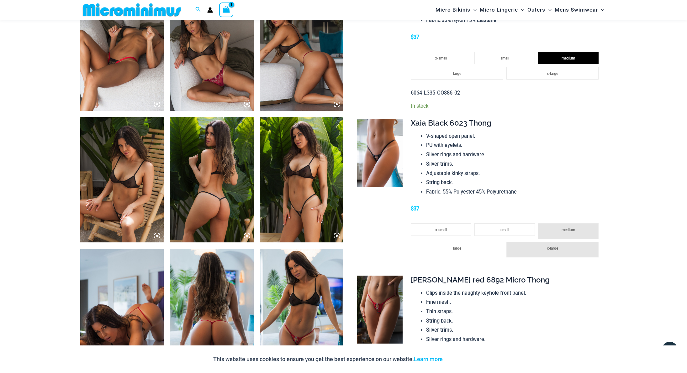
scroll to position [669, 0]
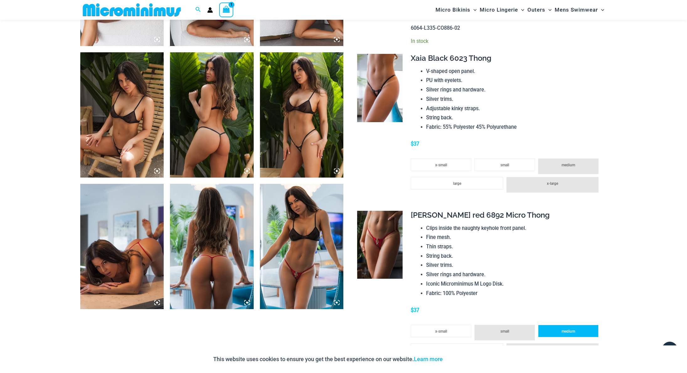
click at [560, 325] on li "medium" at bounding box center [568, 331] width 61 height 13
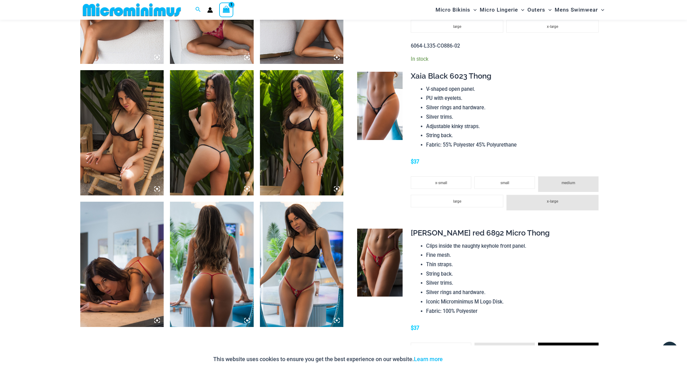
scroll to position [627, 0]
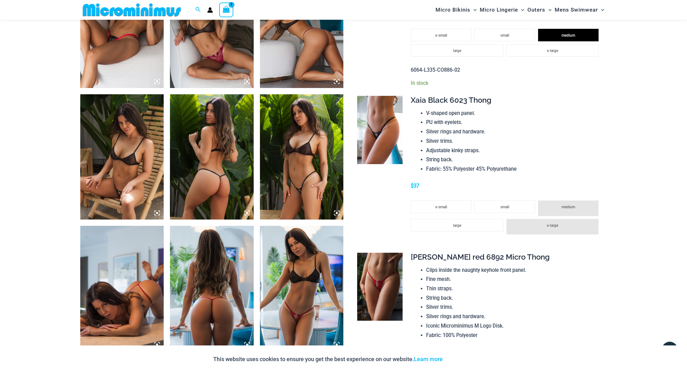
click at [372, 126] on img at bounding box center [379, 130] width 45 height 68
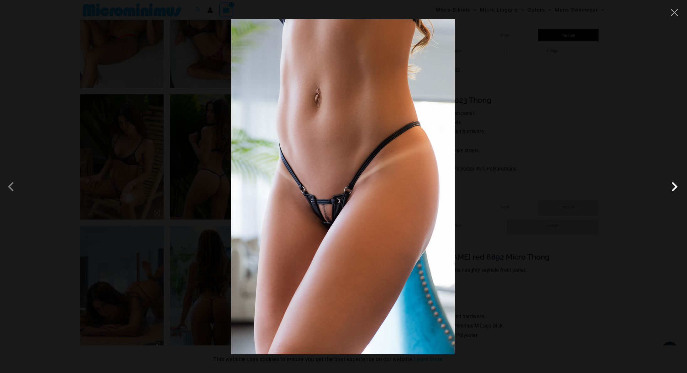
click at [616, 190] on span at bounding box center [674, 186] width 19 height 19
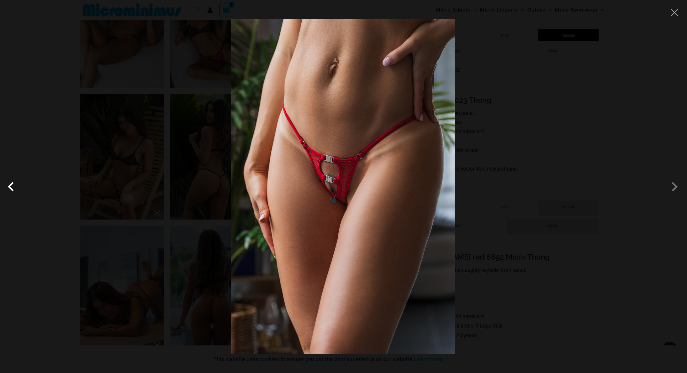
click at [12, 187] on span at bounding box center [12, 186] width 19 height 19
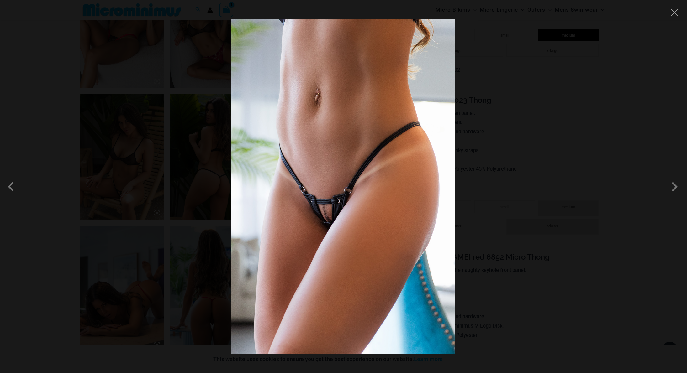
click at [331, 203] on img at bounding box center [343, 186] width 224 height 335
click at [616, 13] on button "Close" at bounding box center [674, 12] width 9 height 9
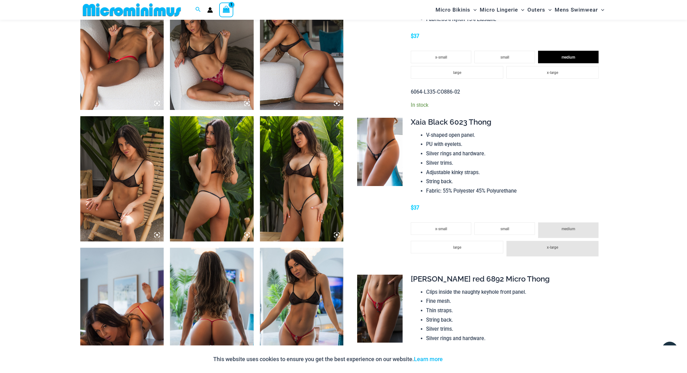
scroll to position [605, 0]
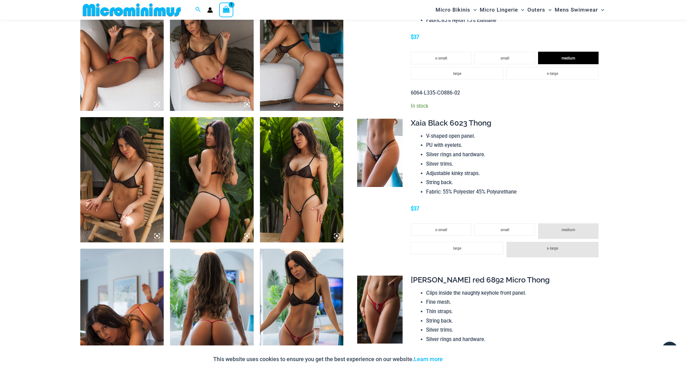
click at [296, 57] on img at bounding box center [302, 48] width 84 height 125
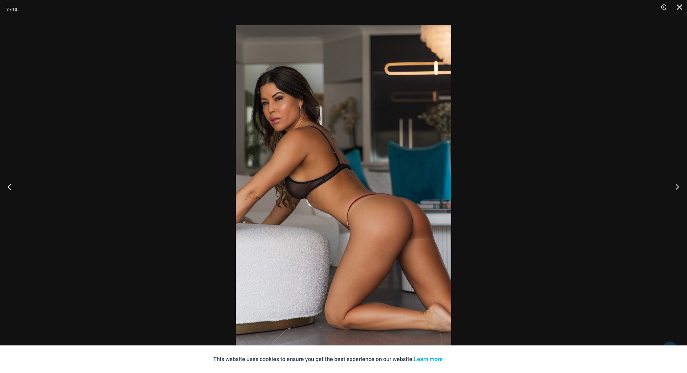
click at [616, 185] on button "Next" at bounding box center [675, 186] width 24 height 31
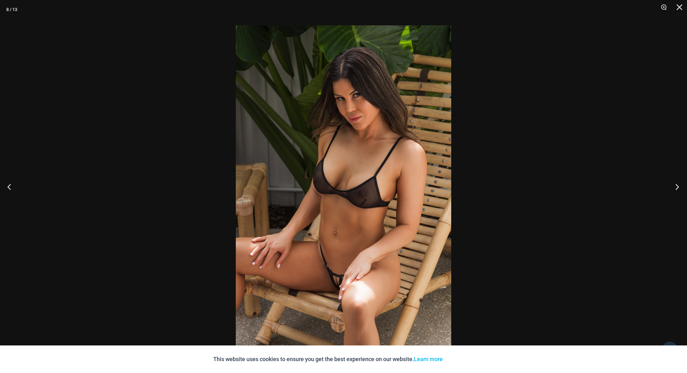
drag, startPoint x: 362, startPoint y: 170, endPoint x: 675, endPoint y: 185, distance: 313.9
click at [616, 185] on button "Next" at bounding box center [675, 186] width 24 height 31
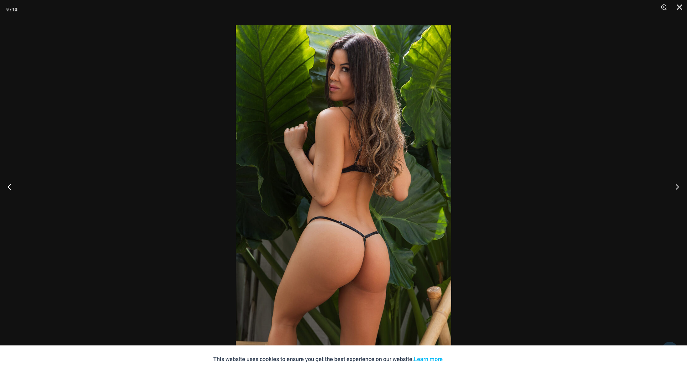
click at [616, 185] on button "Next" at bounding box center [675, 186] width 24 height 31
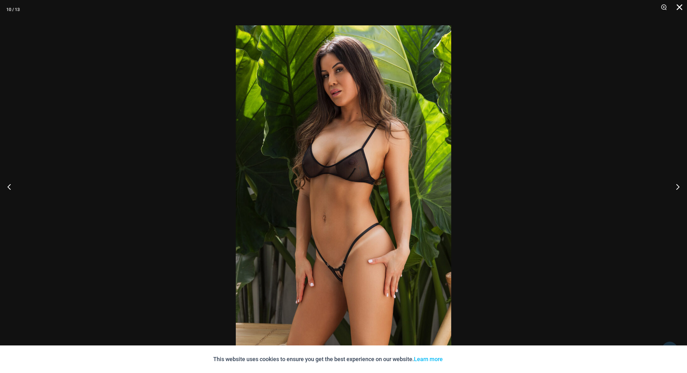
click at [616, 5] on button "Close" at bounding box center [677, 9] width 16 height 19
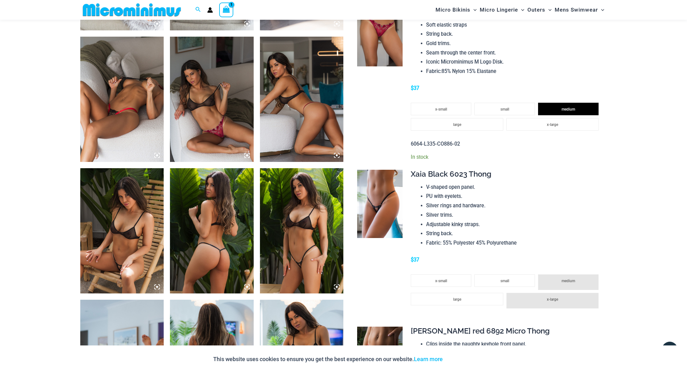
scroll to position [557, 0]
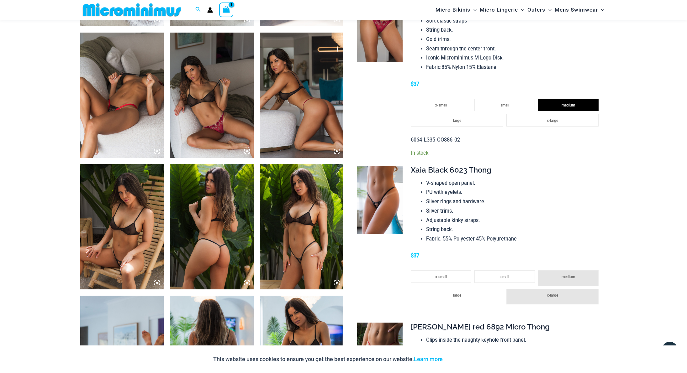
click at [573, 275] on span "medium" at bounding box center [568, 277] width 13 height 4
click at [455, 289] on li "large" at bounding box center [457, 295] width 92 height 13
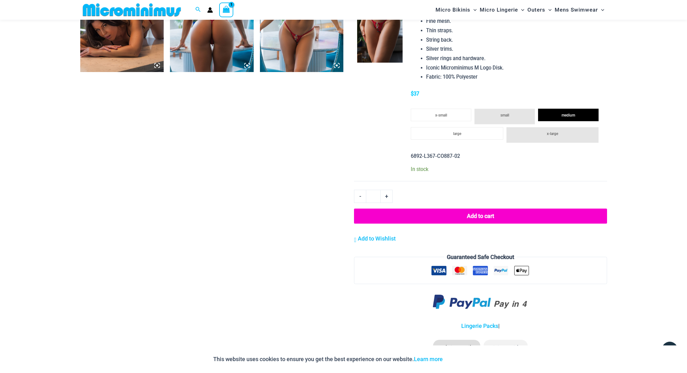
scroll to position [915, 0]
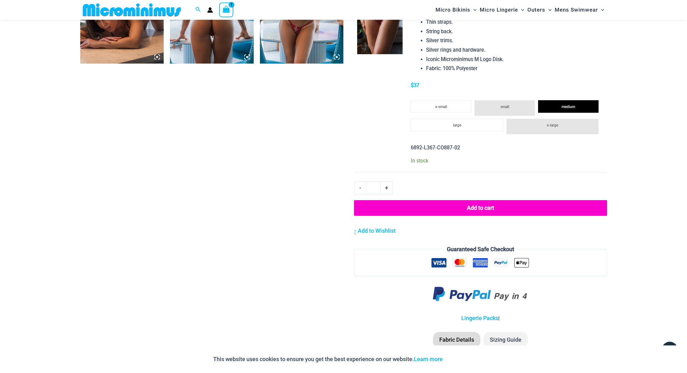
click at [476, 200] on button "Add to cart" at bounding box center [480, 208] width 253 height 16
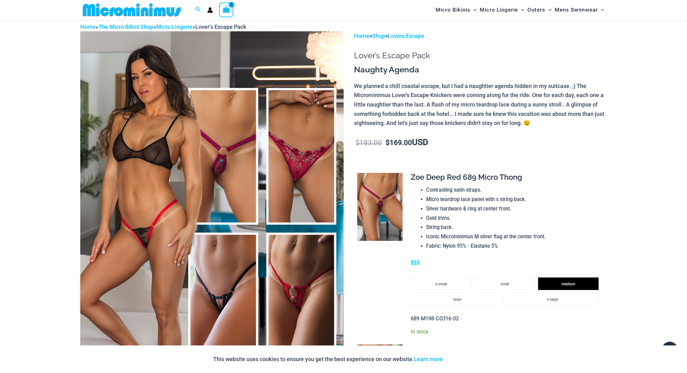
scroll to position [0, 0]
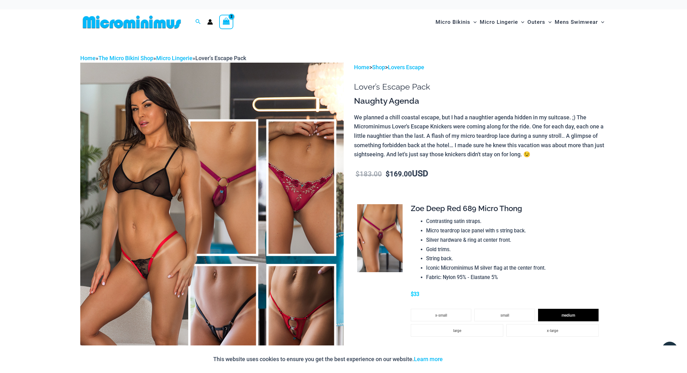
click at [228, 24] on icon "View Shopping Cart, 2 items" at bounding box center [226, 21] width 7 height 7
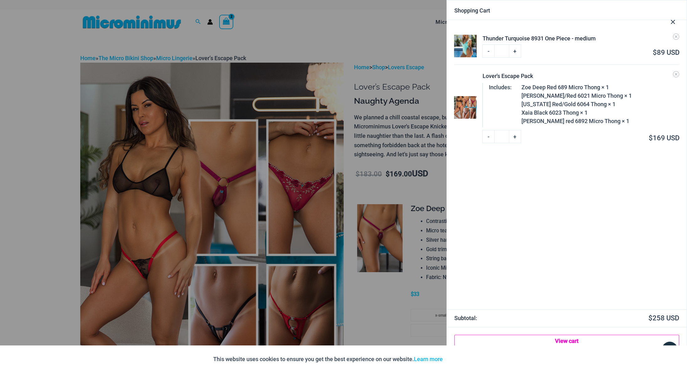
click at [571, 340] on link "View cart" at bounding box center [566, 341] width 225 height 13
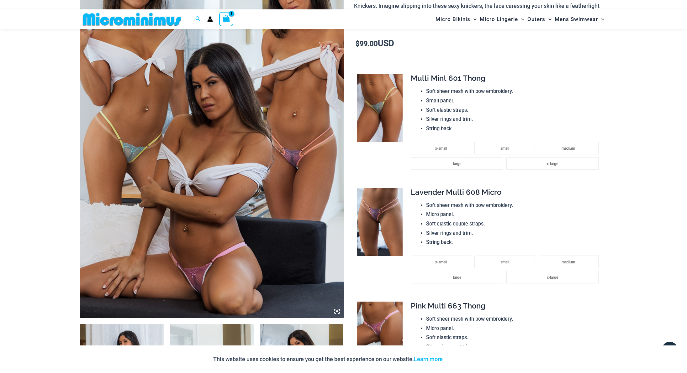
scroll to position [149, 0]
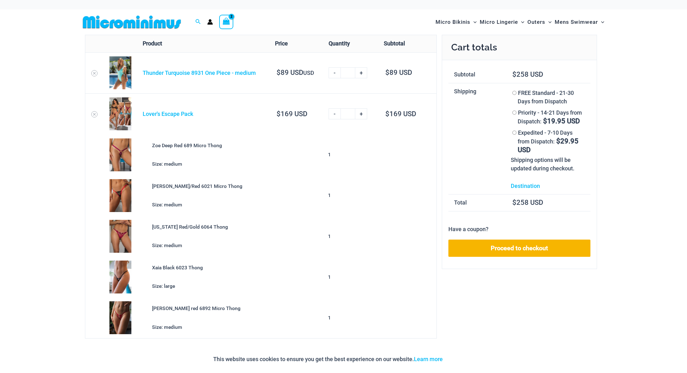
click at [532, 188] on link "Destination" at bounding box center [525, 186] width 29 height 7
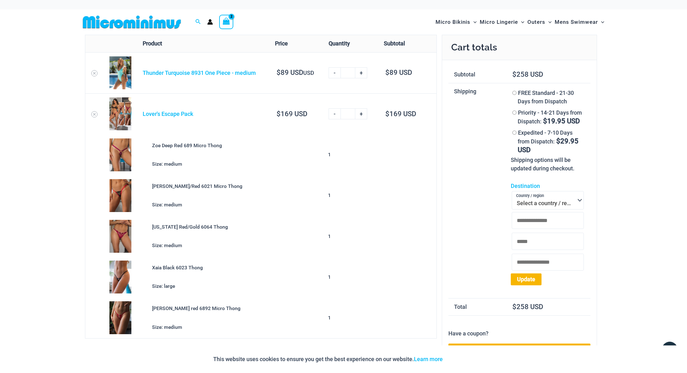
click at [580, 201] on span at bounding box center [579, 200] width 10 height 8
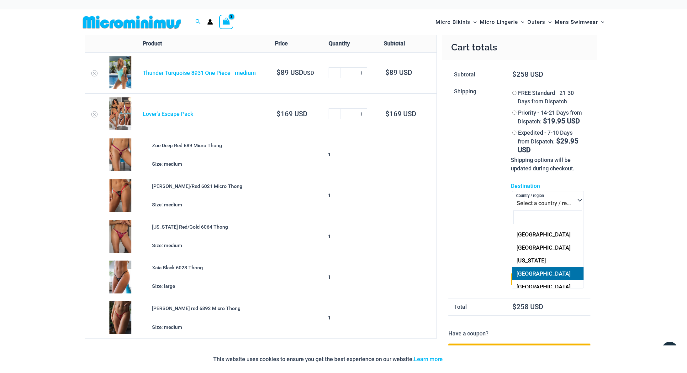
scroll to position [1059, 0]
select select "**"
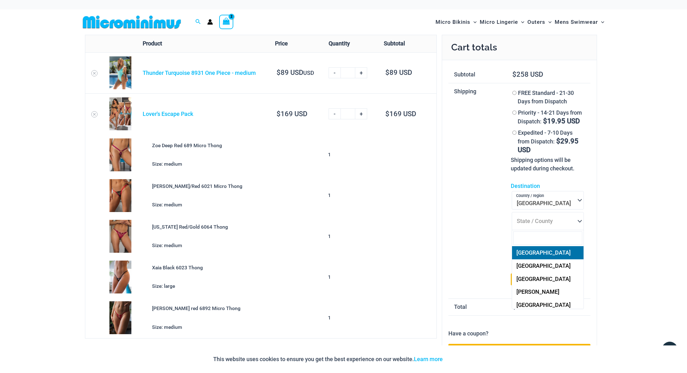
click at [580, 222] on span at bounding box center [579, 221] width 10 height 8
select select "*****"
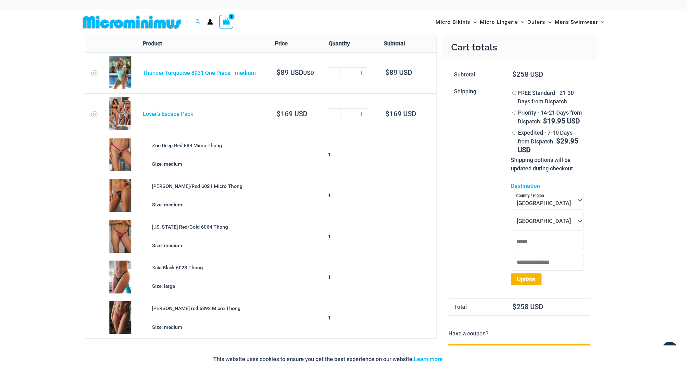
click at [545, 242] on input "Town / City *" at bounding box center [548, 241] width 72 height 17
type input "*******"
type input "*****"
click at [532, 281] on button "Update" at bounding box center [526, 280] width 31 height 12
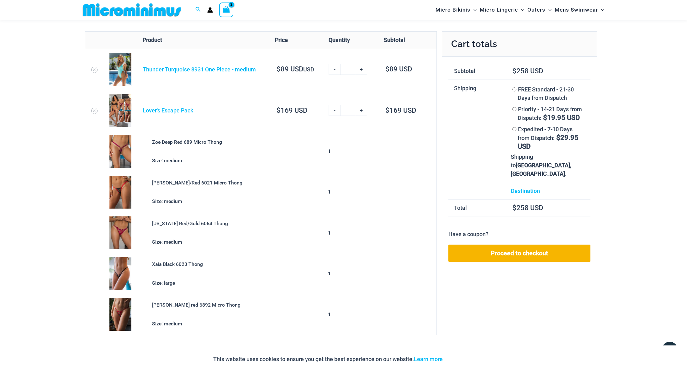
scroll to position [41, 0]
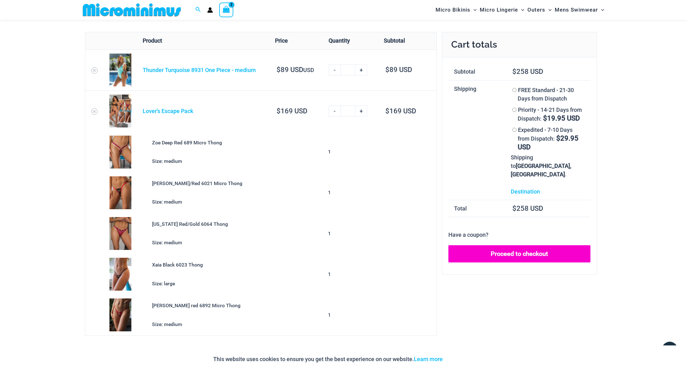
click at [533, 247] on link "Proceed to checkout" at bounding box center [519, 255] width 142 height 18
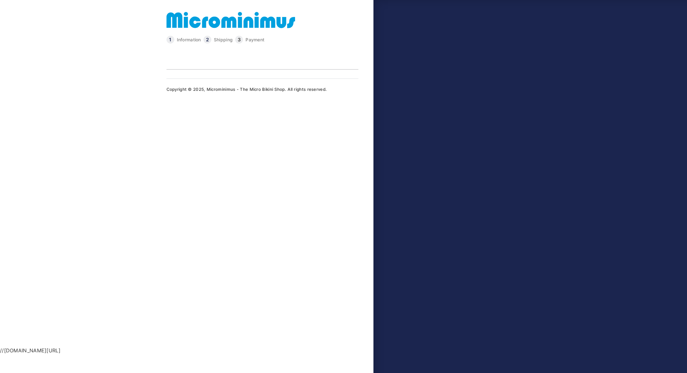
select select "*****"
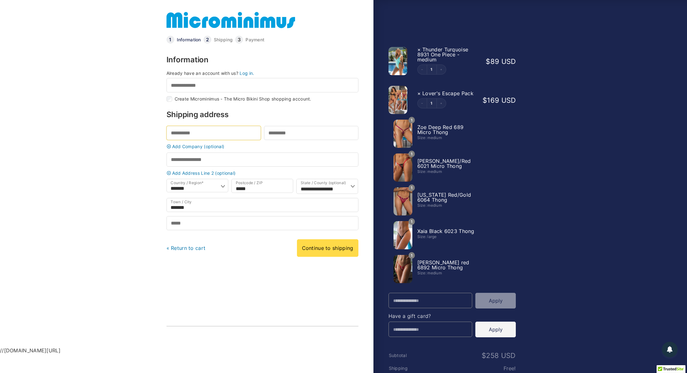
click at [208, 133] on input "First name *" at bounding box center [213, 133] width 94 height 14
type input "******"
type input "**********"
type input "*****"
type input "**********"
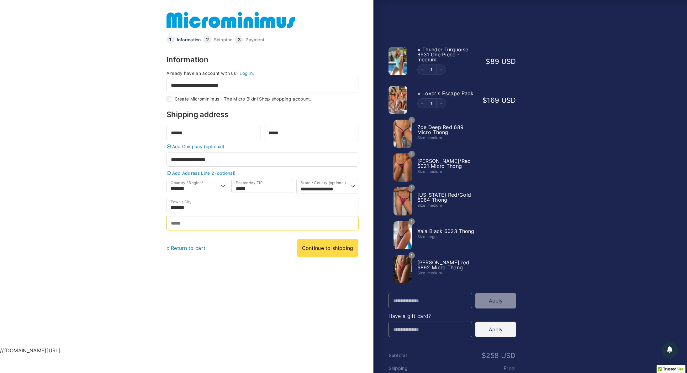
type input "**********"
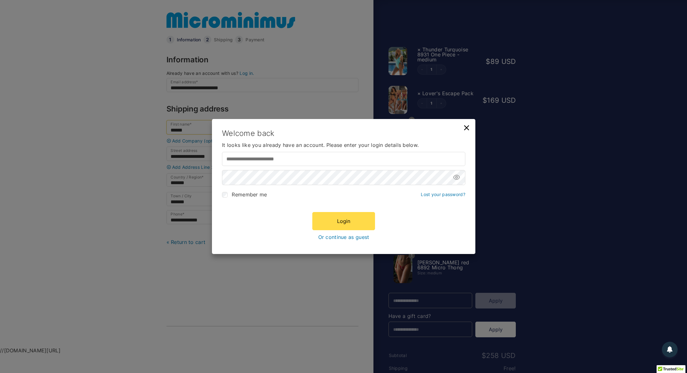
type input "**********"
click at [254, 235] on div "Login Or continue as guest" at bounding box center [343, 226] width 243 height 28
click at [438, 195] on link "Lost your password?" at bounding box center [443, 194] width 45 height 5
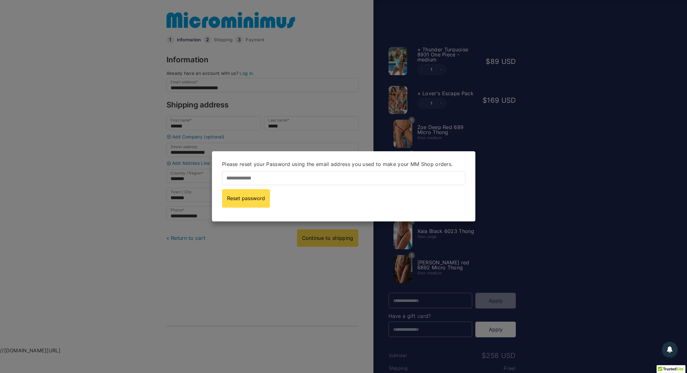
type input "**********"
click at [254, 197] on button "Reset password" at bounding box center [246, 199] width 48 height 18
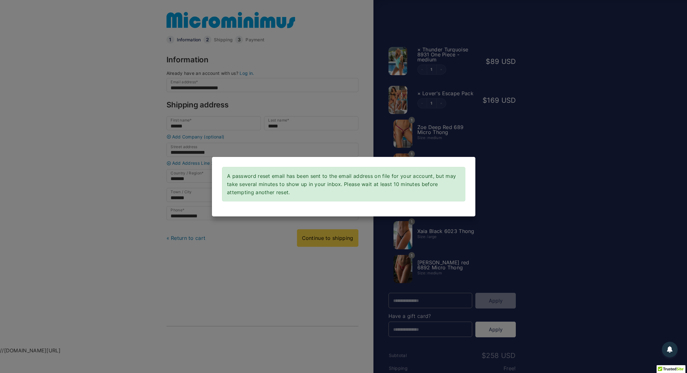
click at [297, 329] on div "A password reset email has been sent to the email address on file for your acco…" at bounding box center [343, 186] width 687 height 373
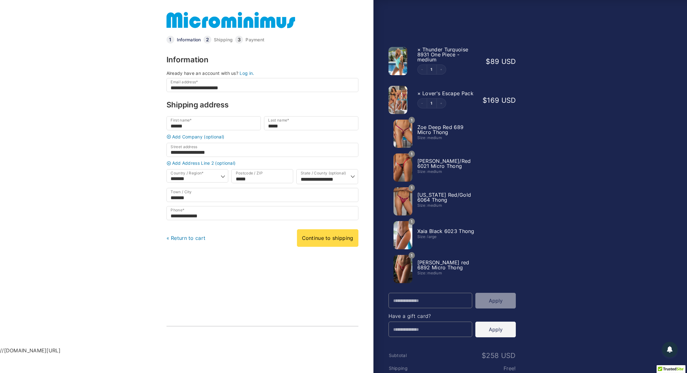
click at [246, 73] on link "Log in." at bounding box center [247, 73] width 14 height 5
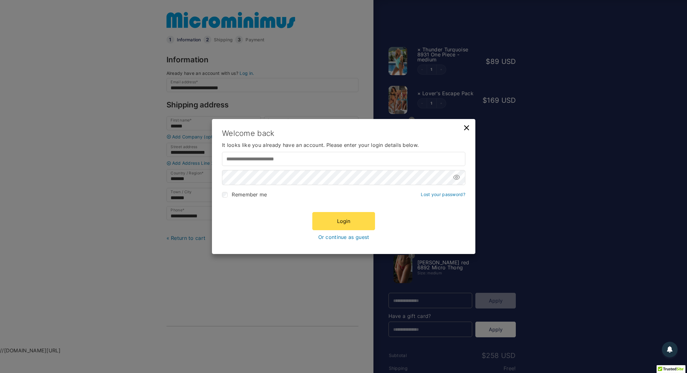
type input "**********"
click at [251, 235] on div "Login Or continue as guest" at bounding box center [343, 226] width 243 height 28
click at [350, 221] on button "Login" at bounding box center [343, 221] width 63 height 18
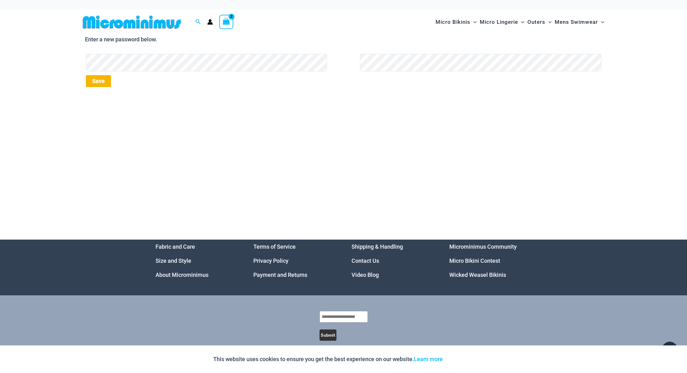
drag, startPoint x: 95, startPoint y: 103, endPoint x: 114, endPoint y: 98, distance: 19.3
click at [95, 102] on div "Enter a new password below. New password * Required Re-enter new password * Req…" at bounding box center [343, 137] width 687 height 205
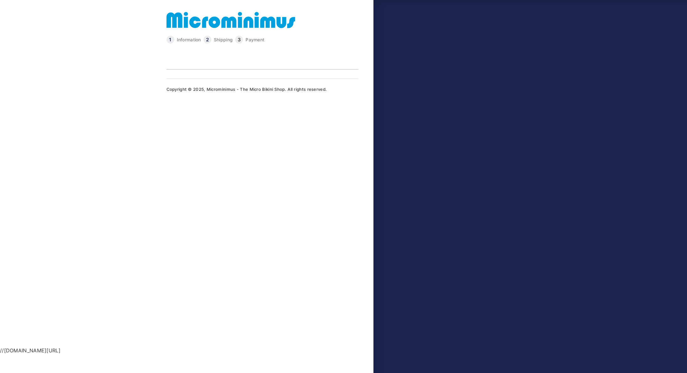
type input "**********"
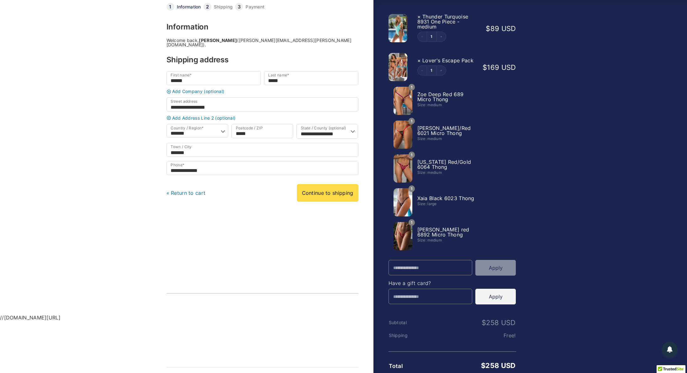
scroll to position [50, 0]
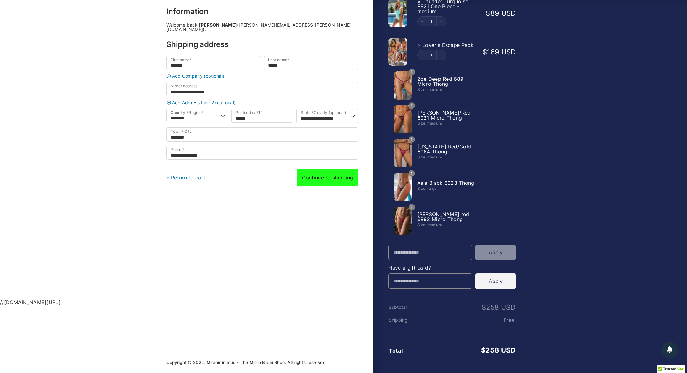
click at [338, 174] on link "Continue to shipping" at bounding box center [327, 178] width 61 height 18
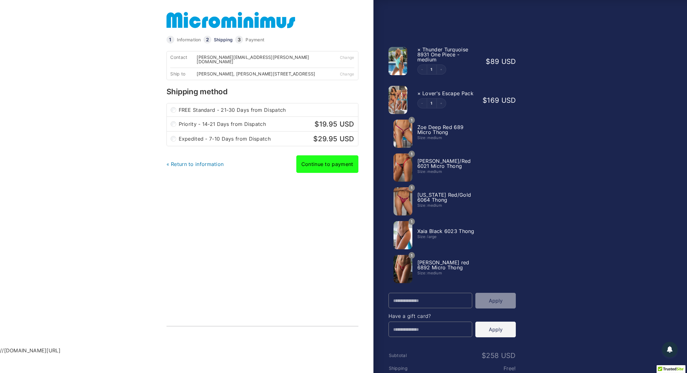
click at [331, 164] on link "Continue to payment" at bounding box center [327, 165] width 62 height 18
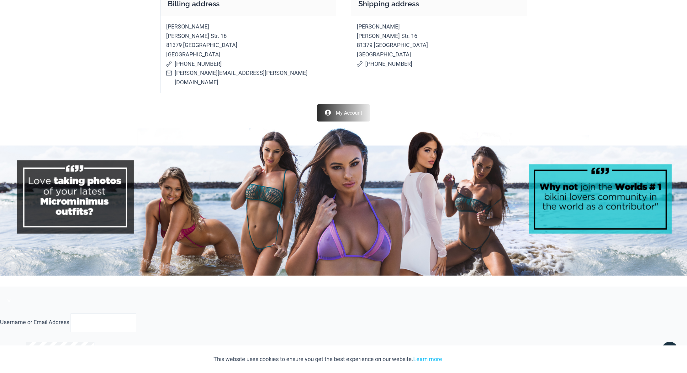
scroll to position [398, 0]
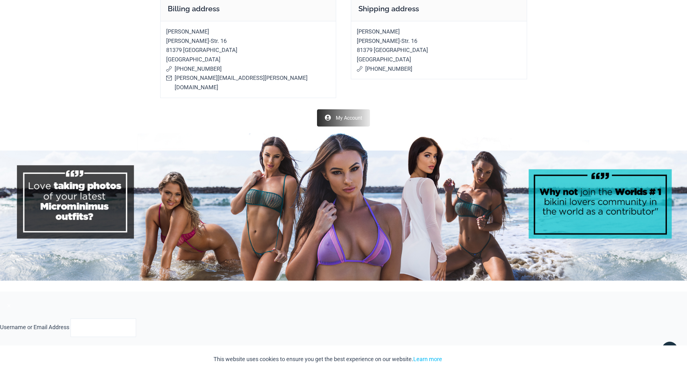
click at [466, 232] on img at bounding box center [343, 208] width 687 height 148
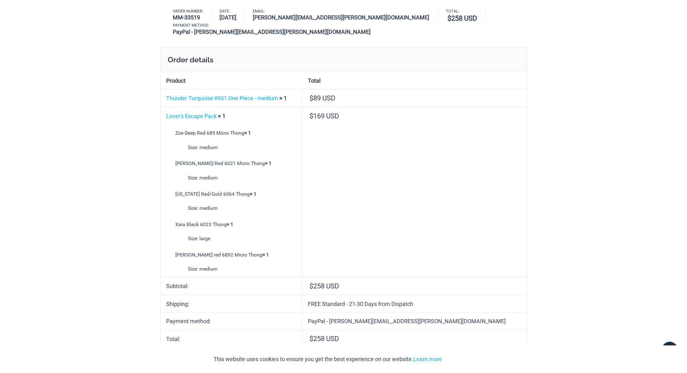
scroll to position [0, 0]
